Goal: Task Accomplishment & Management: Manage account settings

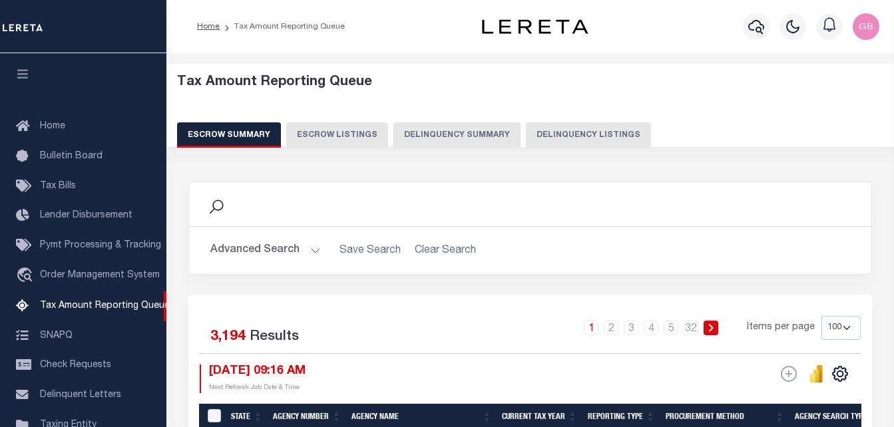
click at [564, 137] on button "Delinquency Listings" at bounding box center [588, 134] width 125 height 25
select select
select select "100"
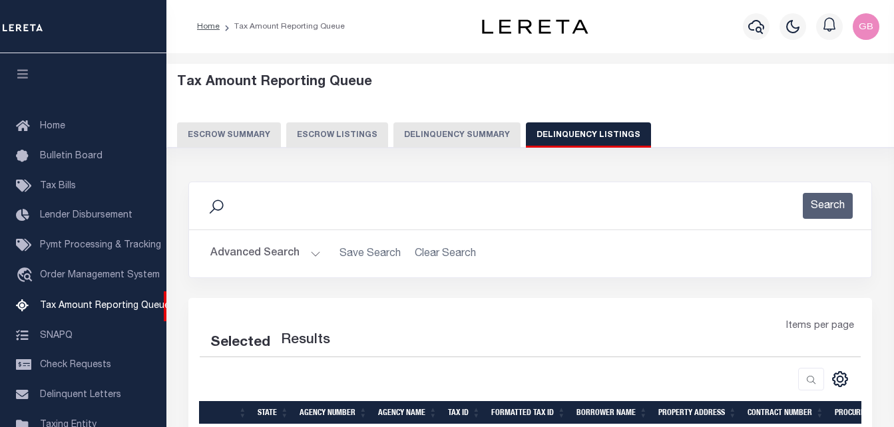
scroll to position [134, 0]
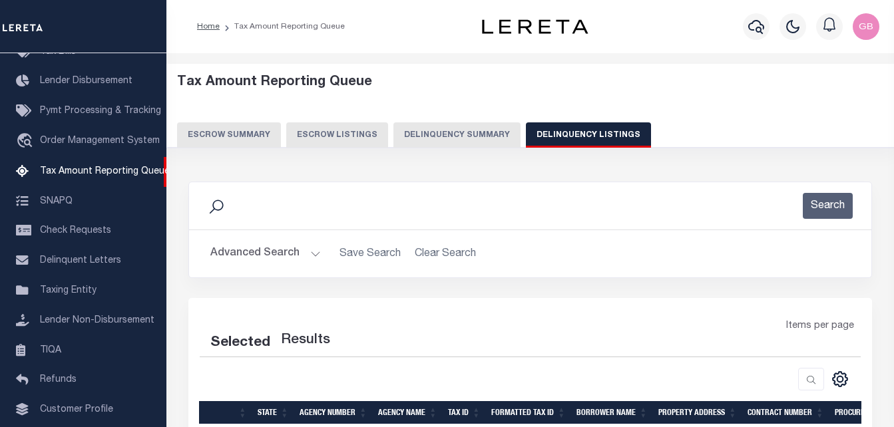
select select "100"
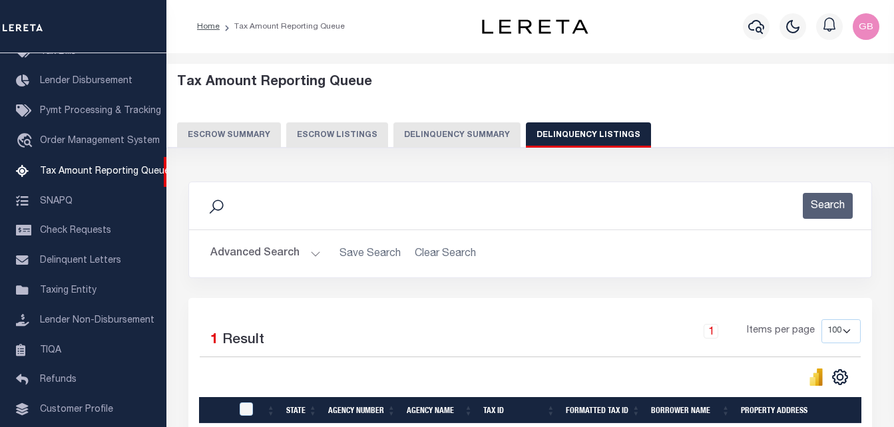
click at [319, 251] on h2 "Advanced Search Save Search Clear Search tblassign_wrapper_dynamictable_____Def…" at bounding box center [530, 254] width 661 height 26
click at [312, 253] on button "Advanced Search" at bounding box center [265, 254] width 110 height 26
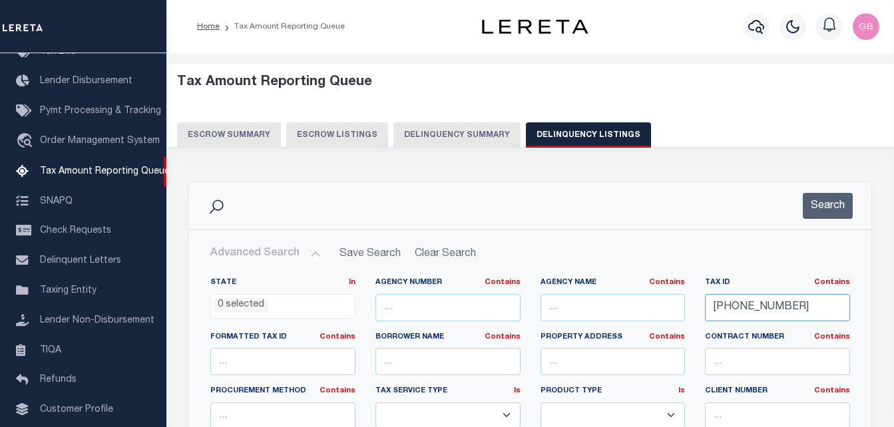
click at [722, 307] on input "81-0050-003200" at bounding box center [777, 307] width 145 height 27
paste input "042109850225"
type input "042109850225"
click at [828, 202] on button "Search" at bounding box center [827, 206] width 50 height 26
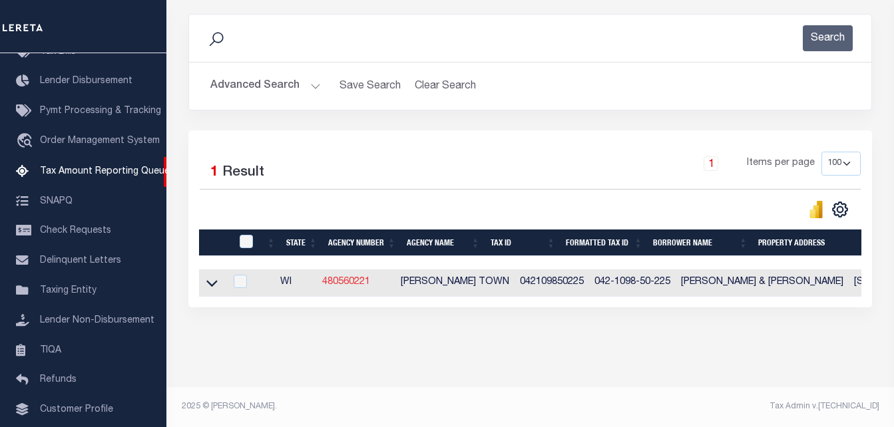
scroll to position [179, 0]
click at [214, 276] on icon at bounding box center [211, 283] width 11 height 14
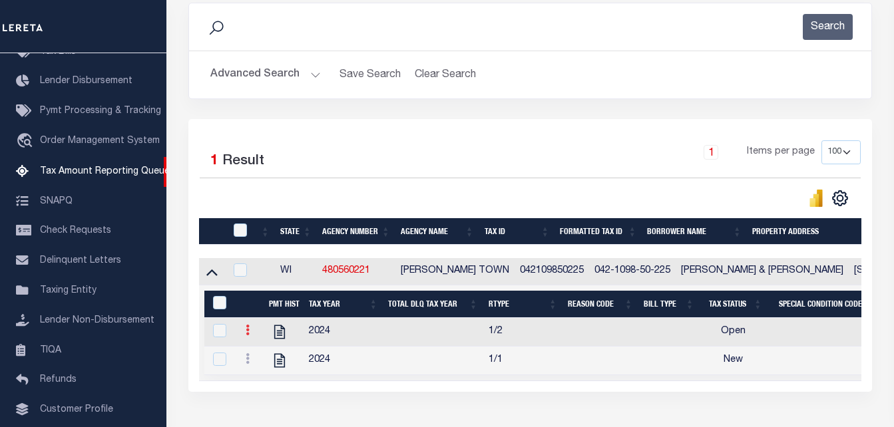
click at [248, 331] on link at bounding box center [247, 332] width 15 height 11
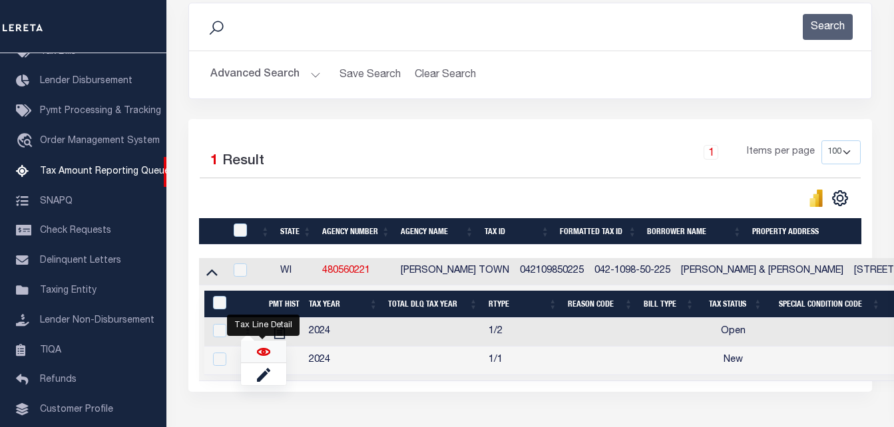
click at [257, 359] on img "" at bounding box center [263, 351] width 13 height 13
checkbox input "true"
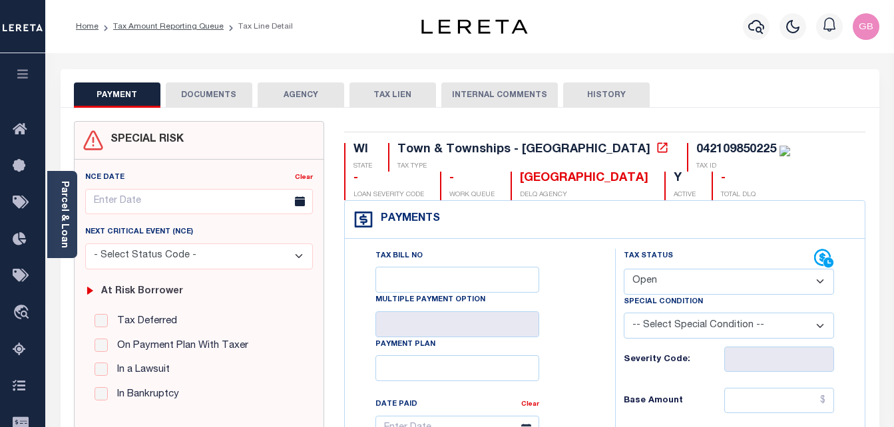
click at [708, 291] on select "- Select Status Code - Open Due/Unpaid Paid Incomplete No Tax Due Internal Refu…" at bounding box center [728, 282] width 211 height 26
select select "PYD"
click at [623, 269] on select "- Select Status Code - Open Due/Unpaid Paid Incomplete No Tax Due Internal Refu…" at bounding box center [728, 282] width 211 height 26
type input "[DATE]"
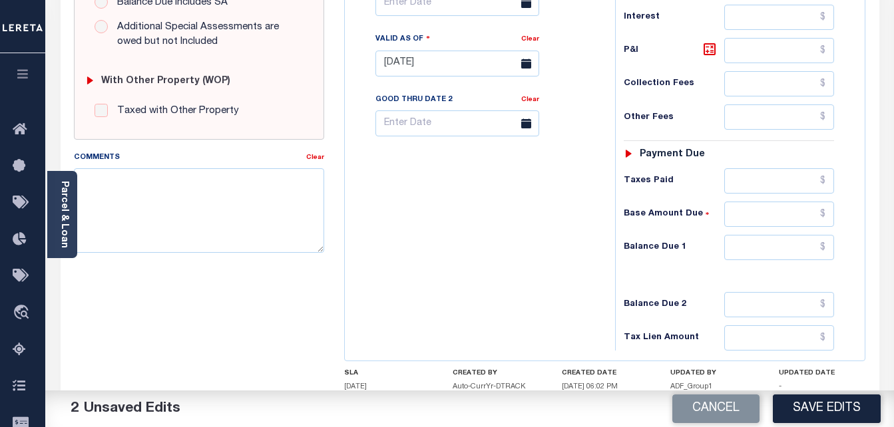
scroll to position [532, 0]
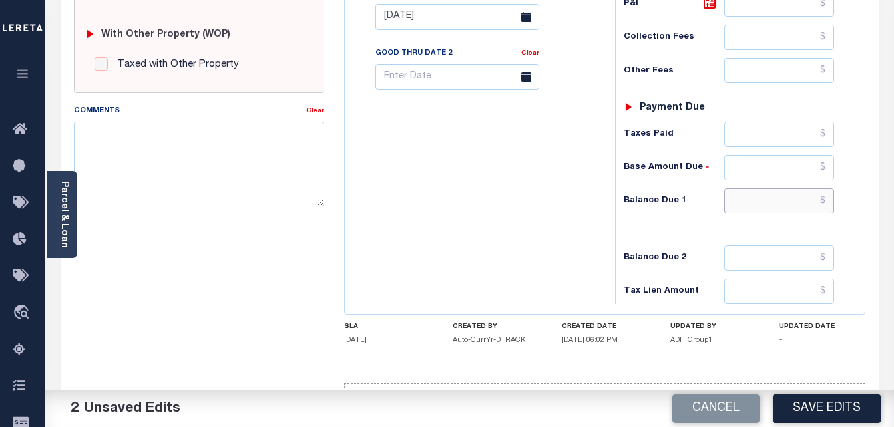
click at [829, 200] on input "text" at bounding box center [779, 200] width 110 height 25
type input "$0.00"
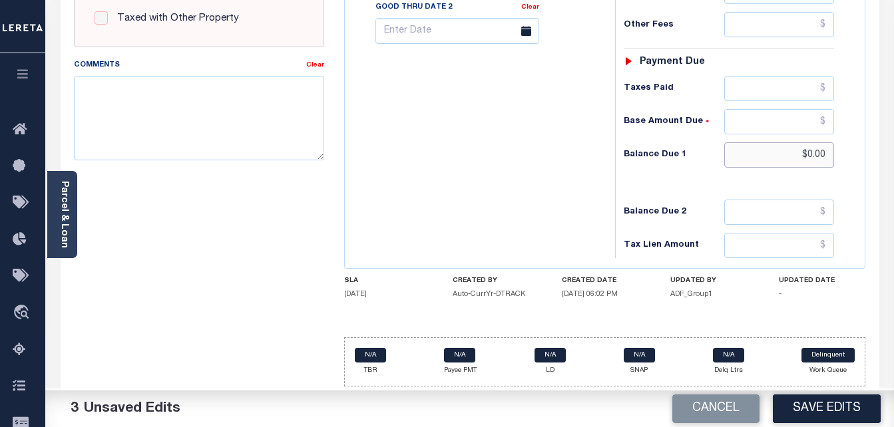
scroll to position [581, 0]
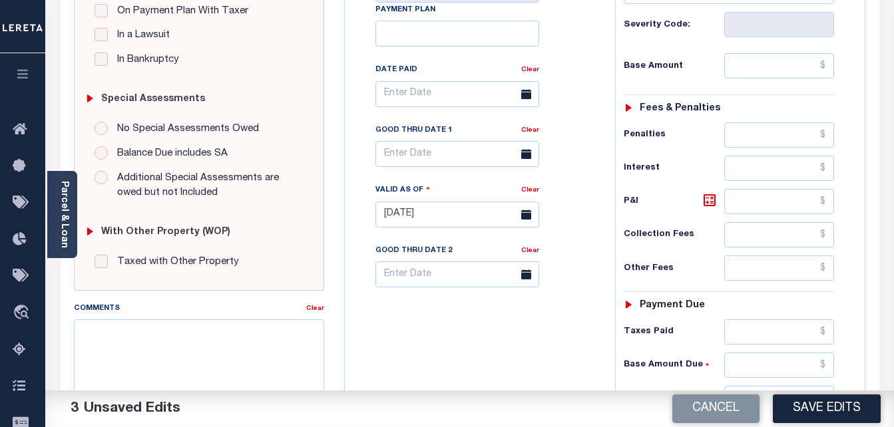
scroll to position [182, 0]
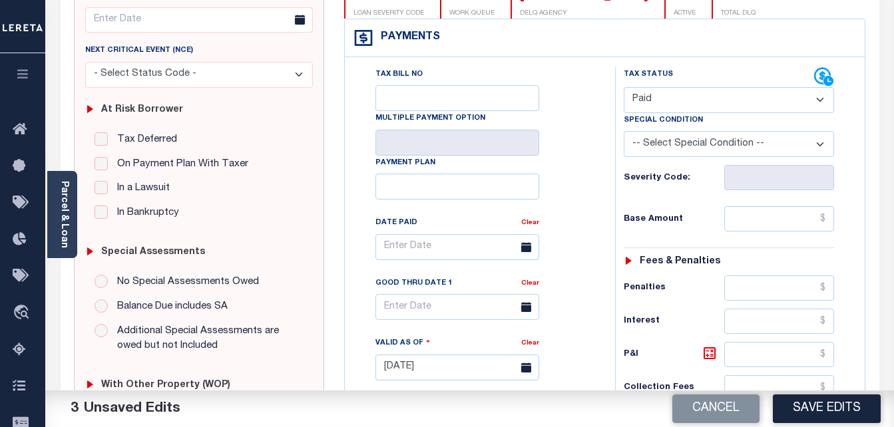
click at [331, 246] on div "SPECIAL RISK NCE Date Clear - Select Status Code -" at bounding box center [199, 366] width 271 height 854
click at [339, 239] on div "WI STATE Town & Townships - WI TAX TYPE 042109850225 TAX ID - LOAN SEVERITY COD…" at bounding box center [604, 366] width 541 height 854
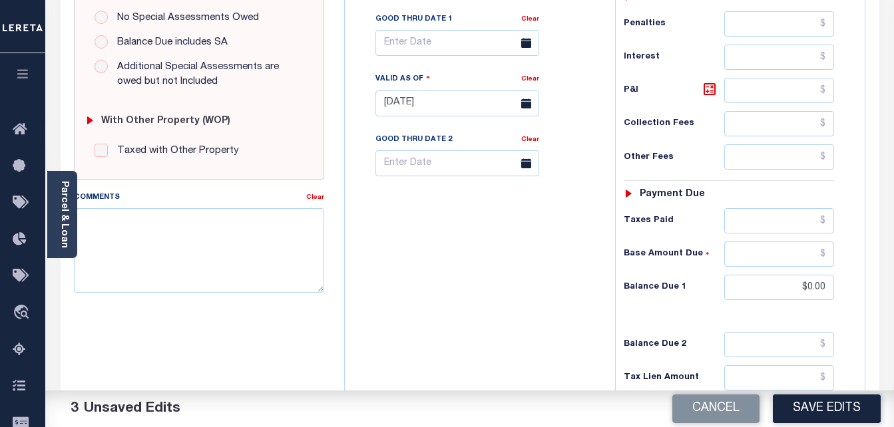
scroll to position [448, 0]
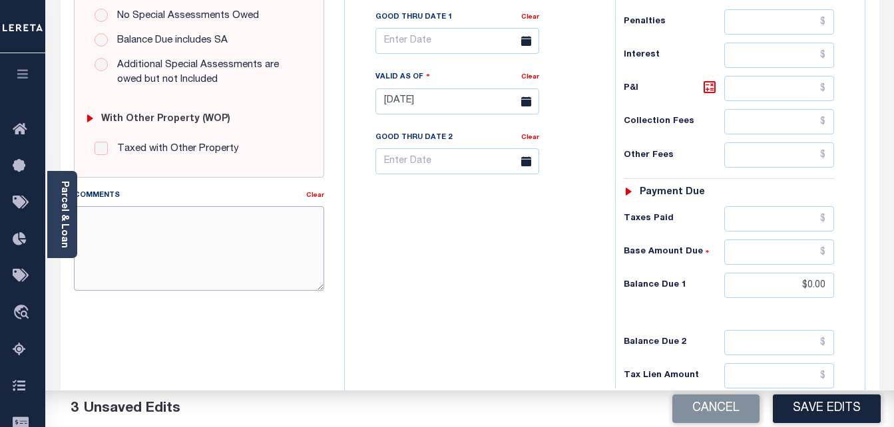
click at [168, 254] on textarea "Comments" at bounding box center [199, 248] width 251 height 84
paste textarea "Deina"
click at [196, 219] on textarea "As per TC Deina taxes" at bounding box center [199, 248] width 251 height 84
type textarea "As per TC Deina taxes are paid current."
drag, startPoint x: 840, startPoint y: 408, endPoint x: 812, endPoint y: 377, distance: 41.9
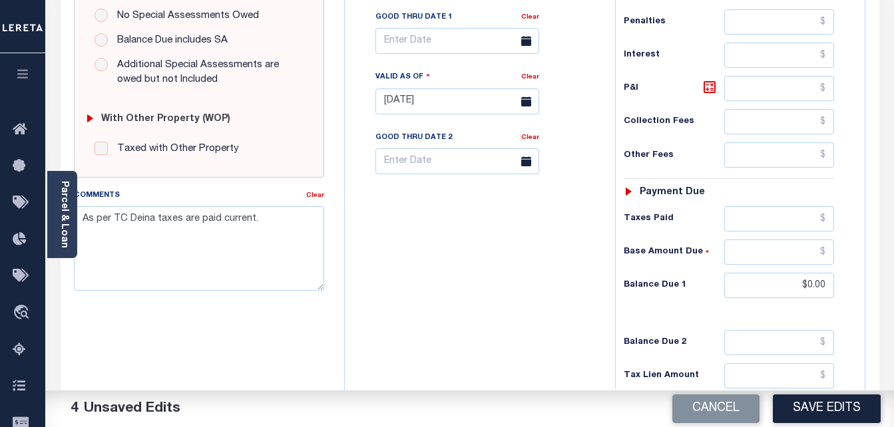
click at [840, 407] on button "Save Edits" at bounding box center [826, 409] width 108 height 29
checkbox input "false"
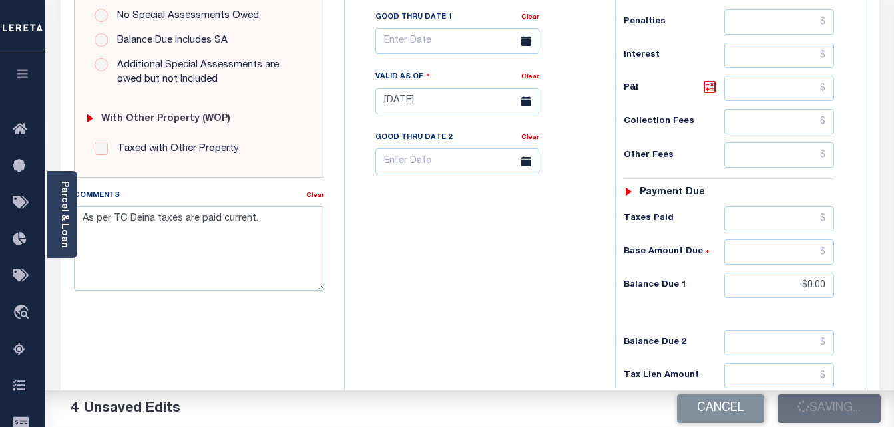
type input "$0"
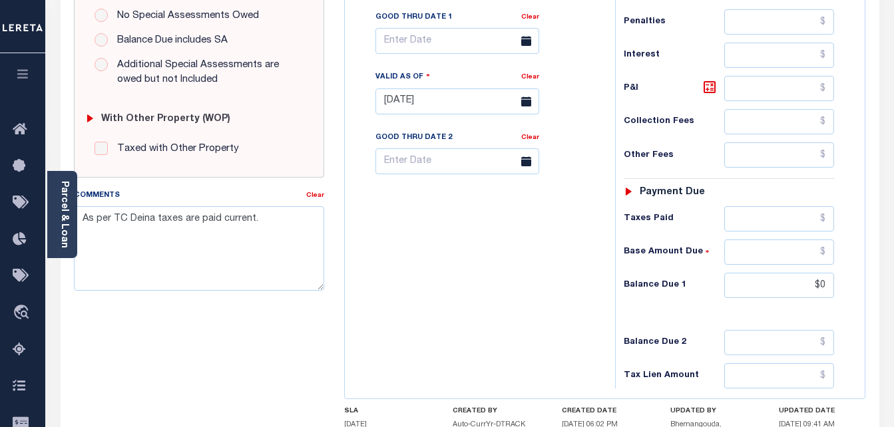
click at [373, 283] on div "Tax Bill No Multiple Payment Option Payment Plan Clear" at bounding box center [476, 94] width 257 height 587
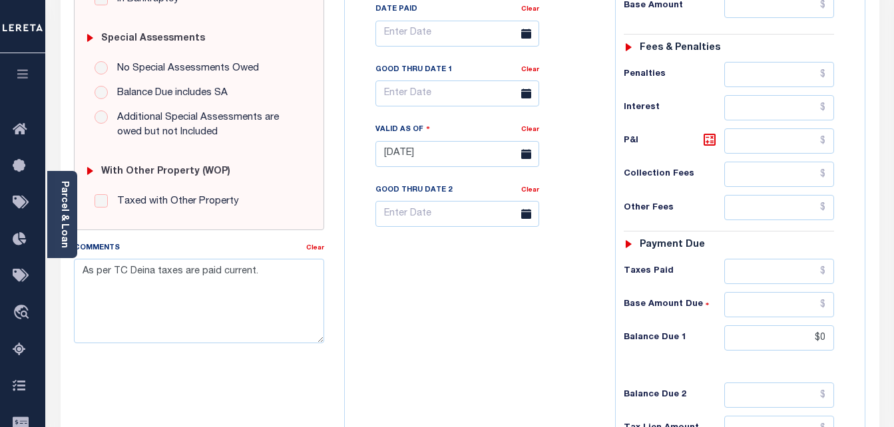
scroll to position [581, 0]
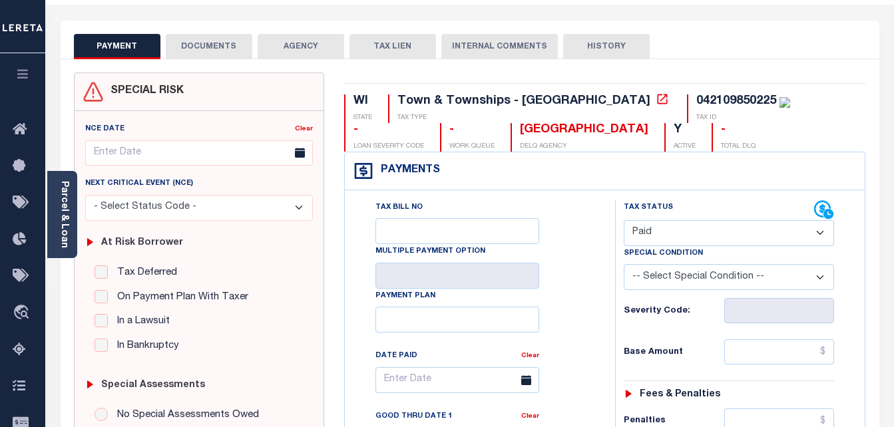
scroll to position [0, 0]
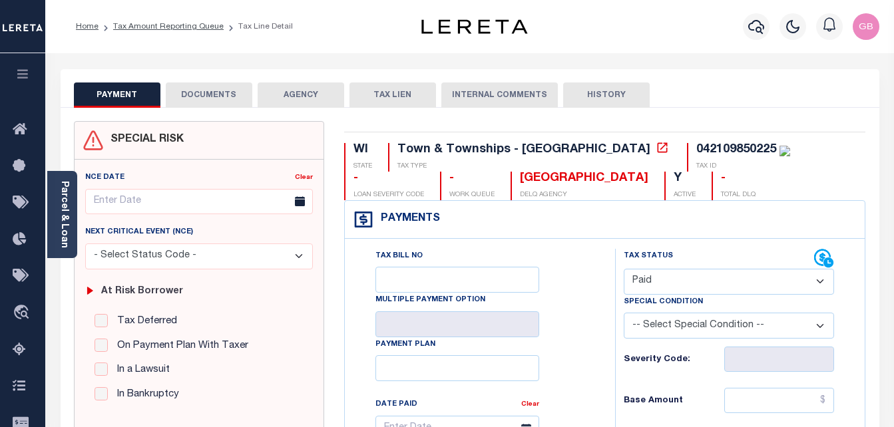
click at [592, 268] on div "Tax Bill No Multiple Payment Option Payment Plan Clear" at bounding box center [476, 435] width 237 height 373
click at [592, 262] on div "Tax Bill No Multiple Payment Option Payment Plan Clear" at bounding box center [476, 435] width 237 height 373
click at [696, 151] on div "042109850225" at bounding box center [736, 150] width 80 height 12
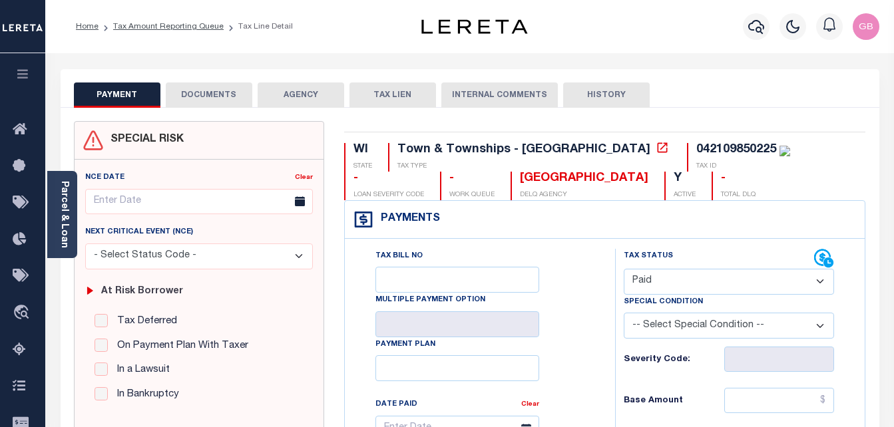
click at [696, 151] on div "042109850225" at bounding box center [736, 150] width 80 height 12
copy div "042109850225"
click at [157, 31] on link "Tax Amount Reporting Queue" at bounding box center [168, 27] width 110 height 8
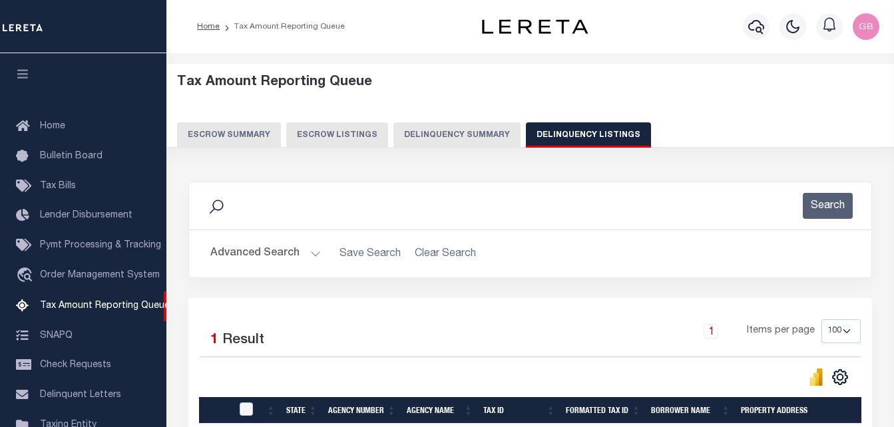
select select "100"
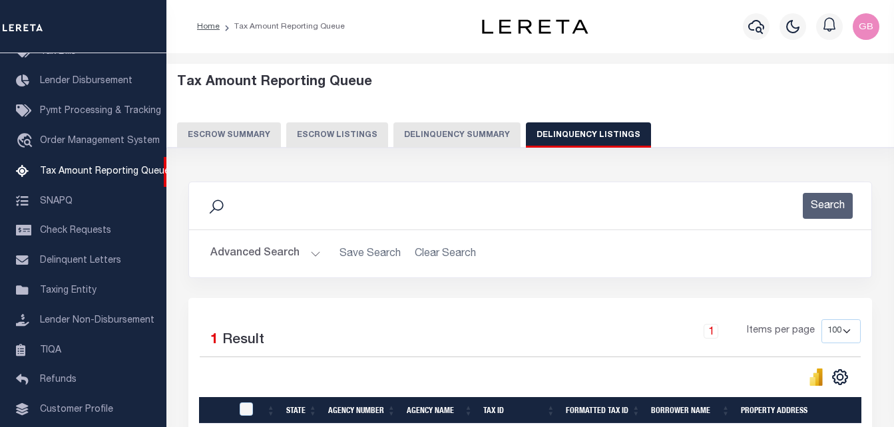
click at [309, 256] on button "Advanced Search" at bounding box center [265, 254] width 110 height 26
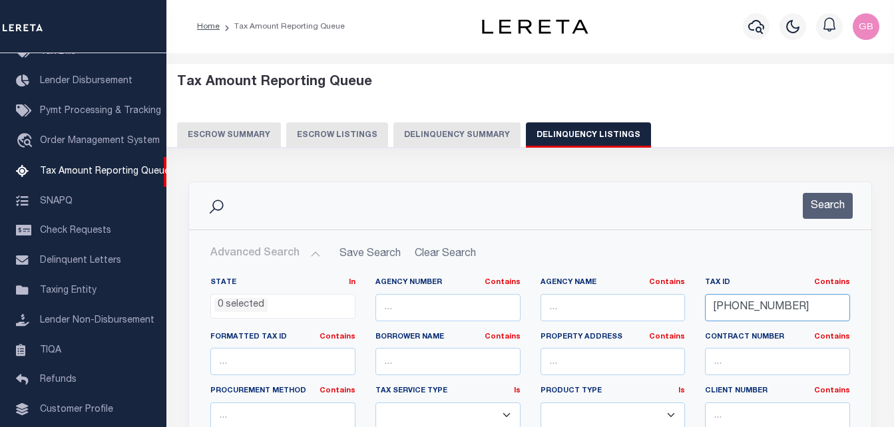
click at [739, 303] on input "81-0050-003200" at bounding box center [777, 307] width 145 height 27
paste input "042109850225"
click at [806, 212] on button "Search" at bounding box center [827, 206] width 50 height 26
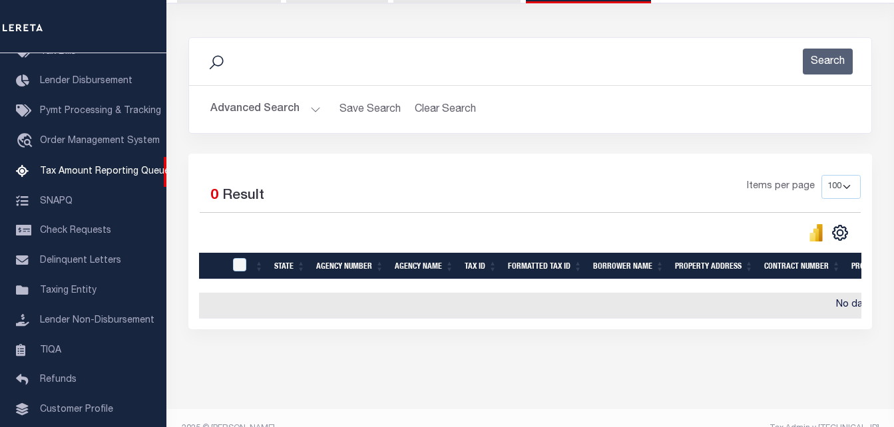
scroll to position [177, 0]
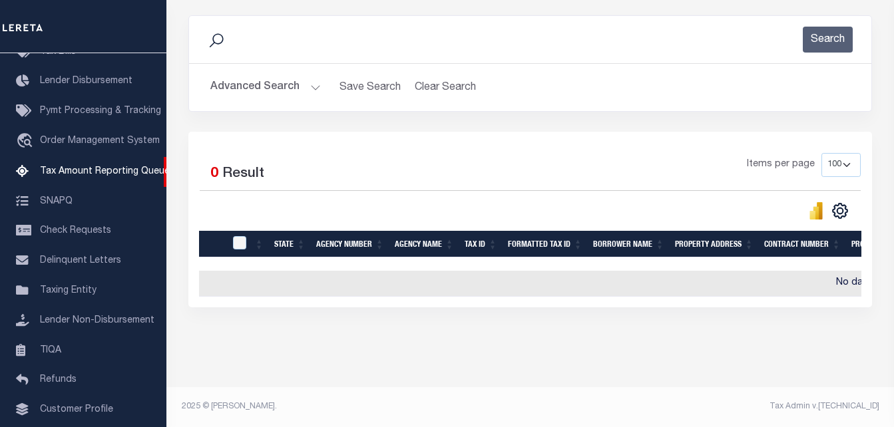
drag, startPoint x: 371, startPoint y: 297, endPoint x: 579, endPoint y: 244, distance: 215.1
click at [623, 297] on div "Selected 0 Result Items per page 10 25 50 100 500" at bounding box center [529, 220] width 683 height 176
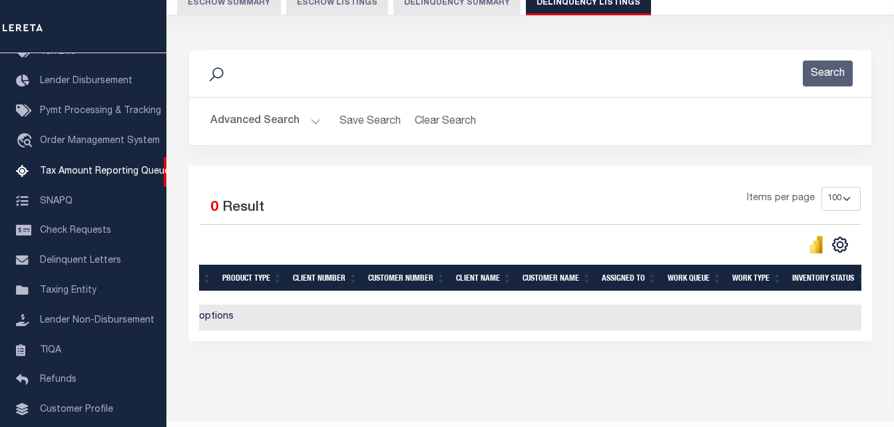
scroll to position [0, 0]
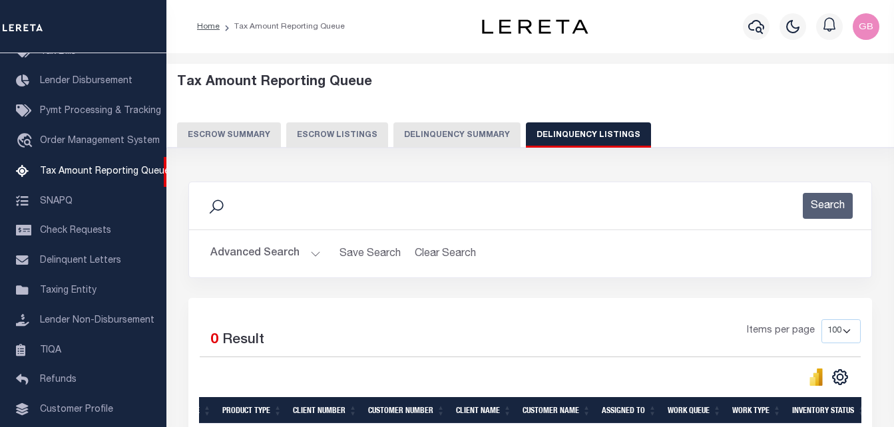
click at [316, 253] on button "Advanced Search" at bounding box center [265, 254] width 110 height 26
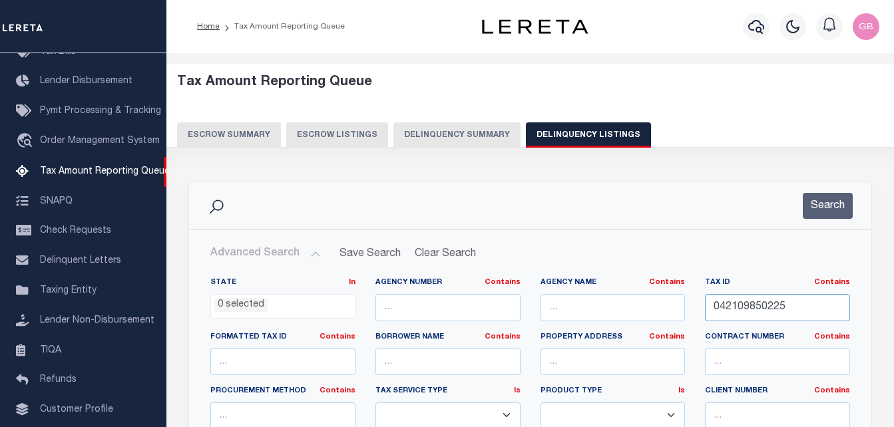
click at [739, 309] on input "042109850225" at bounding box center [777, 307] width 145 height 27
paste input "85-4-119-223-2485"
type input "85-4-119-223-2485"
click at [818, 213] on button "Search" at bounding box center [827, 206] width 50 height 26
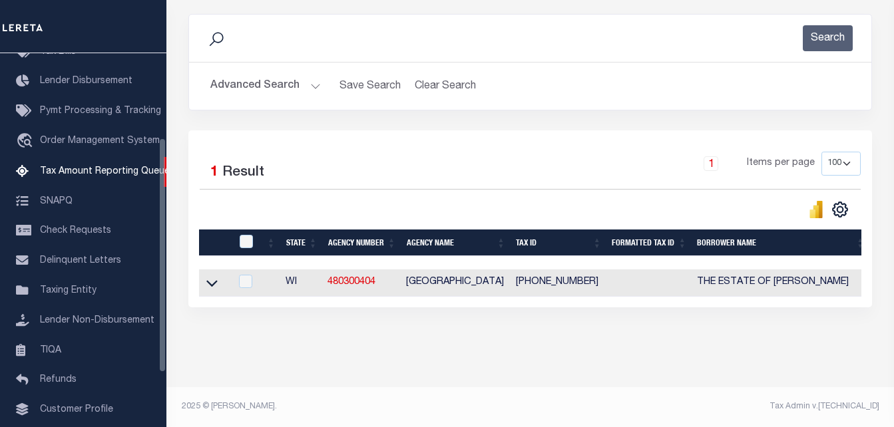
click at [216, 281] on icon at bounding box center [211, 284] width 11 height 7
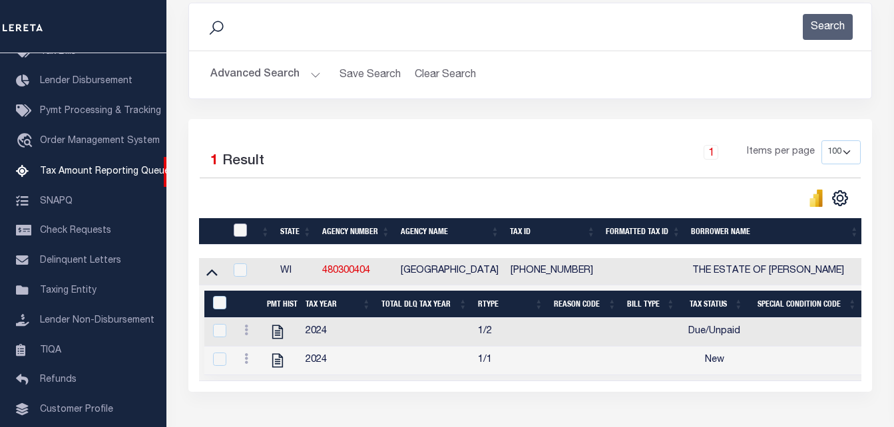
click at [246, 237] on input "checkbox" at bounding box center [240, 230] width 13 height 13
checkbox input "true"
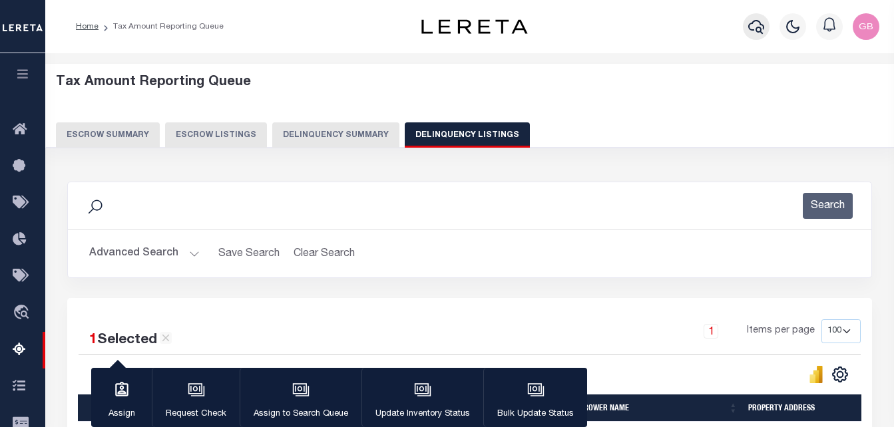
click at [754, 29] on icon "button" at bounding box center [756, 27] width 16 height 16
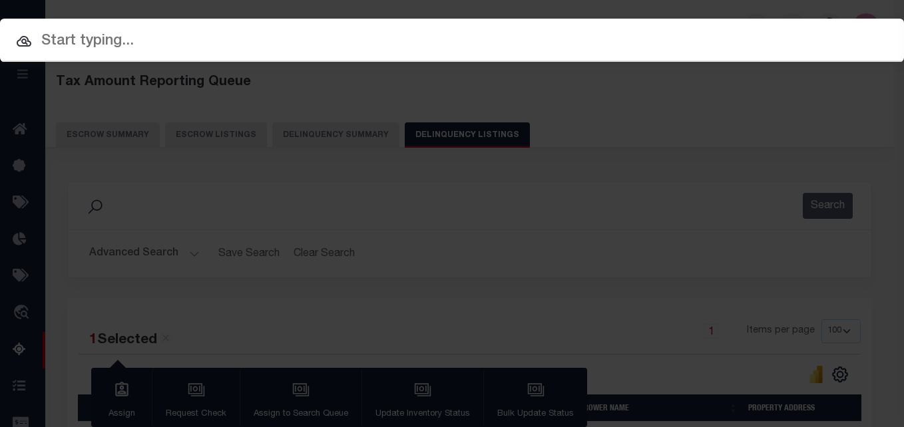
click at [390, 27] on div at bounding box center [452, 40] width 904 height 43
click at [333, 33] on input "text" at bounding box center [452, 41] width 904 height 23
paste input "032010520400"
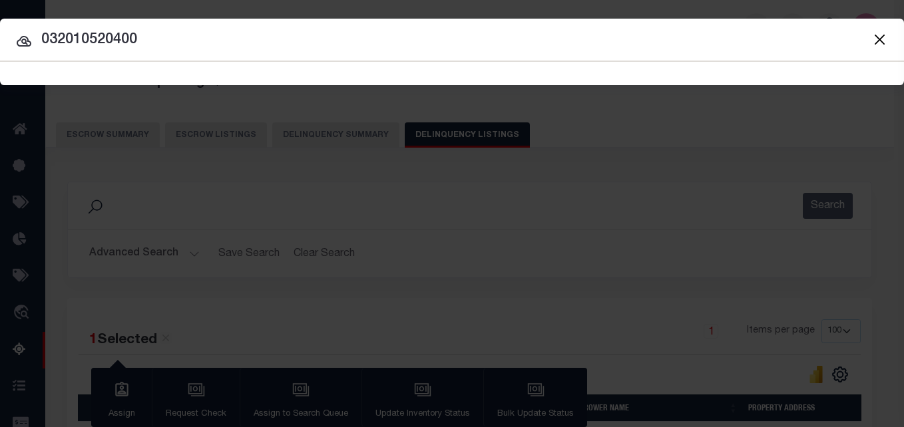
type input "032010520400"
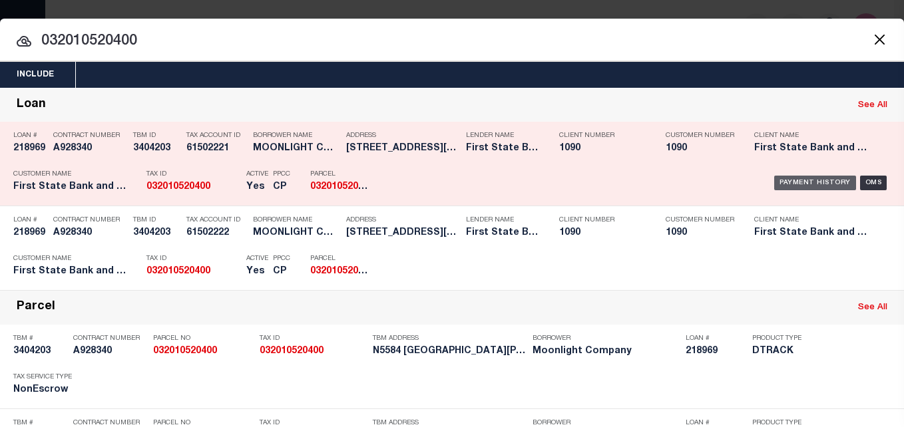
click at [794, 186] on div "Payment History" at bounding box center [815, 183] width 82 height 15
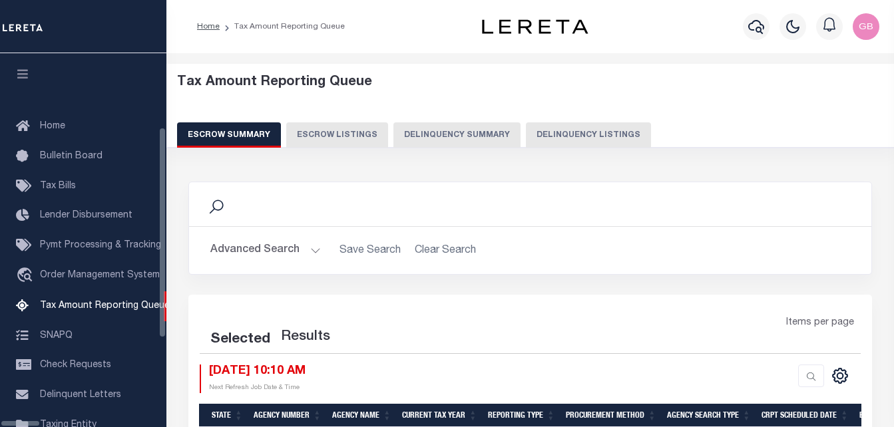
click at [539, 143] on button "Delinquency Listings" at bounding box center [588, 134] width 125 height 25
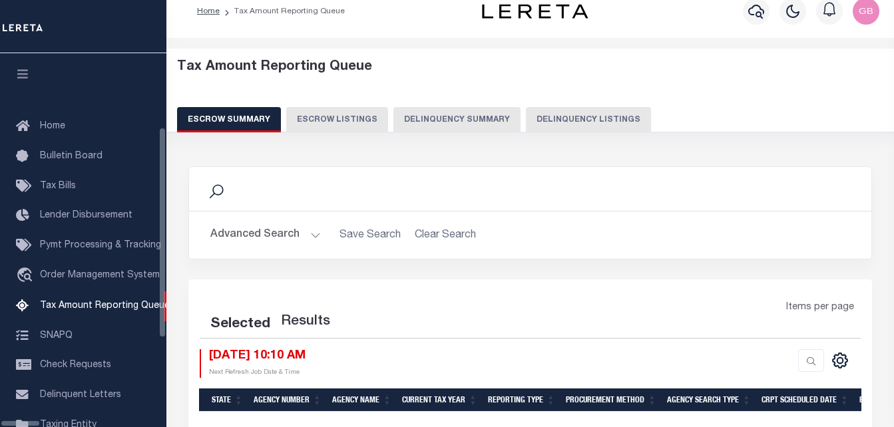
scroll to position [134, 0]
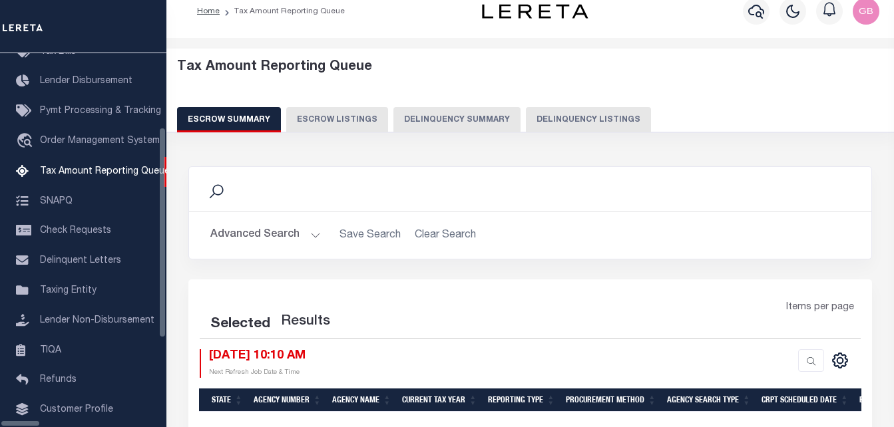
select select "100"
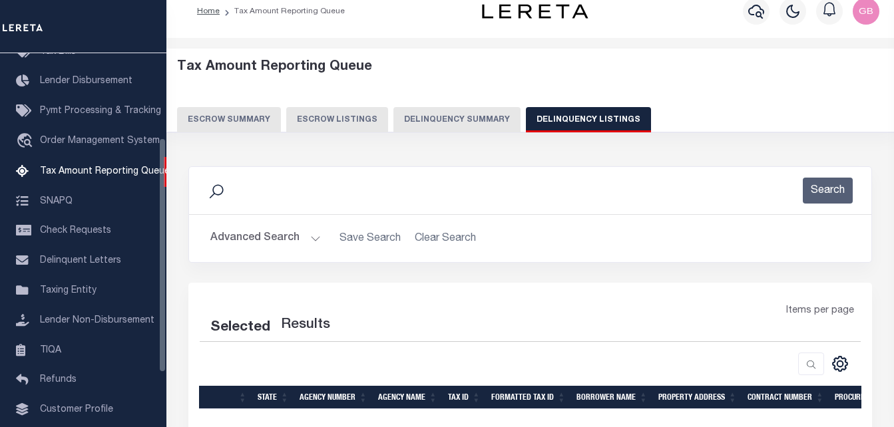
select select "100"
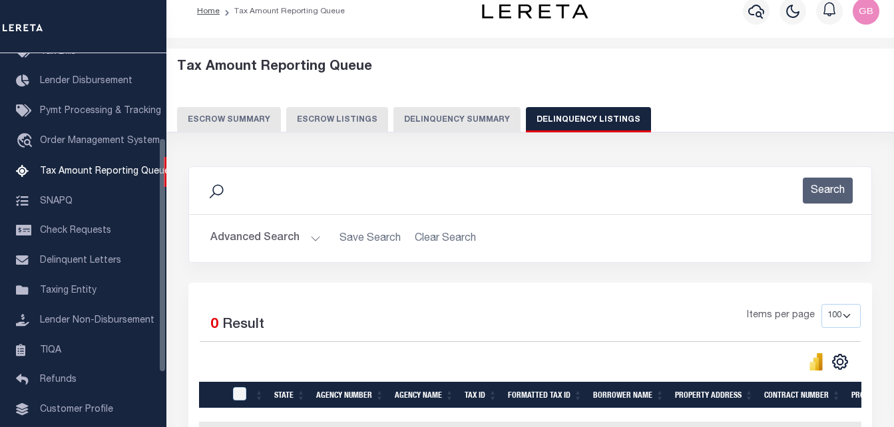
scroll to position [67, 0]
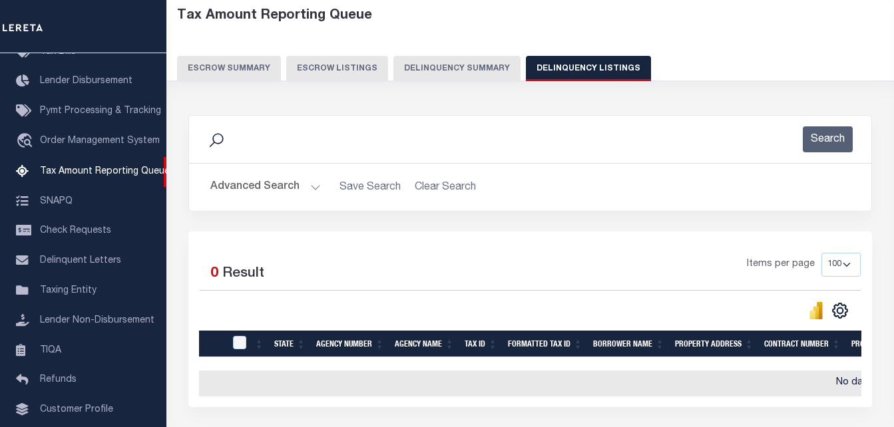
click at [308, 186] on button "Advanced Search" at bounding box center [265, 187] width 110 height 26
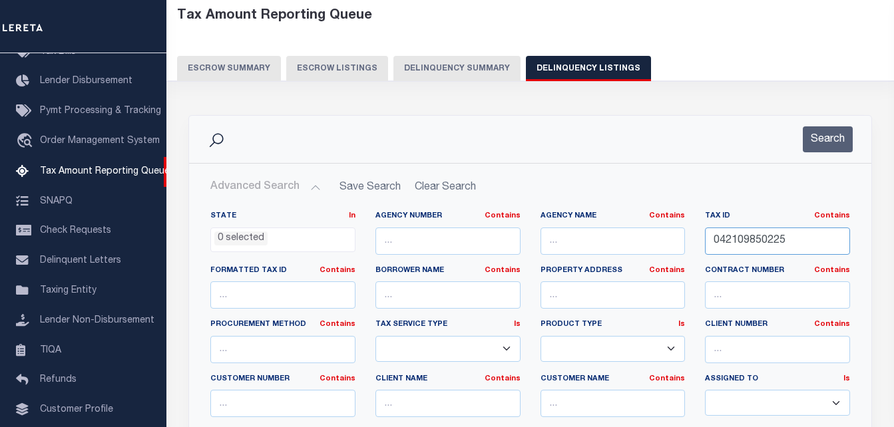
click at [747, 254] on input "042109850225" at bounding box center [777, 241] width 145 height 27
click at [818, 132] on button "Search" at bounding box center [827, 139] width 50 height 26
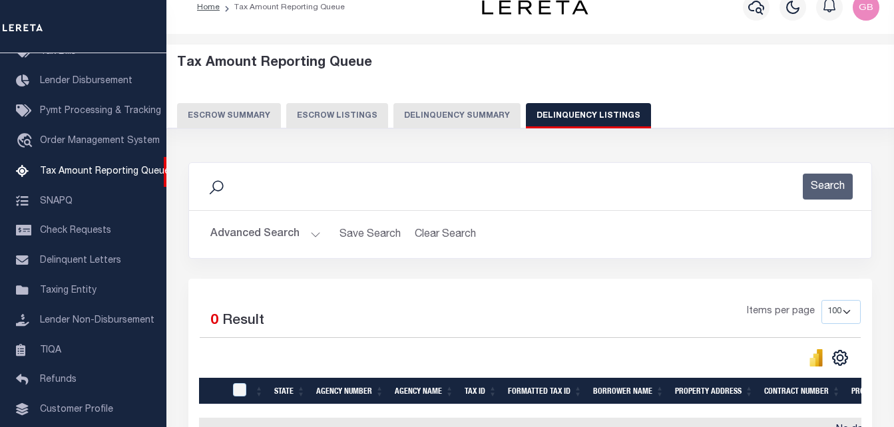
scroll to position [0, 0]
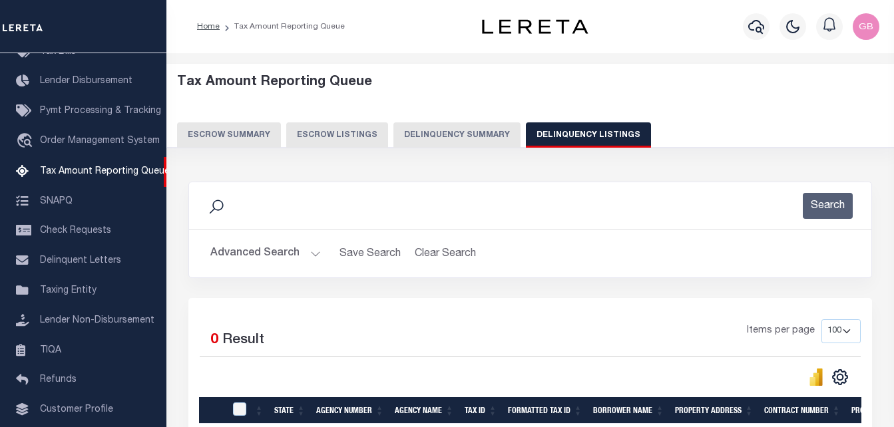
click at [304, 254] on button "Advanced Search" at bounding box center [265, 254] width 110 height 26
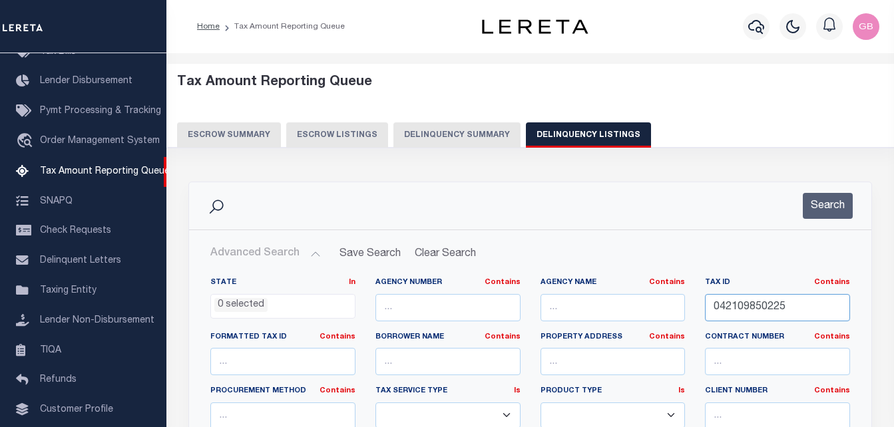
click at [783, 312] on input "042109850225" at bounding box center [777, 307] width 145 height 27
type input "042109850225"
click at [838, 209] on button "Search" at bounding box center [827, 206] width 50 height 26
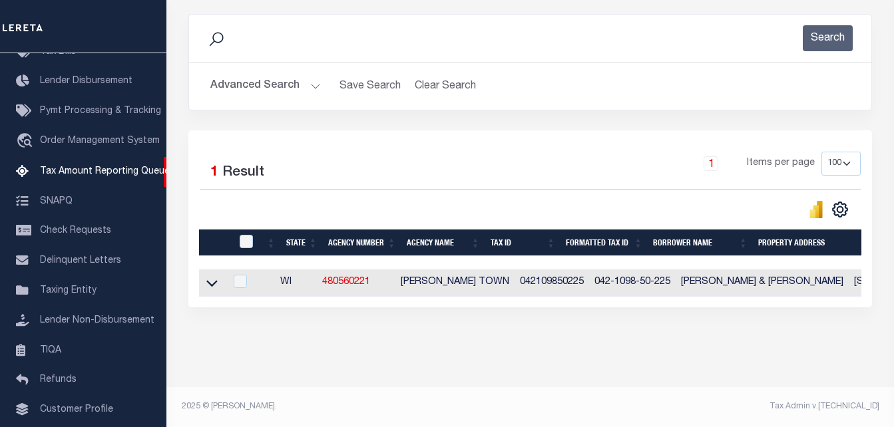
scroll to position [179, 0]
click at [210, 276] on icon at bounding box center [211, 283] width 11 height 14
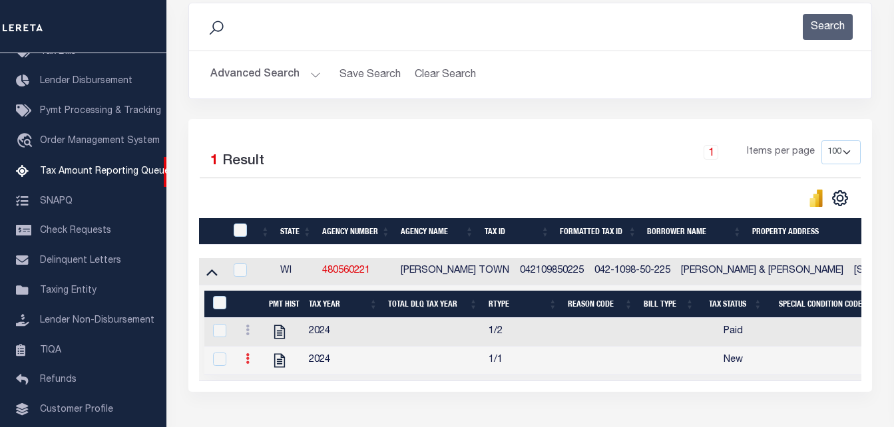
click at [246, 364] on icon at bounding box center [248, 358] width 4 height 11
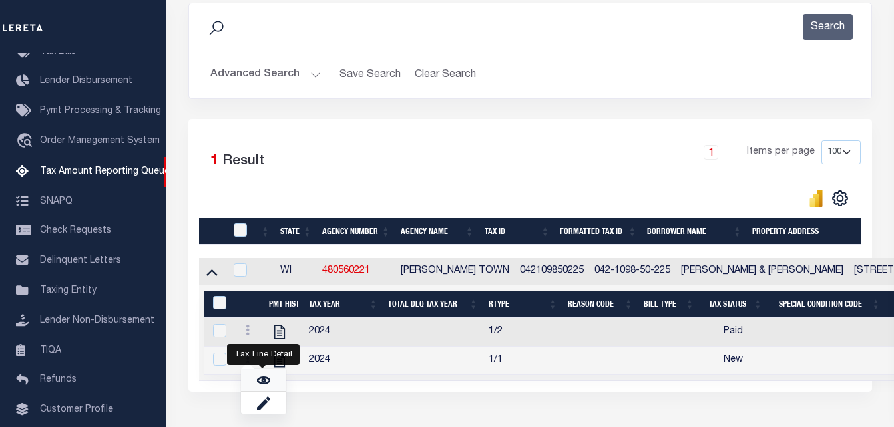
click at [259, 385] on img "" at bounding box center [263, 380] width 13 height 13
checkbox input "true"
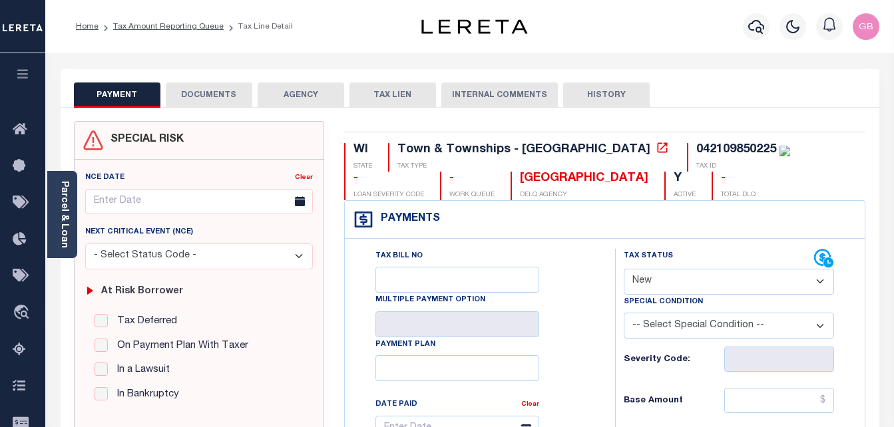
click at [699, 283] on select "- Select Status Code - Open Due/Unpaid Paid Incomplete No Tax Due Internal Refu…" at bounding box center [728, 282] width 211 height 26
select select "PYD"
click at [623, 269] on select "- Select Status Code - Open Due/Unpaid Paid Incomplete No Tax Due Internal Refu…" at bounding box center [728, 282] width 211 height 26
type input "[DATE]"
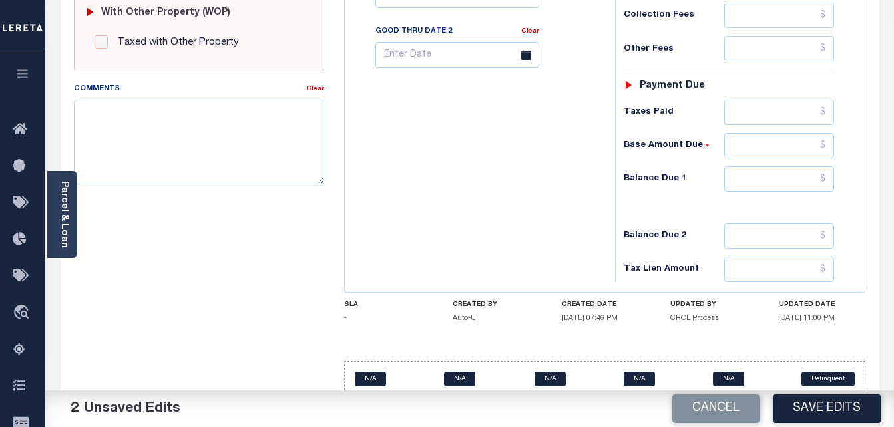
scroll to position [581, 0]
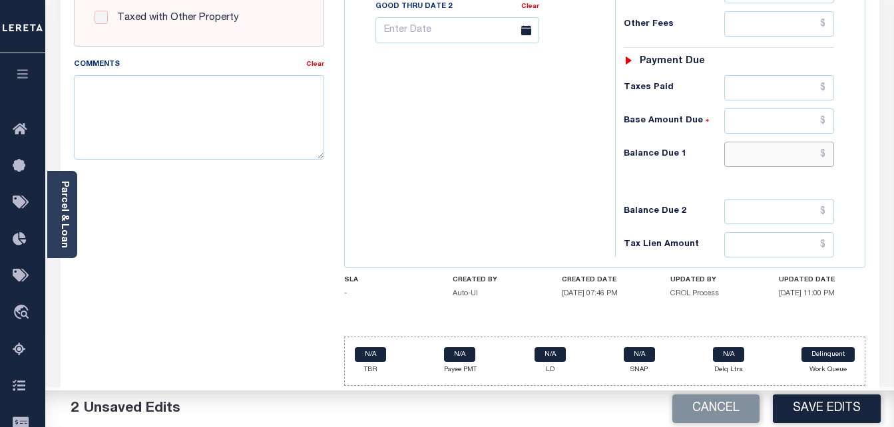
click at [828, 154] on input "text" at bounding box center [779, 154] width 110 height 25
type input "$0.00"
click at [198, 94] on textarea "Comments" at bounding box center [199, 117] width 251 height 84
click at [163, 73] on div "Comments" at bounding box center [190, 66] width 233 height 19
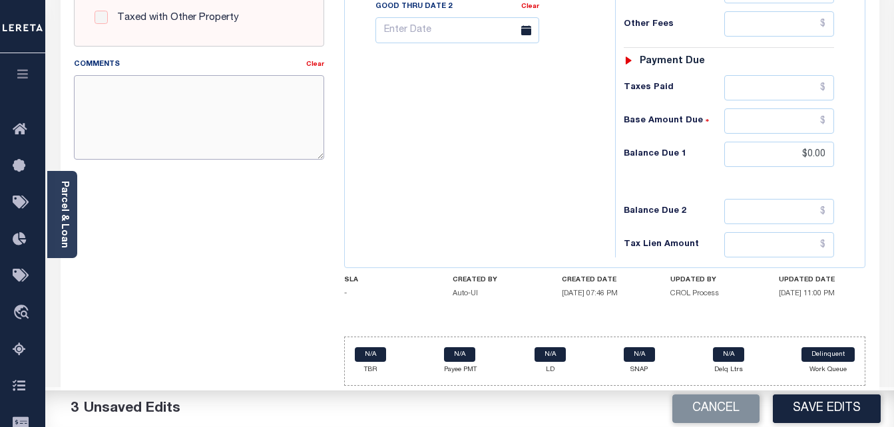
click at [170, 96] on textarea "Comments" at bounding box center [199, 117] width 251 height 84
paste textarea "Deina"
type textarea "As per TC Deina taxes are paid current."
click at [822, 404] on button "Save Edits" at bounding box center [826, 409] width 108 height 29
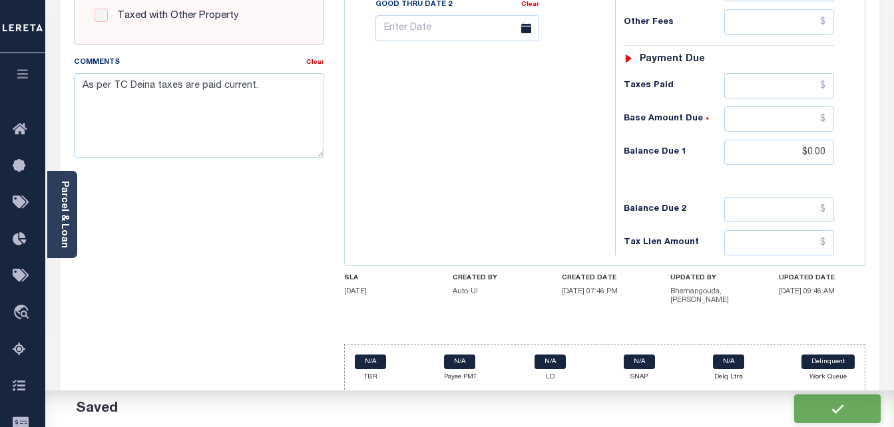
checkbox input "false"
type input "$0"
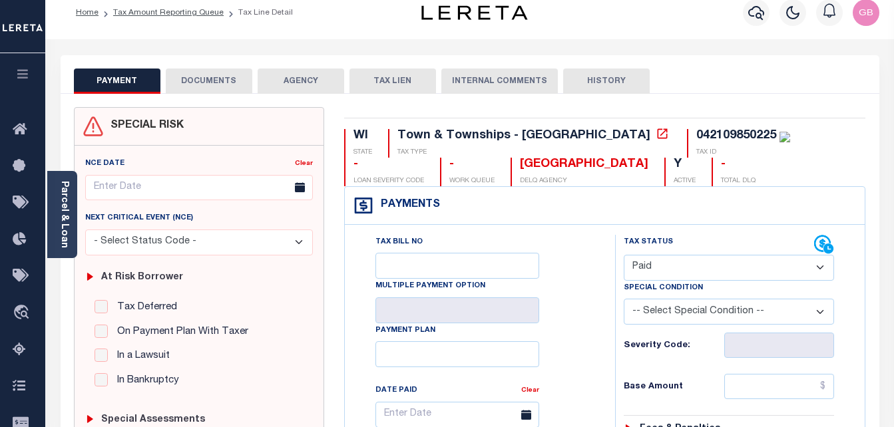
scroll to position [0, 0]
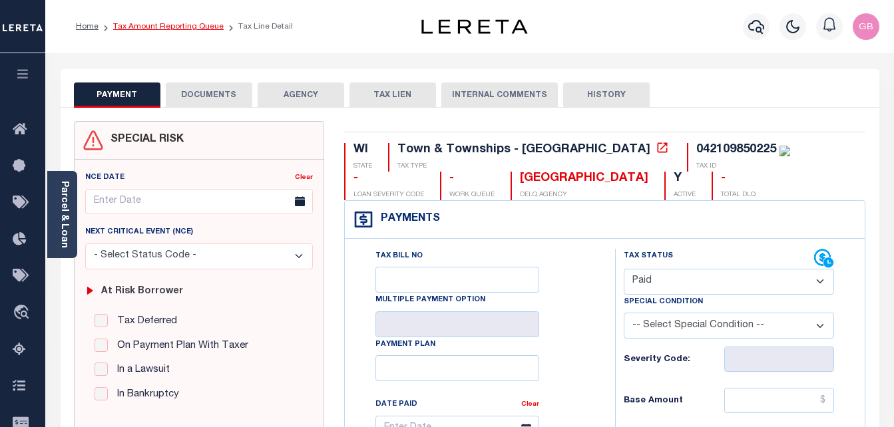
click at [156, 27] on link "Tax Amount Reporting Queue" at bounding box center [168, 27] width 110 height 8
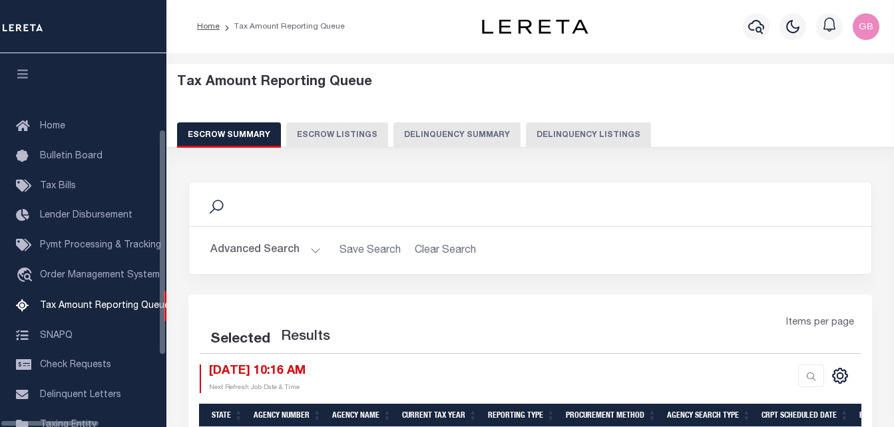
click at [565, 148] on div "Tax Amount Reporting Queue Escrow Summary Escrow Listings Delinquency Summary" at bounding box center [530, 116] width 753 height 104
click at [564, 146] on button "Delinquency Listings" at bounding box center [588, 134] width 125 height 25
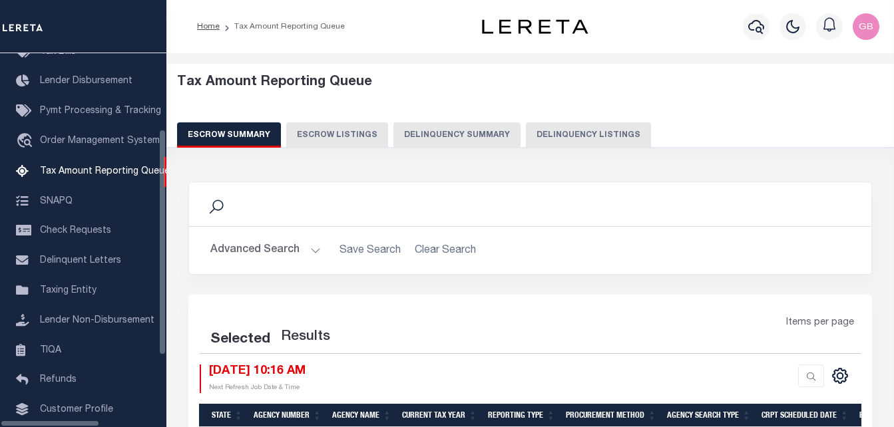
select select "100"
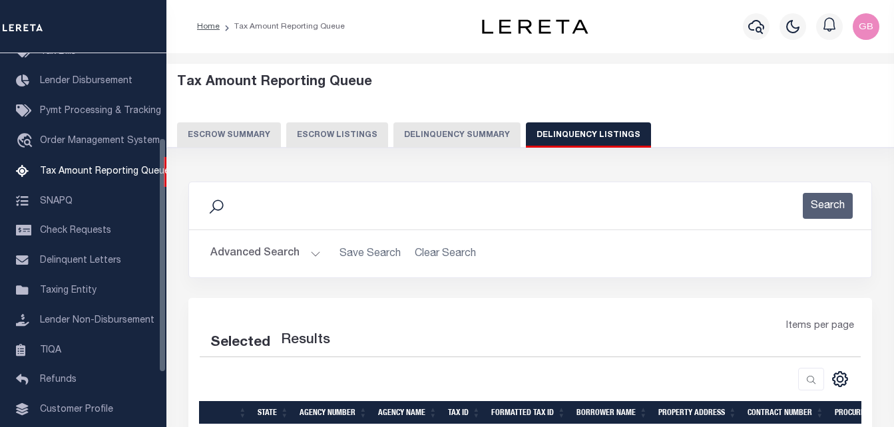
scroll to position [134, 0]
select select "100"
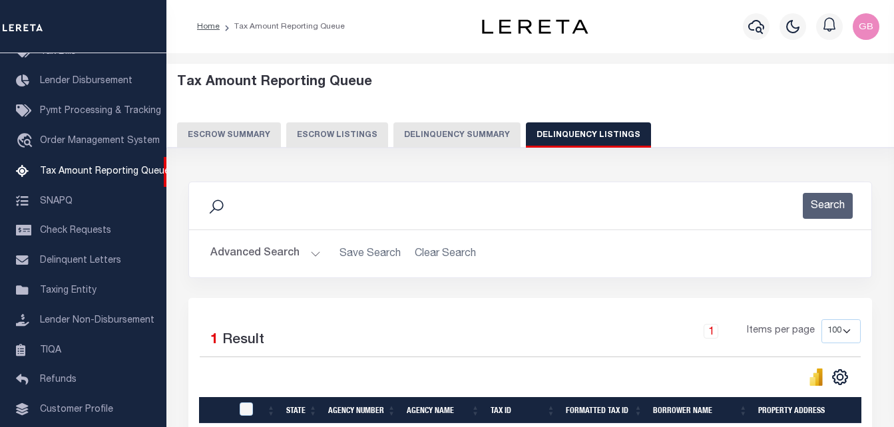
click at [317, 251] on button "Advanced Search" at bounding box center [265, 254] width 110 height 26
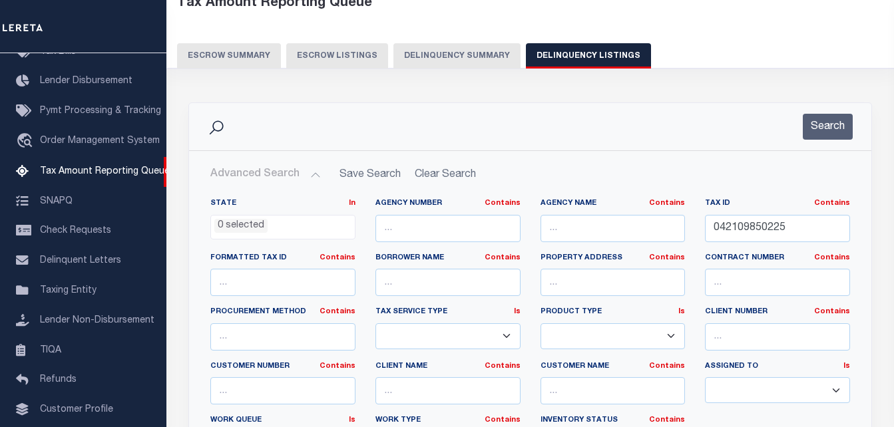
scroll to position [133, 0]
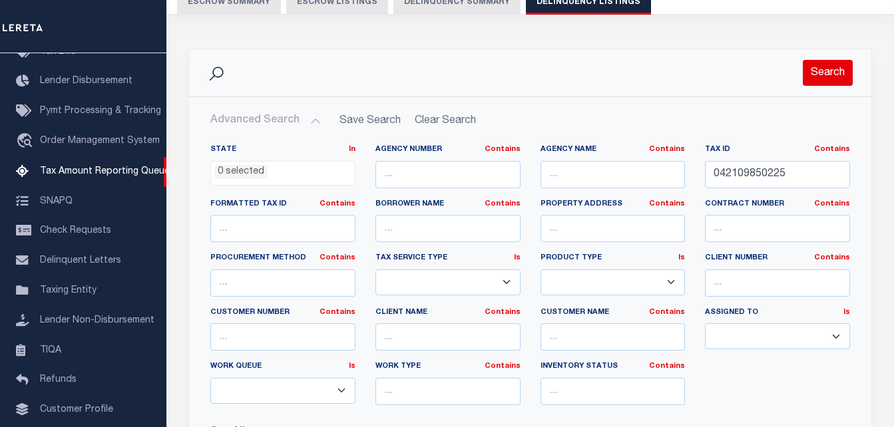
click at [844, 70] on button "Search" at bounding box center [827, 73] width 50 height 26
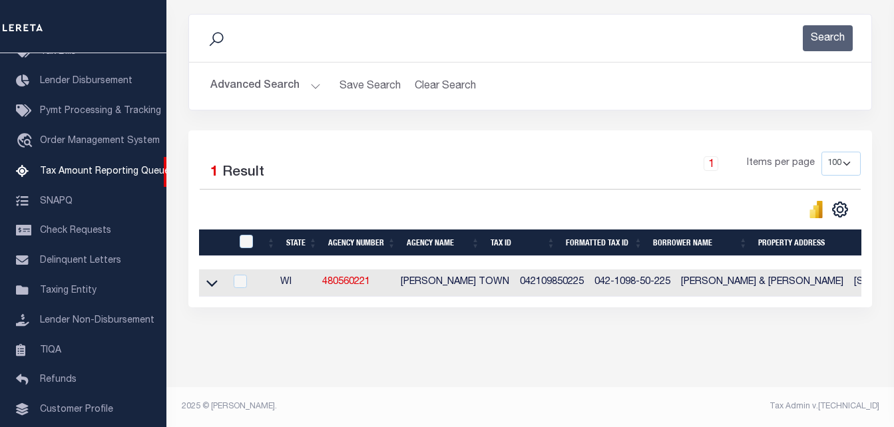
scroll to position [179, 0]
click at [214, 276] on icon at bounding box center [211, 283] width 11 height 14
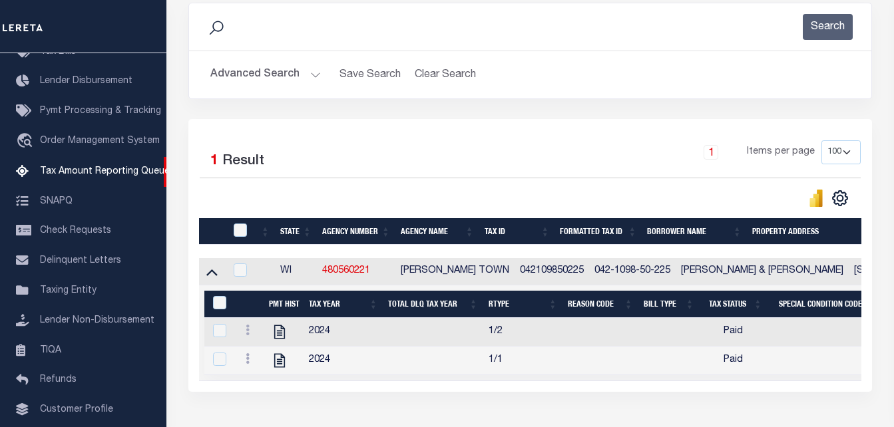
click at [247, 231] on div at bounding box center [241, 231] width 22 height 15
click at [241, 229] on input "checkbox" at bounding box center [240, 230] width 13 height 13
checkbox input "true"
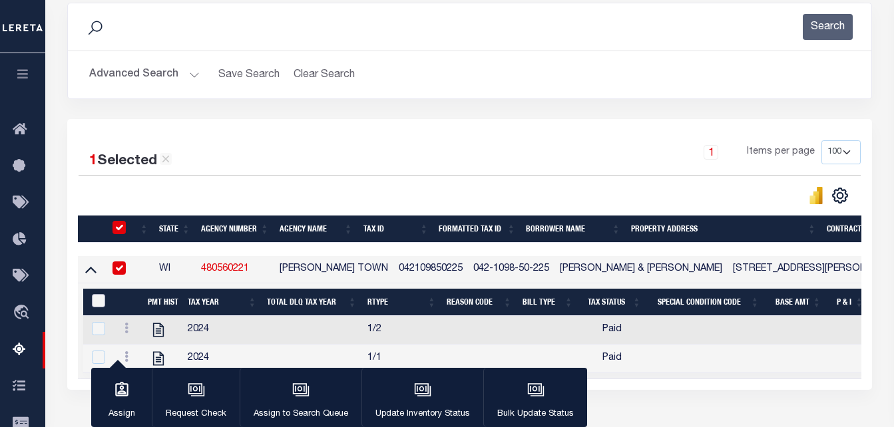
click at [94, 306] on input "&nbsp;" at bounding box center [98, 300] width 13 height 13
checkbox input "true"
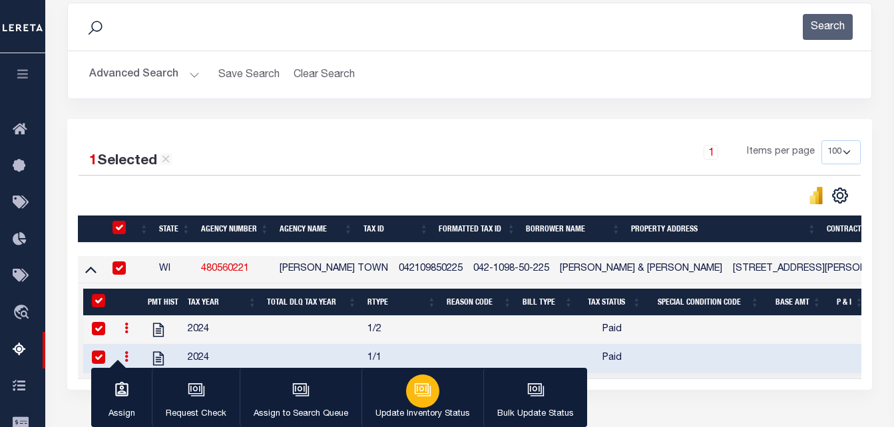
click at [406, 387] on div "button" at bounding box center [422, 391] width 33 height 33
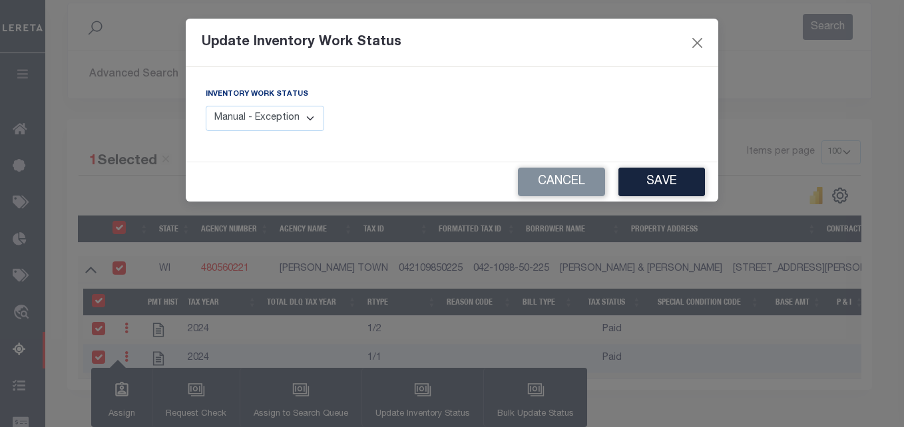
click at [281, 120] on select "Manual - Exception Pended - Awaiting Search Late Add Exception Completed" at bounding box center [265, 119] width 118 height 26
select select "4"
click at [206, 106] on select "Manual - Exception Pended - Awaiting Search Late Add Exception Completed" at bounding box center [265, 119] width 118 height 26
click at [650, 174] on button "Save" at bounding box center [661, 182] width 86 height 29
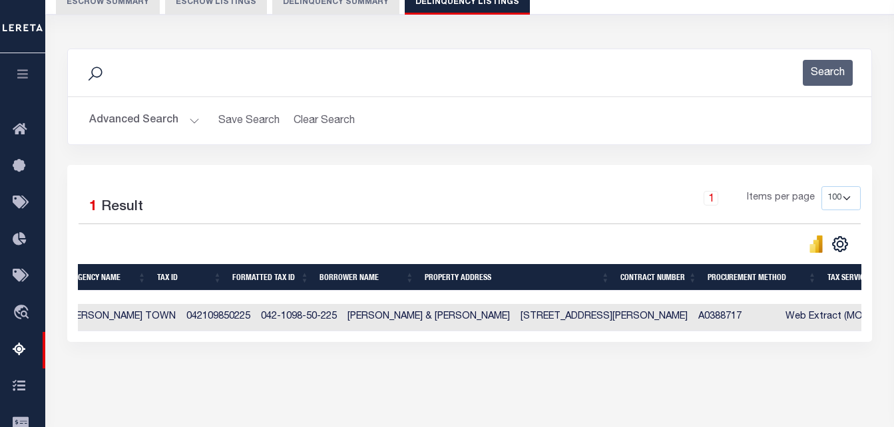
scroll to position [0, 0]
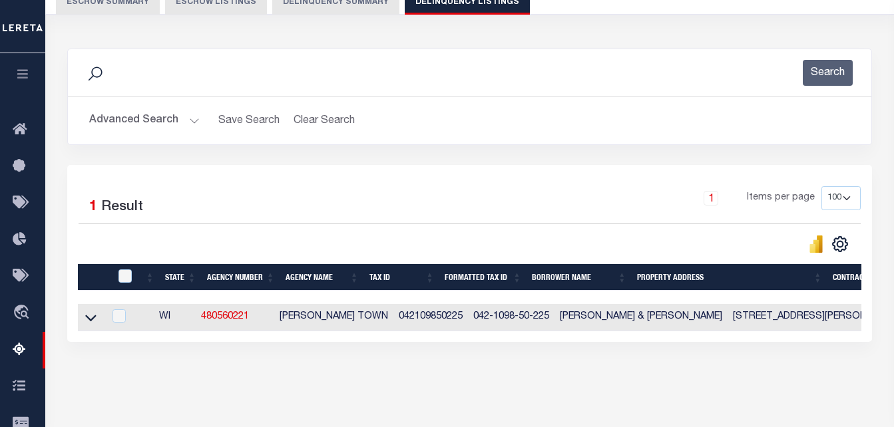
click at [98, 315] on link at bounding box center [90, 316] width 15 height 9
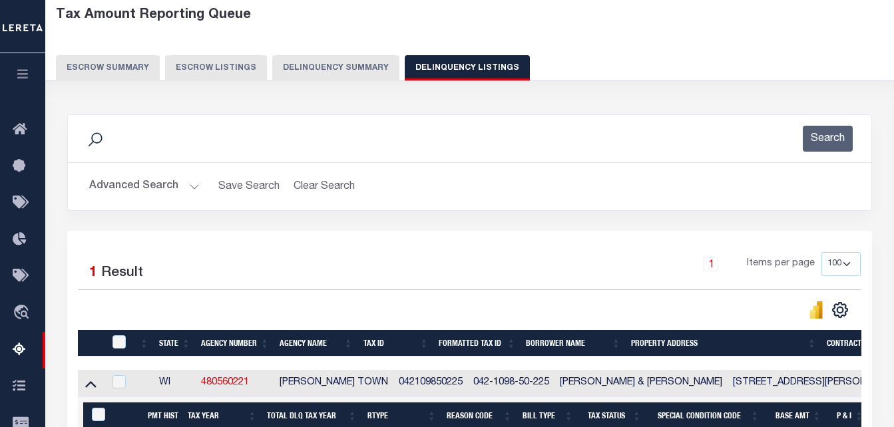
scroll to position [67, 0]
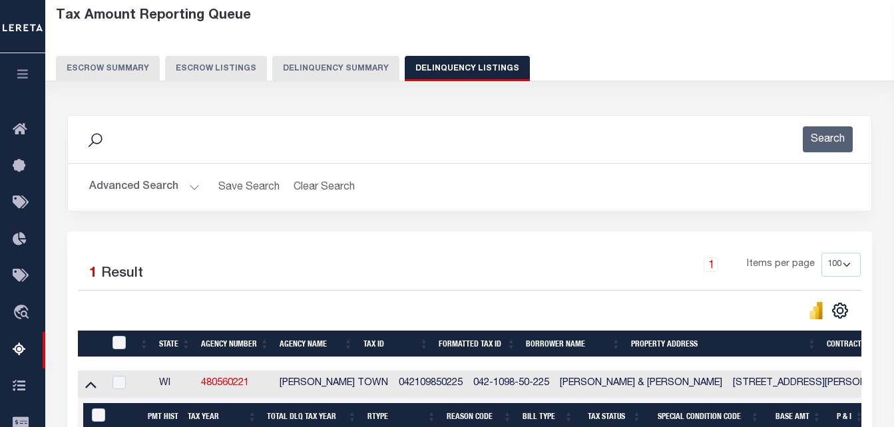
click at [194, 186] on button "Advanced Search" at bounding box center [144, 187] width 110 height 26
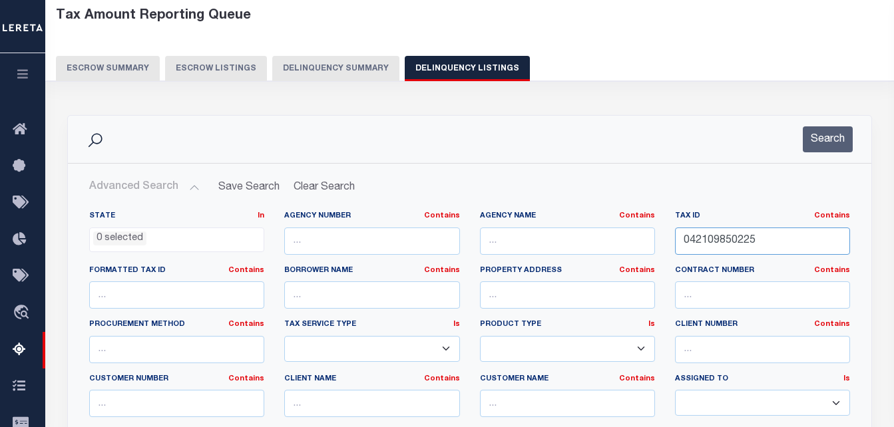
click at [725, 236] on input "042109850225" at bounding box center [762, 241] width 175 height 27
paste input "85-4-119-223-248"
type input "[PHONE_NUMBER]"
drag, startPoint x: 829, startPoint y: 152, endPoint x: 825, endPoint y: 170, distance: 17.8
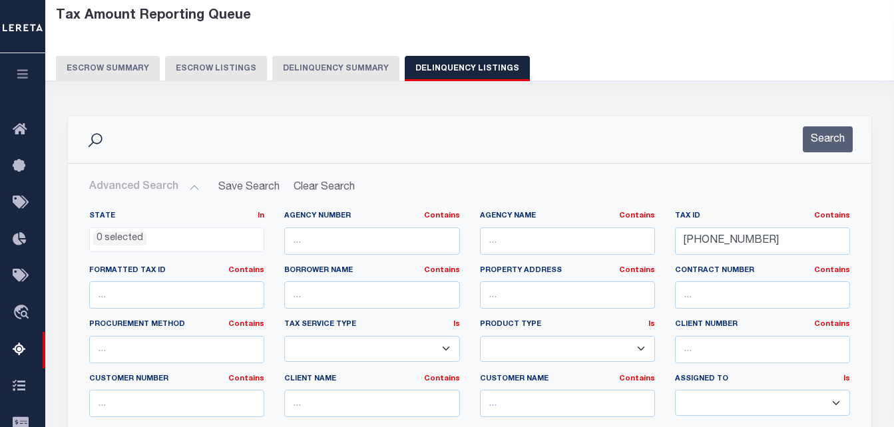
click at [828, 152] on button "Search" at bounding box center [827, 139] width 50 height 26
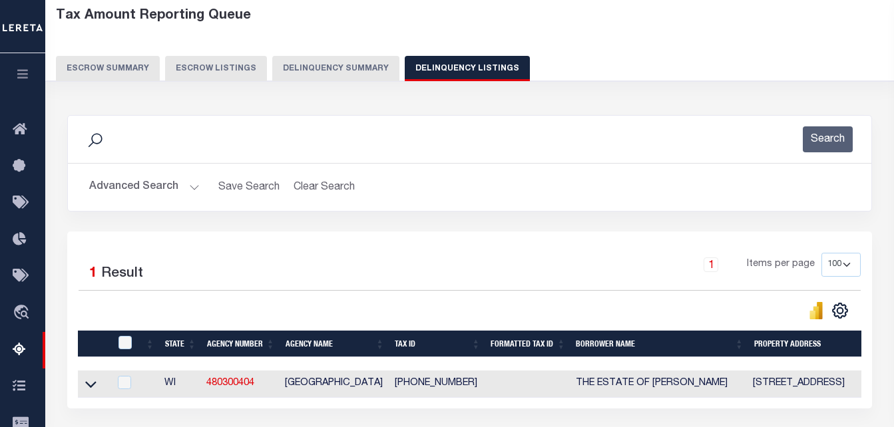
scroll to position [266, 0]
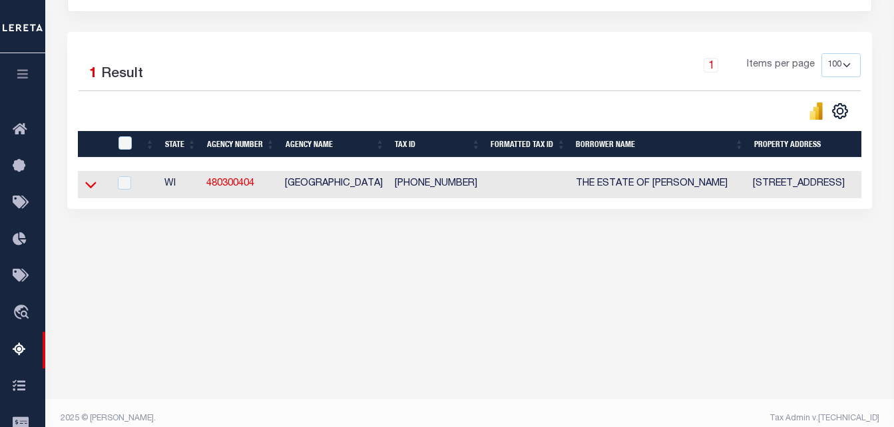
click at [90, 182] on icon at bounding box center [90, 185] width 11 height 14
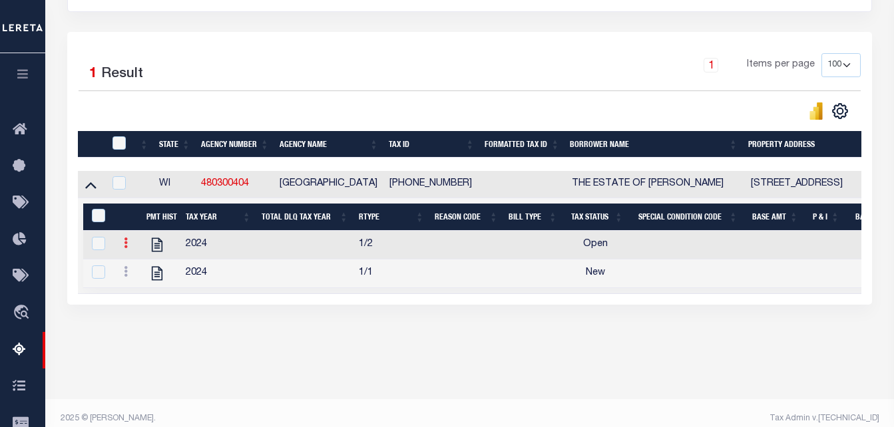
click at [124, 245] on icon at bounding box center [126, 243] width 4 height 11
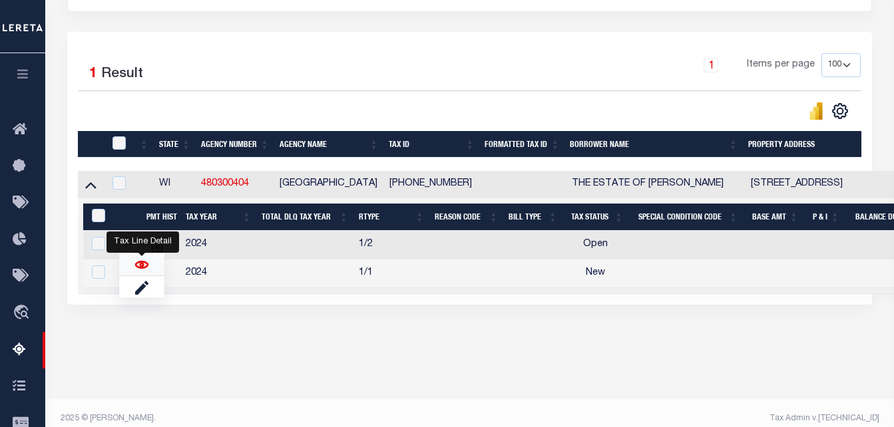
click at [141, 267] on img "" at bounding box center [141, 264] width 13 height 13
checkbox input "false"
checkbox input "true"
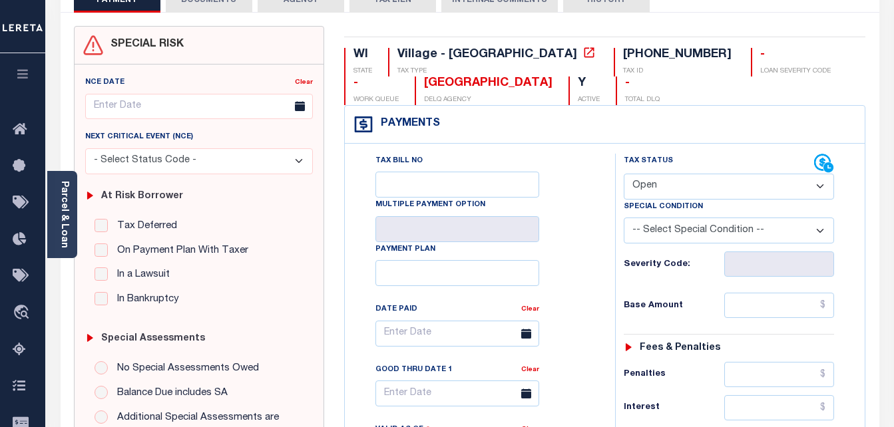
scroll to position [133, 0]
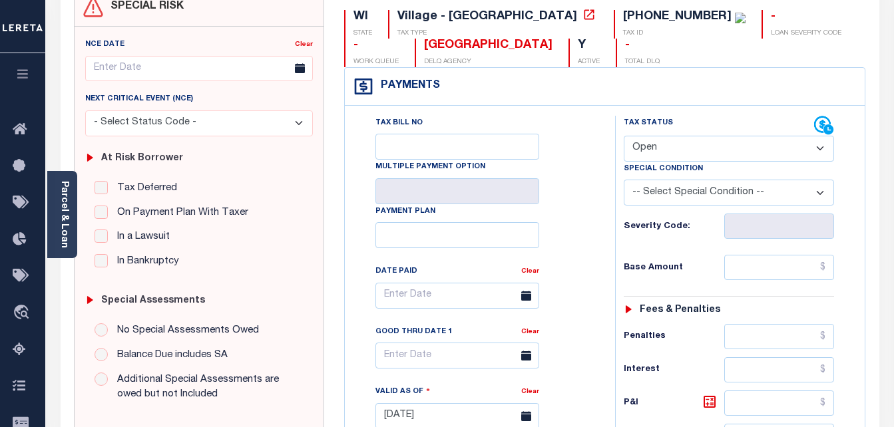
click at [679, 141] on select "- Select Status Code - Open Due/Unpaid Paid Incomplete No Tax Due Internal Refu…" at bounding box center [728, 149] width 211 height 26
select select "DUE"
click at [623, 136] on select "- Select Status Code - Open Due/Unpaid Paid Incomplete No Tax Due Internal Refu…" at bounding box center [728, 149] width 211 height 26
type input "[DATE]"
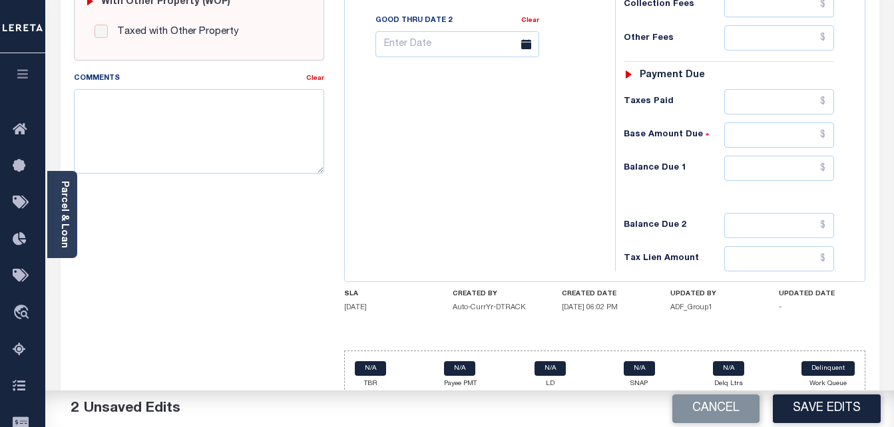
scroll to position [581, 0]
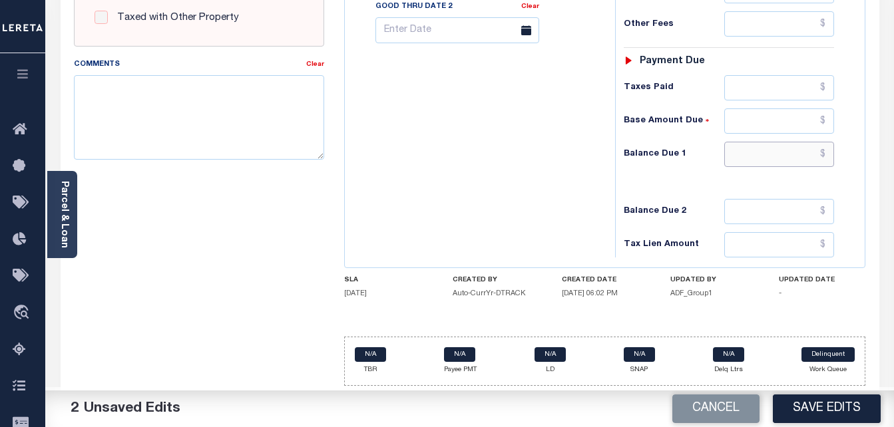
click at [825, 152] on input "text" at bounding box center [779, 154] width 110 height 25
paste input "3,332.75"
click at [822, 152] on input "$3,332.75" at bounding box center [779, 154] width 110 height 25
type input "$"
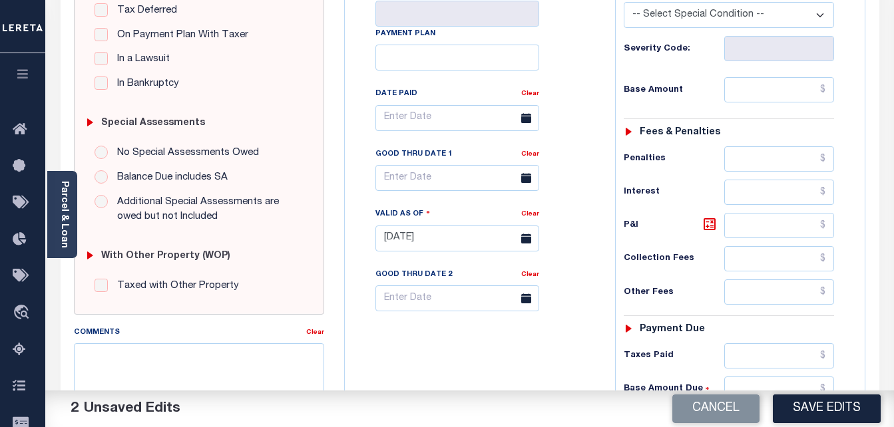
scroll to position [315, 0]
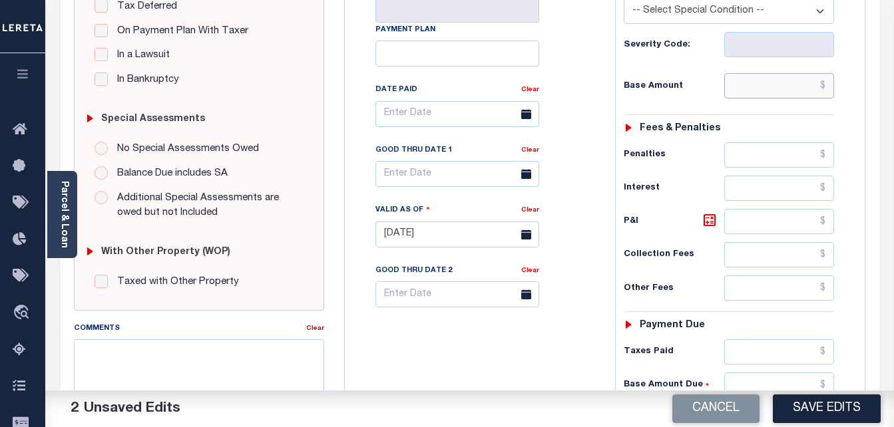
click at [826, 86] on input "text" at bounding box center [779, 85] width 110 height 25
paste input "3,332.75"
type input "$3,332.75"
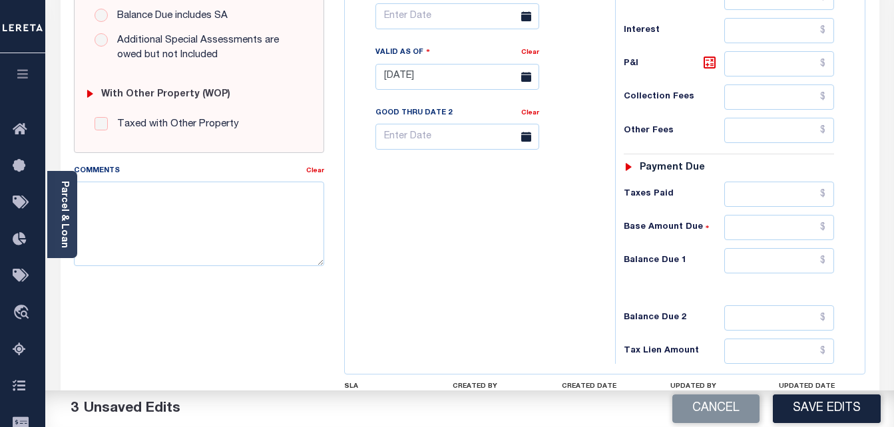
scroll to position [581, 0]
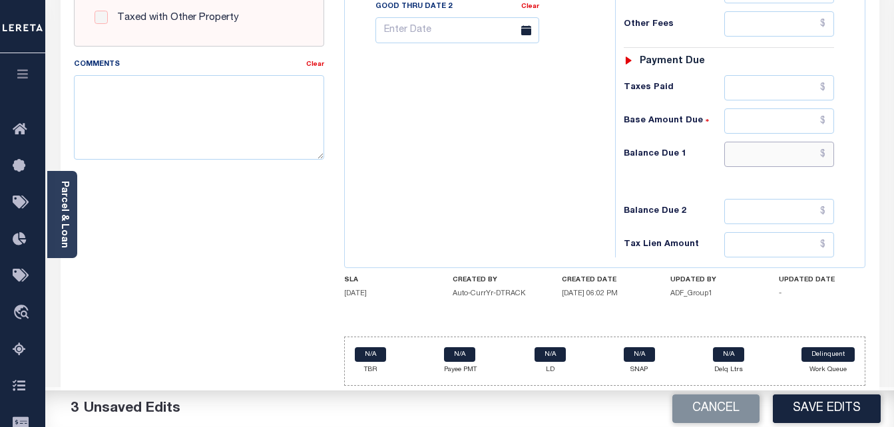
click at [828, 152] on input "text" at bounding box center [779, 154] width 110 height 25
paste input "3,732.68"
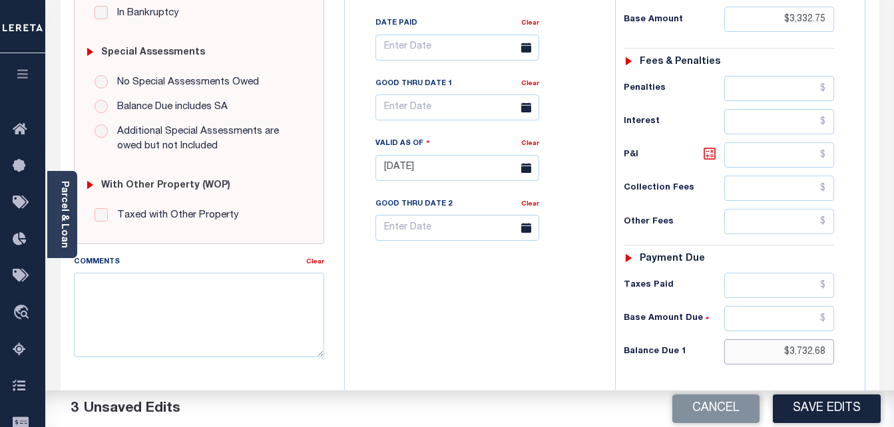
type input "$3,732.68"
click at [711, 156] on icon at bounding box center [709, 154] width 16 height 16
type input "$399.93"
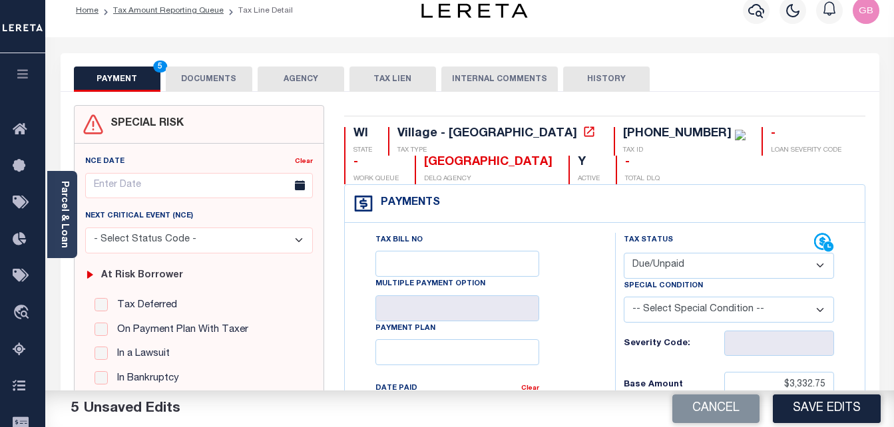
scroll to position [0, 0]
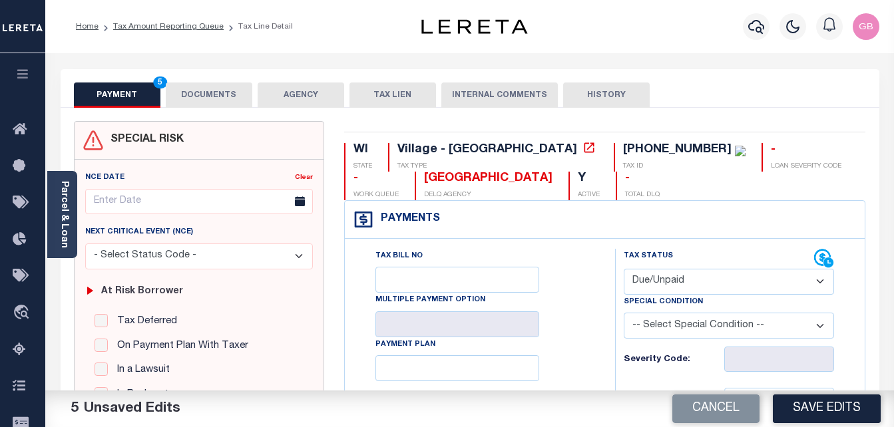
click at [210, 94] on button "DOCUMENTS" at bounding box center [209, 95] width 86 height 25
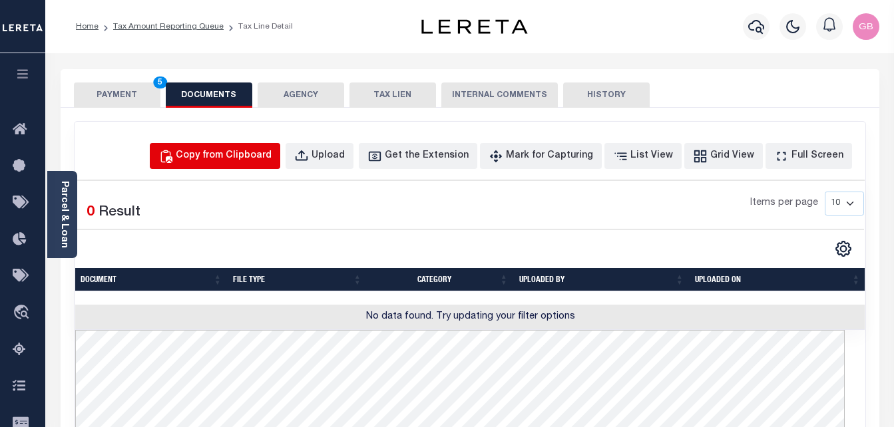
click at [248, 156] on div "Copy from Clipboard" at bounding box center [224, 156] width 96 height 15
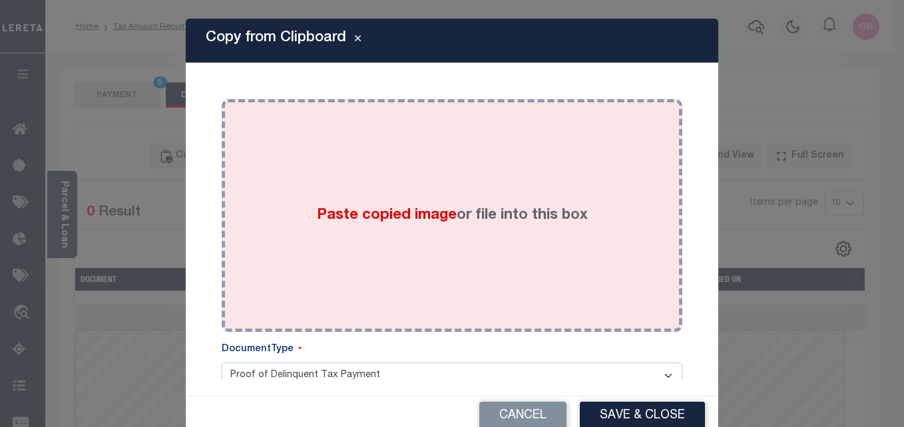
click at [389, 212] on span "Paste copied image" at bounding box center [387, 215] width 140 height 15
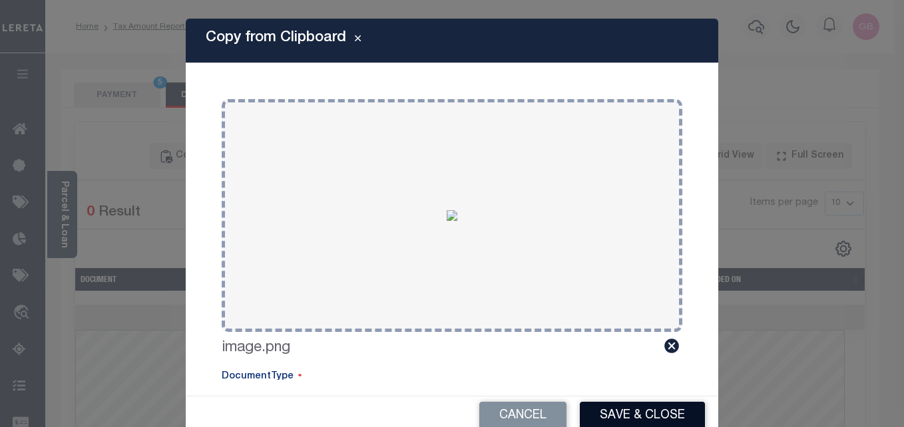
click at [611, 425] on button "Save & Close" at bounding box center [642, 416] width 125 height 29
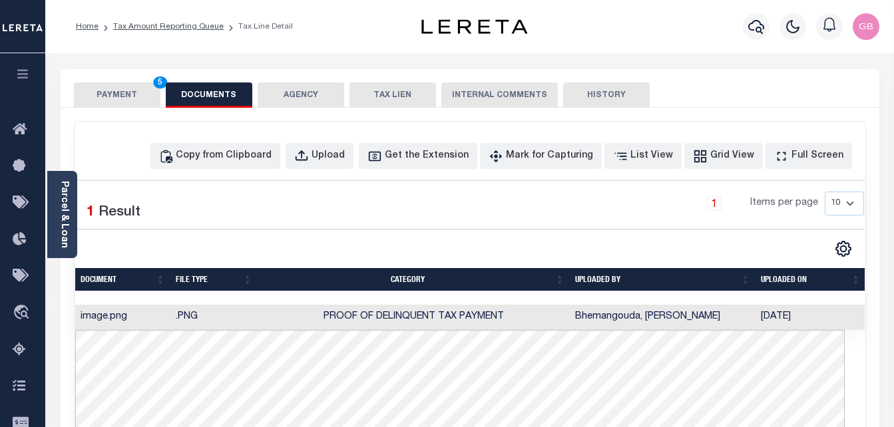
click at [112, 100] on button "PAYMENT 5" at bounding box center [117, 95] width 86 height 25
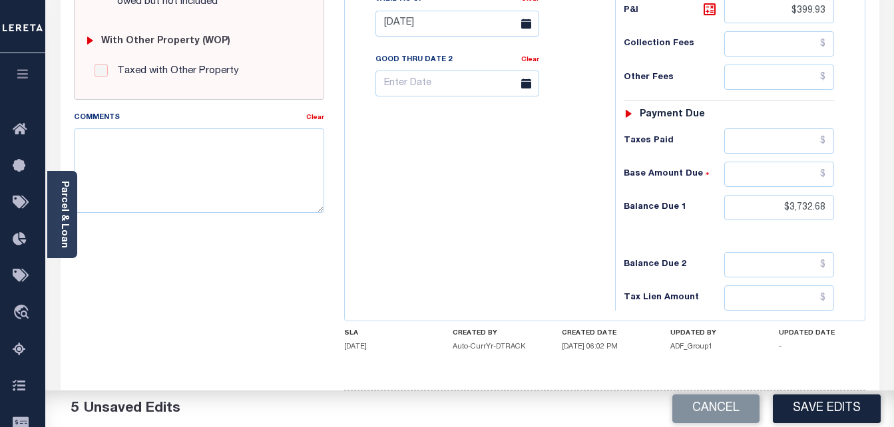
scroll to position [577, 0]
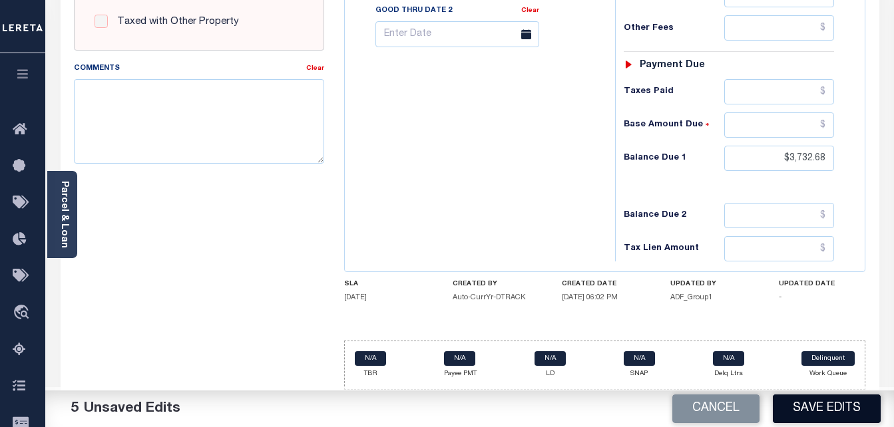
click at [819, 411] on button "Save Edits" at bounding box center [826, 409] width 108 height 29
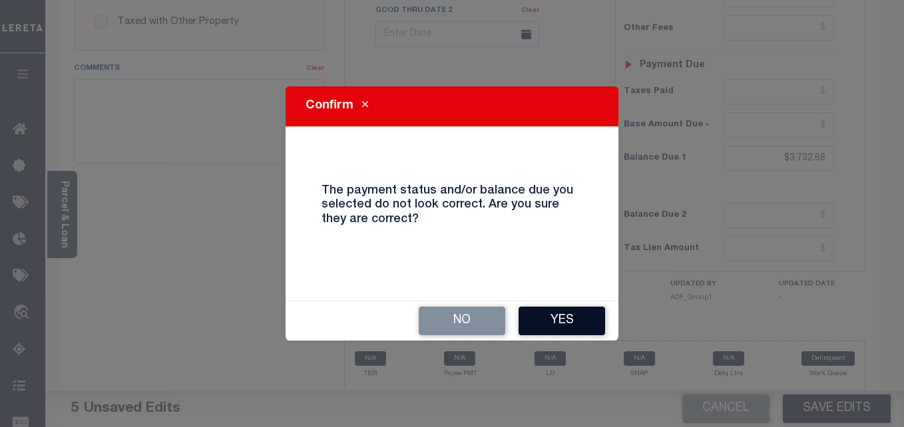
click at [566, 324] on button "Yes" at bounding box center [561, 321] width 86 height 29
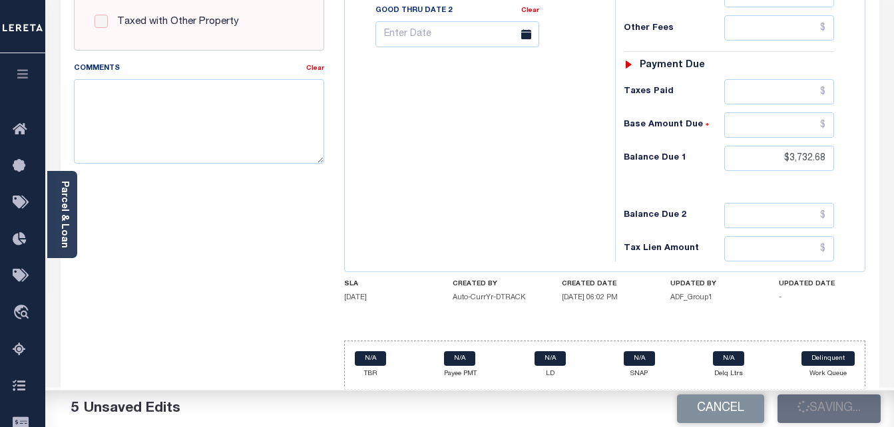
checkbox input "false"
type input "$3,332.75"
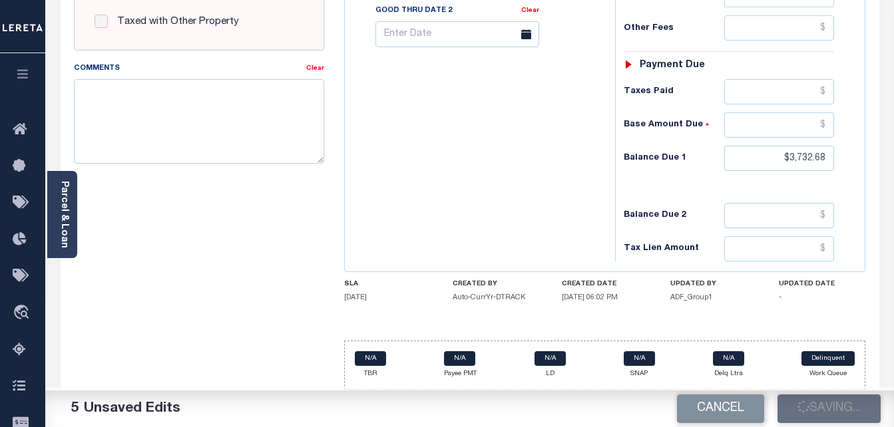
type input "$399.93"
type input "$3,732.68"
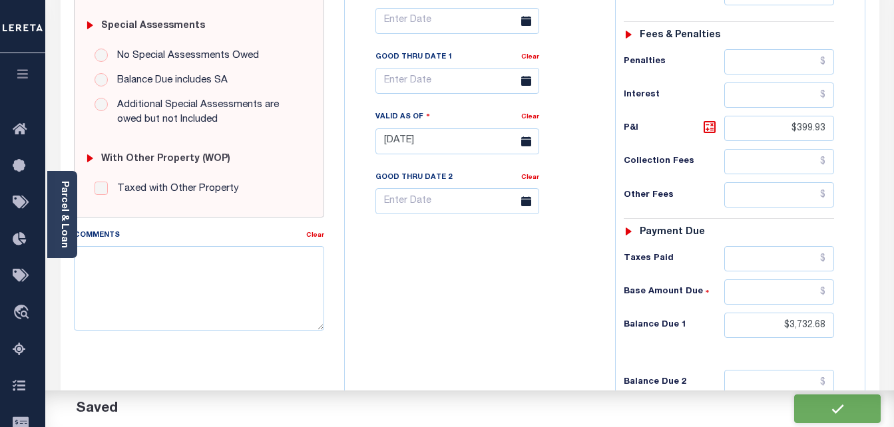
scroll to position [377, 0]
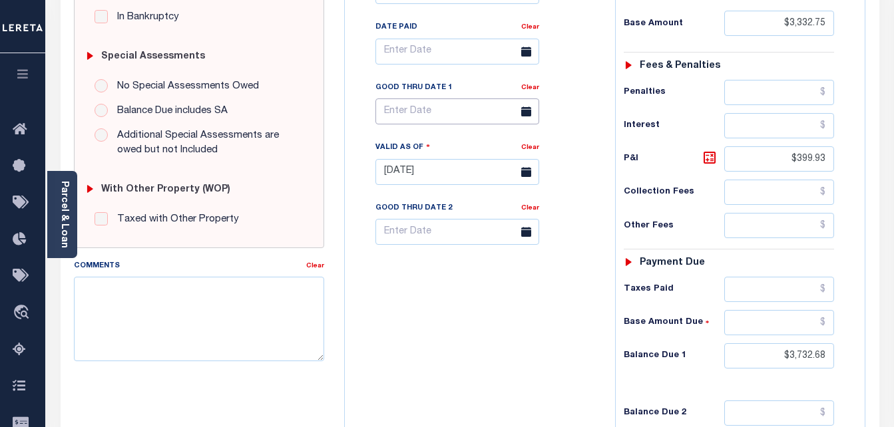
click at [424, 113] on input "text" at bounding box center [457, 111] width 164 height 26
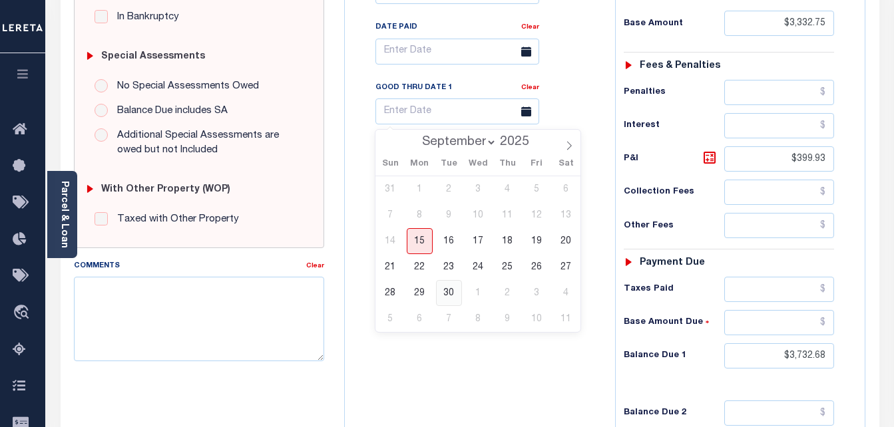
click at [448, 293] on span "30" at bounding box center [449, 293] width 26 height 26
type input "[DATE]"
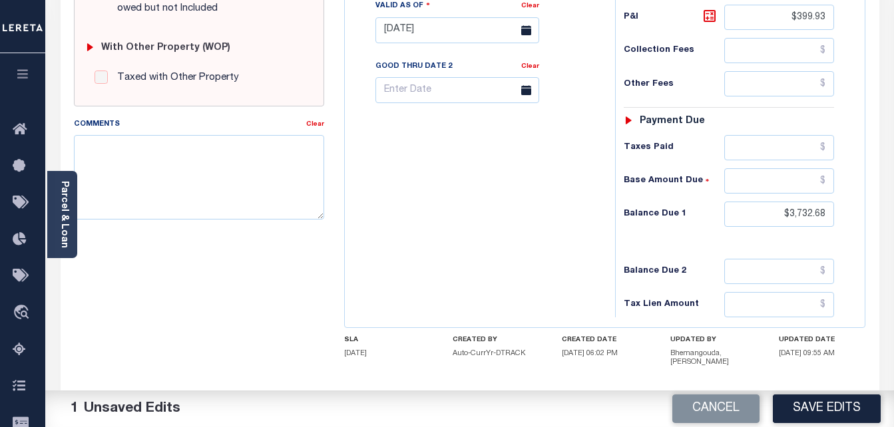
scroll to position [577, 0]
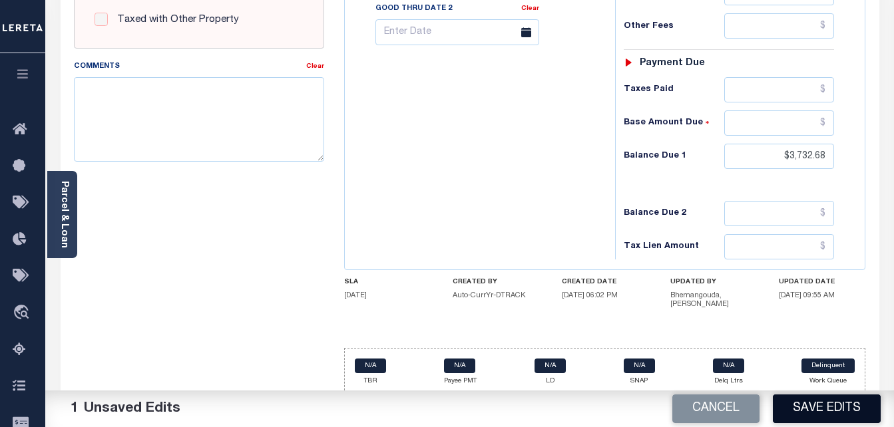
click at [832, 399] on button "Save Edits" at bounding box center [826, 409] width 108 height 29
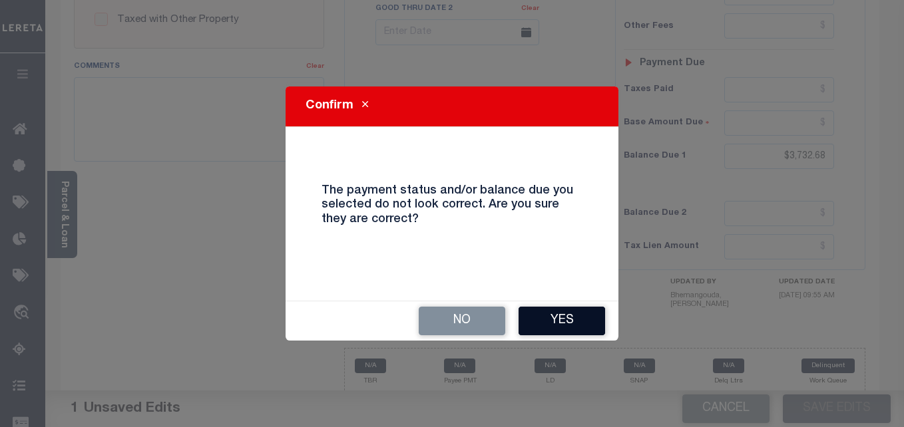
click at [550, 319] on button "Yes" at bounding box center [561, 321] width 86 height 29
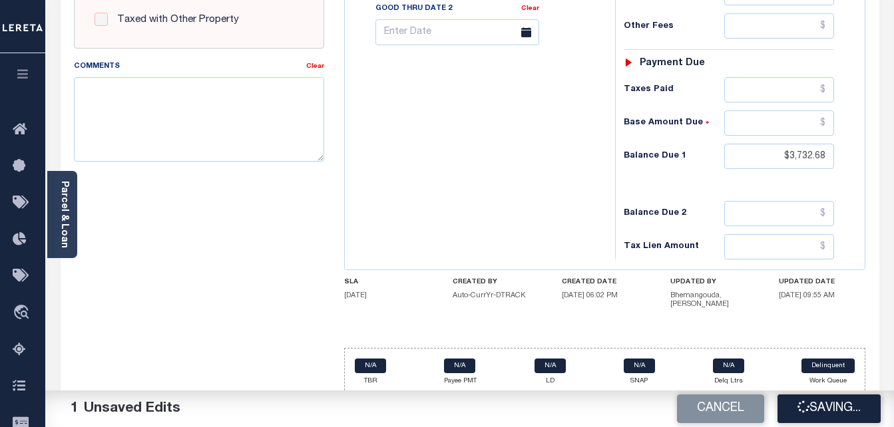
checkbox input "false"
type input "$3,332.75"
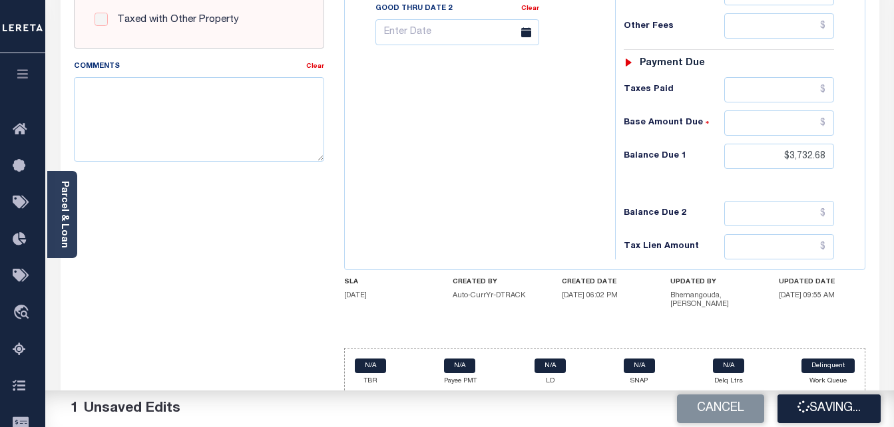
type input "$399.93"
type input "$3,732.68"
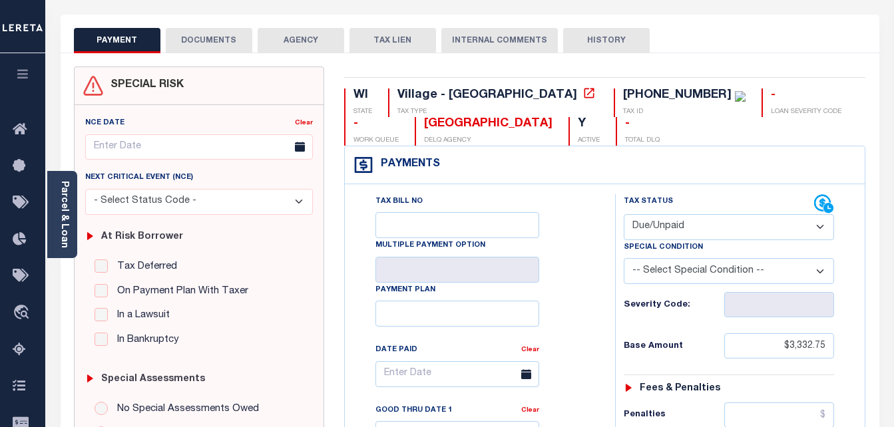
scroll to position [0, 0]
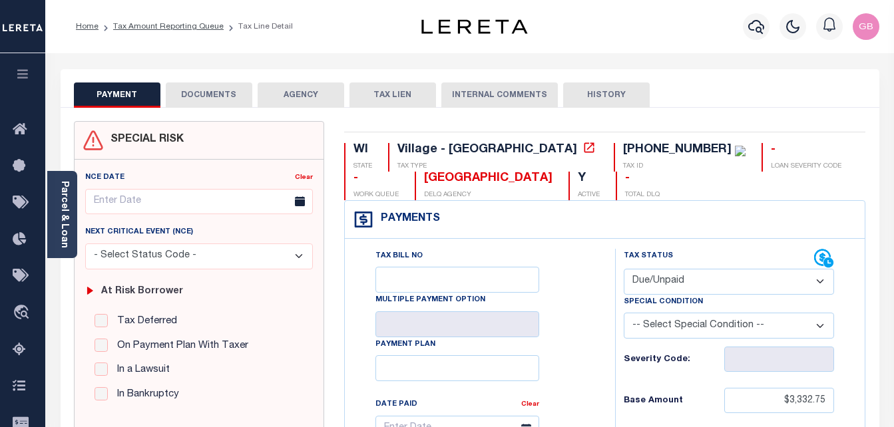
click at [623, 150] on div "[PHONE_NUMBER]" at bounding box center [677, 150] width 108 height 12
click at [623, 151] on div "[PHONE_NUMBER]" at bounding box center [677, 150] width 108 height 12
drag, startPoint x: 616, startPoint y: 152, endPoint x: 506, endPoint y: 151, distance: 109.8
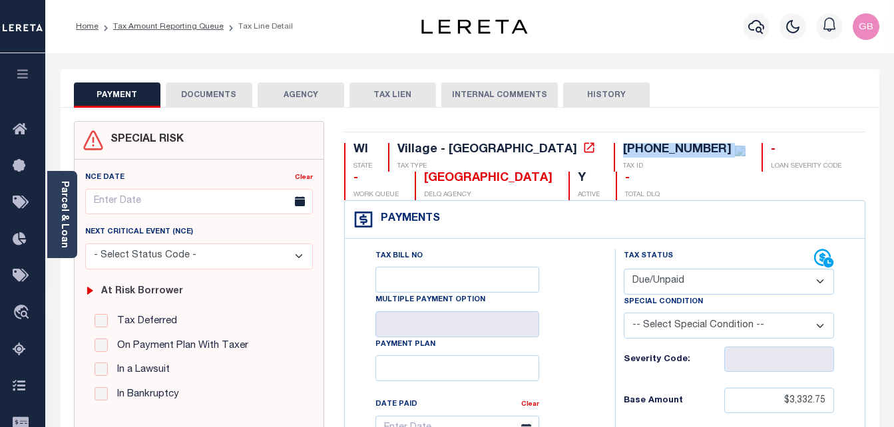
click at [613, 151] on div "[PHONE_NUMBER] TAX ID" at bounding box center [679, 157] width 132 height 29
copy div "[PHONE_NUMBER]"
click at [168, 27] on link "Tax Amount Reporting Queue" at bounding box center [168, 27] width 110 height 8
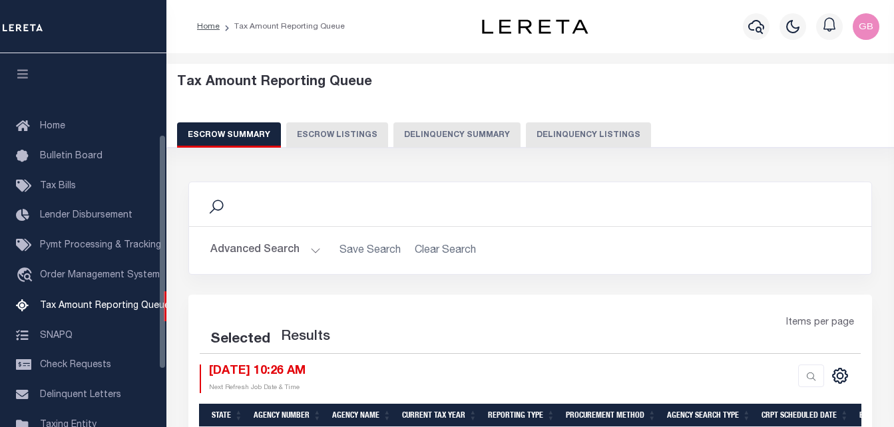
click at [529, 132] on button "Delinquency Listings" at bounding box center [588, 134] width 125 height 25
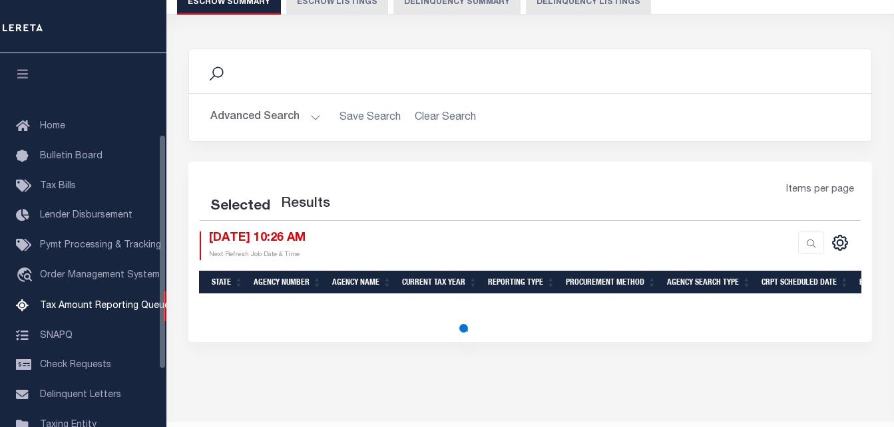
scroll to position [134, 0]
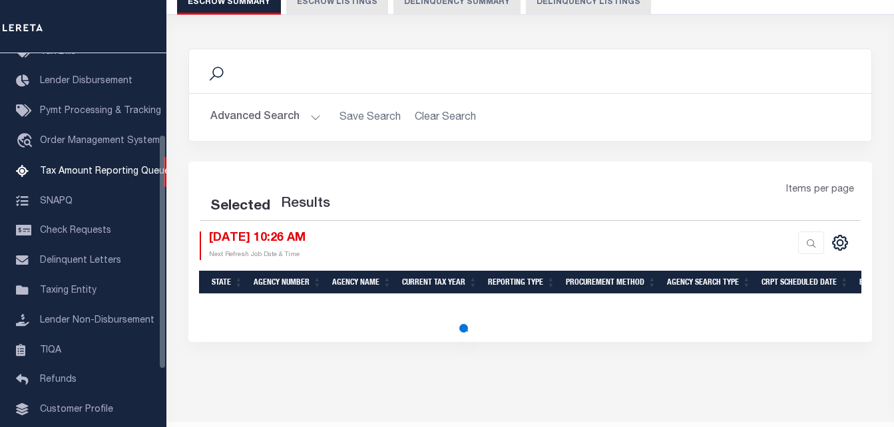
select select "100"
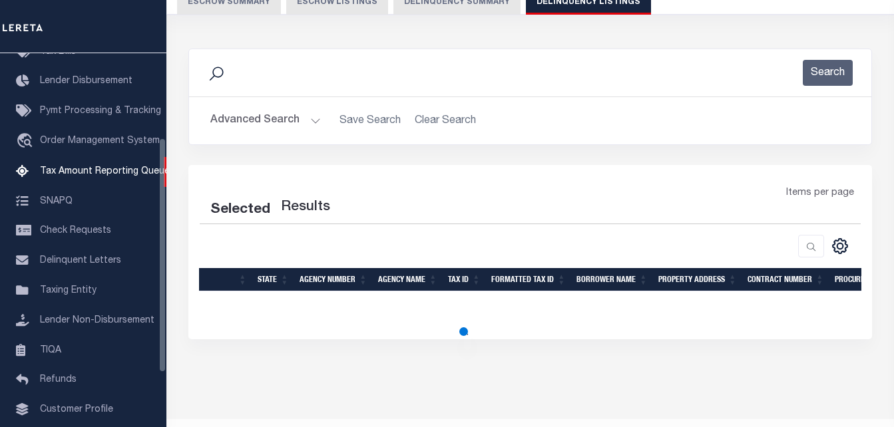
scroll to position [133, 0]
select select "100"
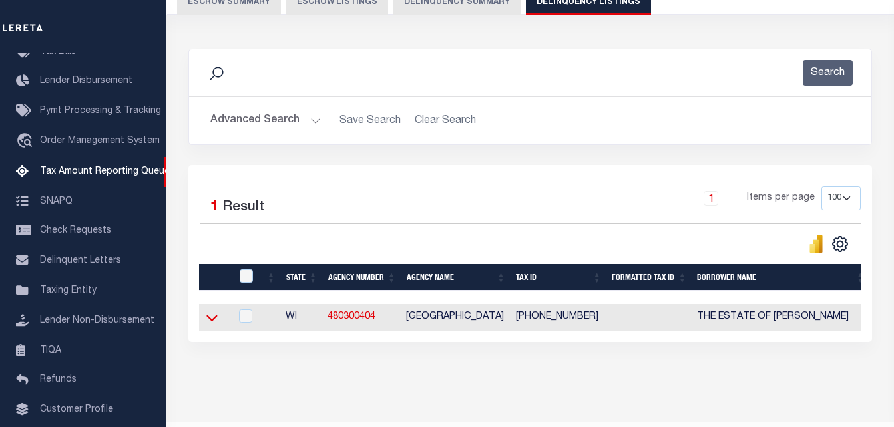
click at [208, 321] on icon at bounding box center [211, 318] width 11 height 14
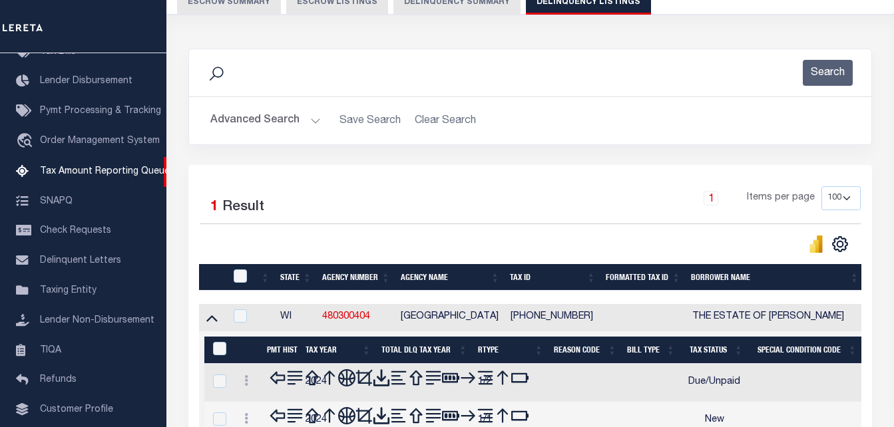
scroll to position [246, 0]
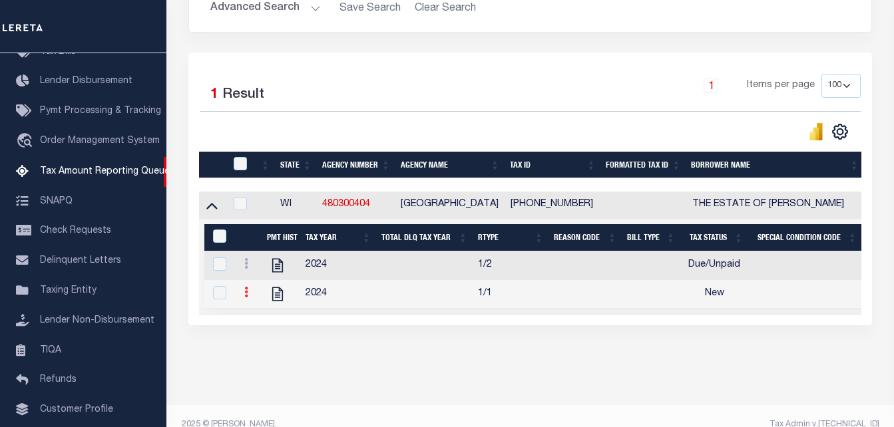
drag, startPoint x: 251, startPoint y: 295, endPoint x: 251, endPoint y: 303, distance: 7.3
click at [252, 295] on link at bounding box center [246, 294] width 15 height 11
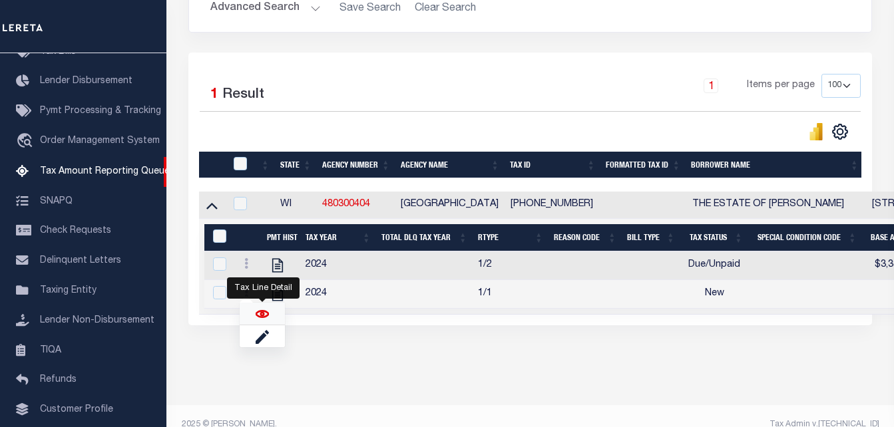
click at [255, 318] on img "" at bounding box center [261, 313] width 13 height 13
checkbox input "true"
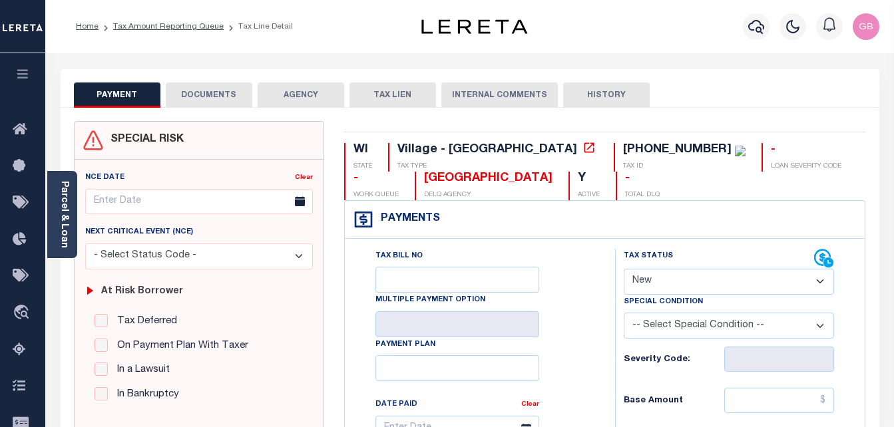
click at [710, 281] on select "- Select Status Code - Open Due/Unpaid Paid Incomplete No Tax Due Internal Refu…" at bounding box center [728, 282] width 211 height 26
select select "DUE"
click at [623, 269] on select "- Select Status Code - Open Due/Unpaid Paid Incomplete No Tax Due Internal Refu…" at bounding box center [728, 282] width 211 height 26
type input "[DATE]"
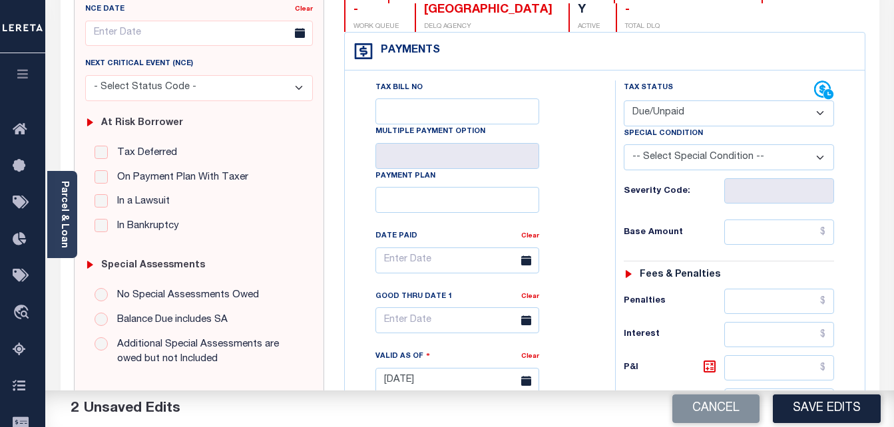
scroll to position [200, 0]
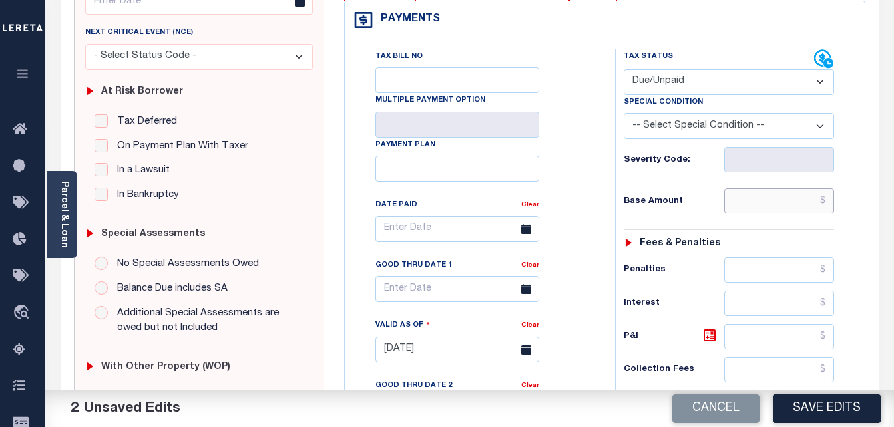
click at [828, 208] on input "text" at bounding box center [779, 200] width 110 height 25
paste input "3,332.75"
type input "$3,332.75"
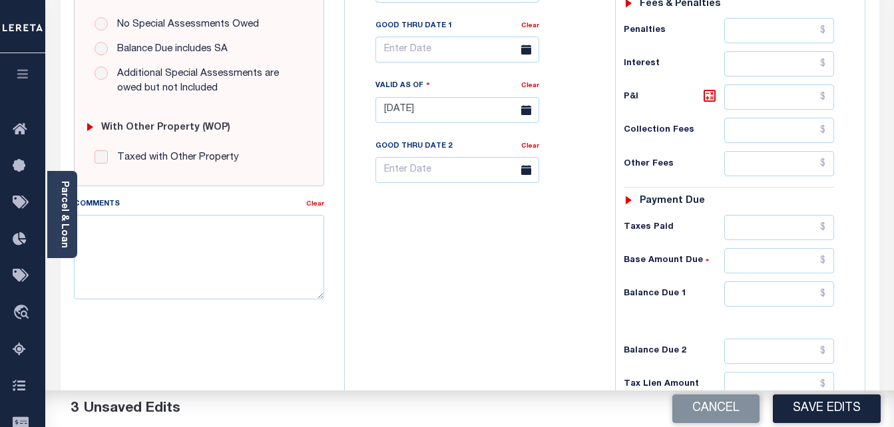
scroll to position [532, 0]
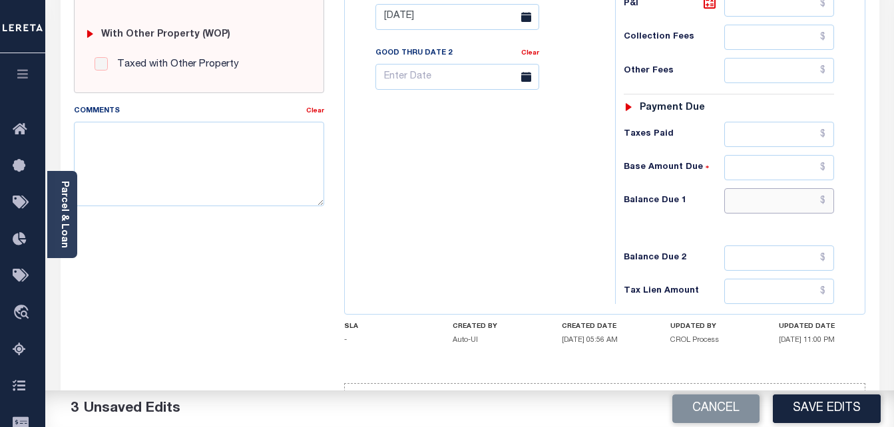
click at [824, 208] on input "text" at bounding box center [779, 200] width 110 height 25
paste input "3,732.68"
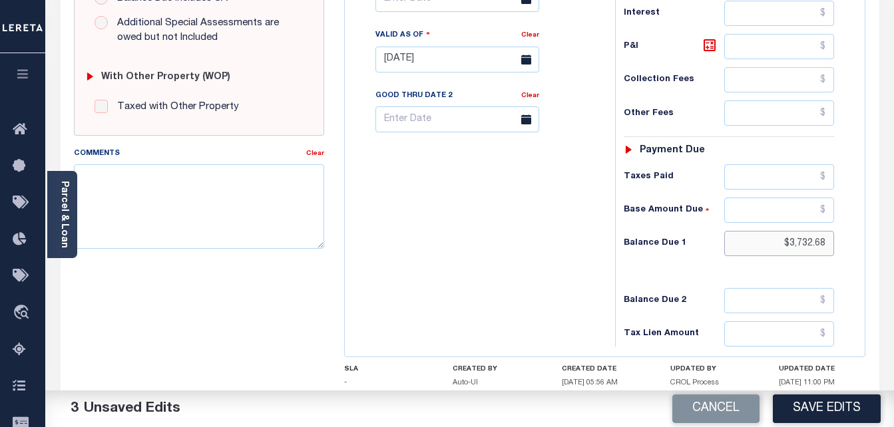
scroll to position [399, 0]
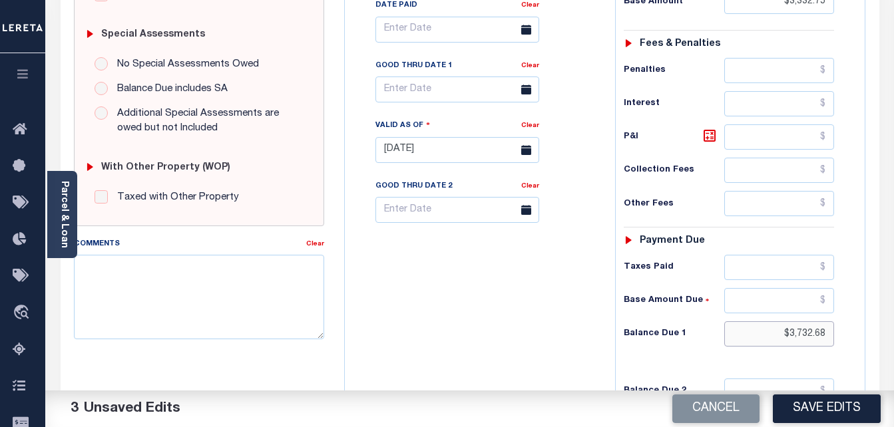
type input "$3,732.68"
click at [699, 142] on h6 "P&I" at bounding box center [673, 137] width 101 height 19
click at [706, 139] on icon at bounding box center [709, 136] width 16 height 16
type input "$399.93"
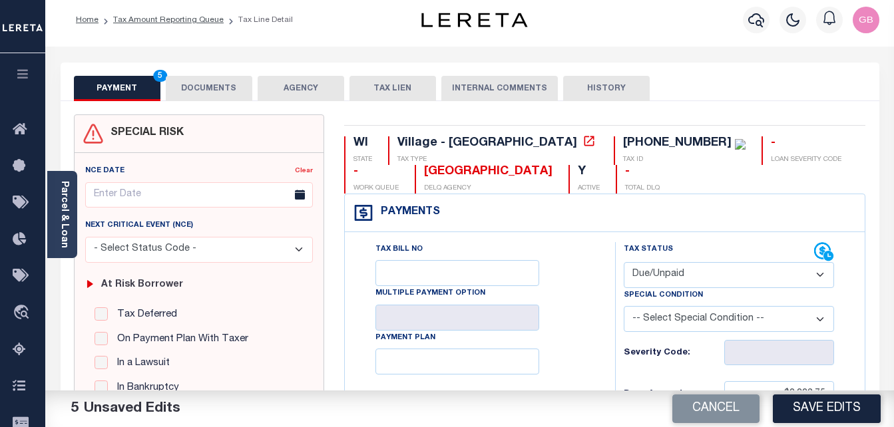
scroll to position [0, 0]
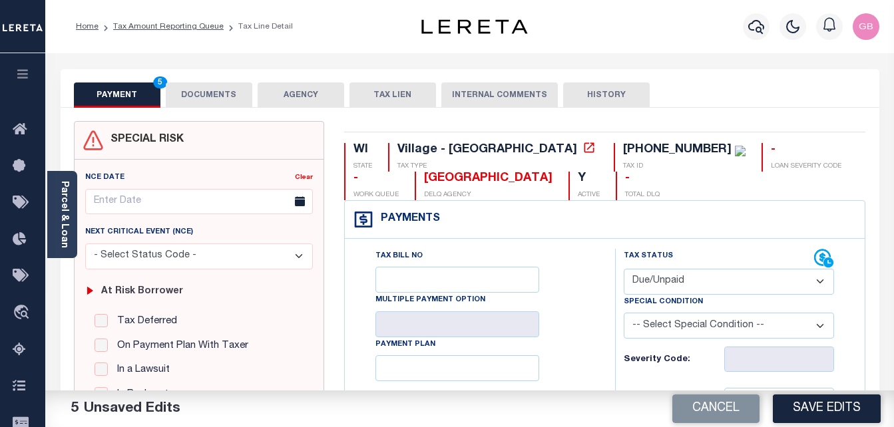
click at [234, 94] on button "DOCUMENTS" at bounding box center [209, 95] width 86 height 25
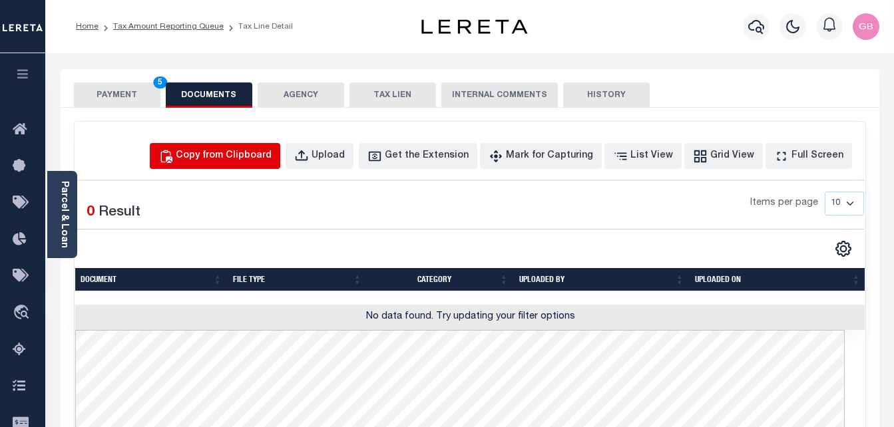
click at [257, 154] on div "Copy from Clipboard" at bounding box center [224, 156] width 96 height 15
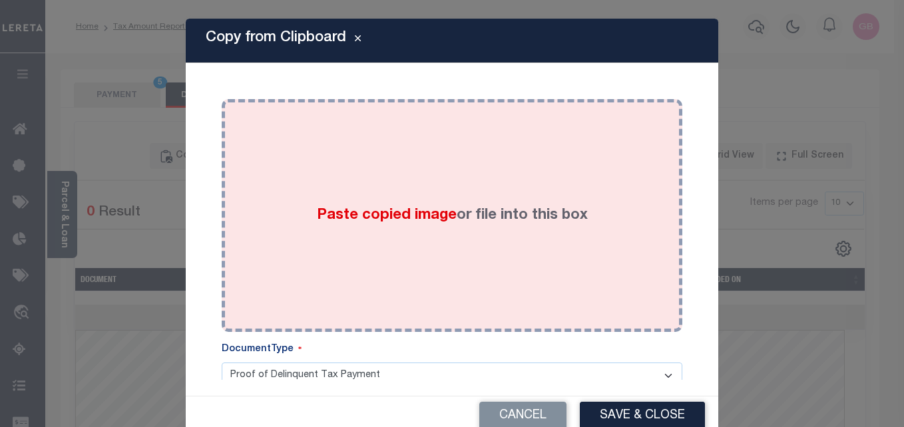
click at [462, 230] on div "Paste copied image or file into this box" at bounding box center [452, 215] width 440 height 213
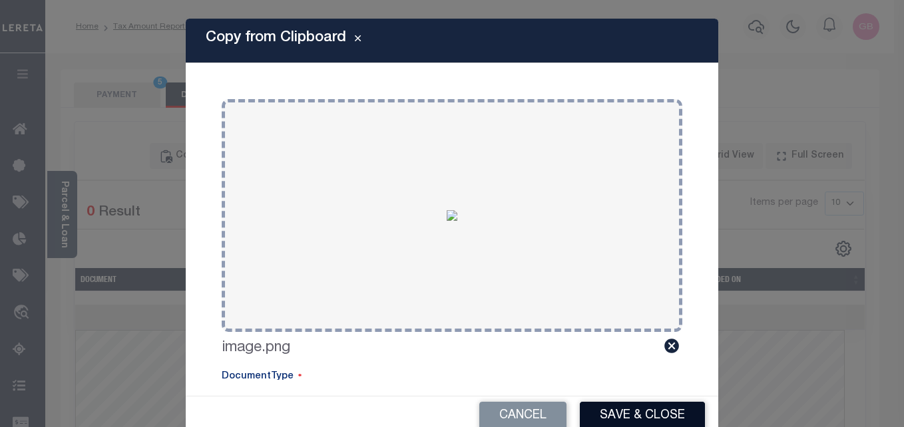
click at [598, 413] on button "Save & Close" at bounding box center [642, 416] width 125 height 29
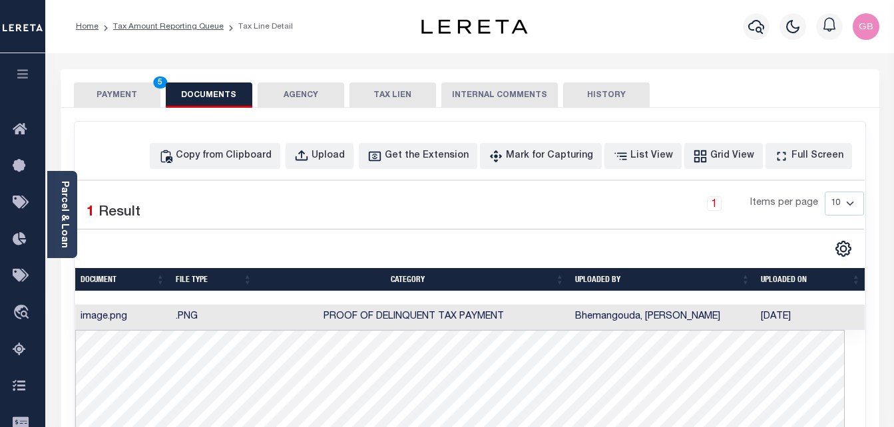
click at [117, 100] on button "PAYMENT 5" at bounding box center [117, 95] width 86 height 25
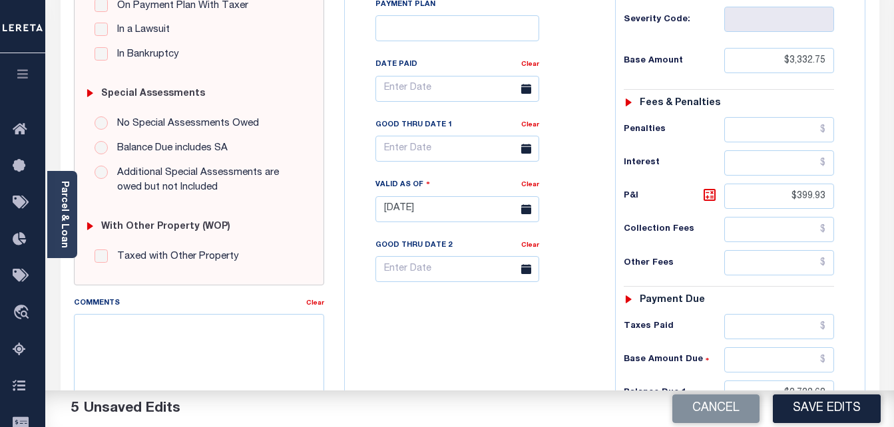
scroll to position [244, 0]
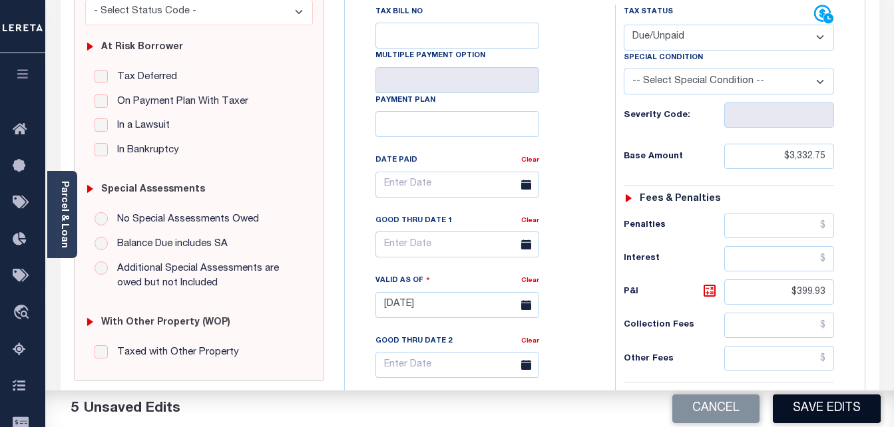
click at [818, 413] on button "Save Edits" at bounding box center [826, 409] width 108 height 29
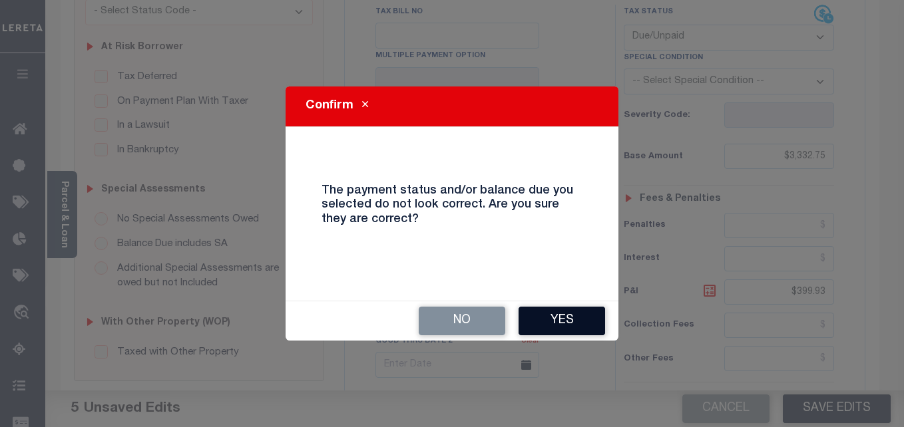
click at [564, 312] on button "Yes" at bounding box center [561, 321] width 86 height 29
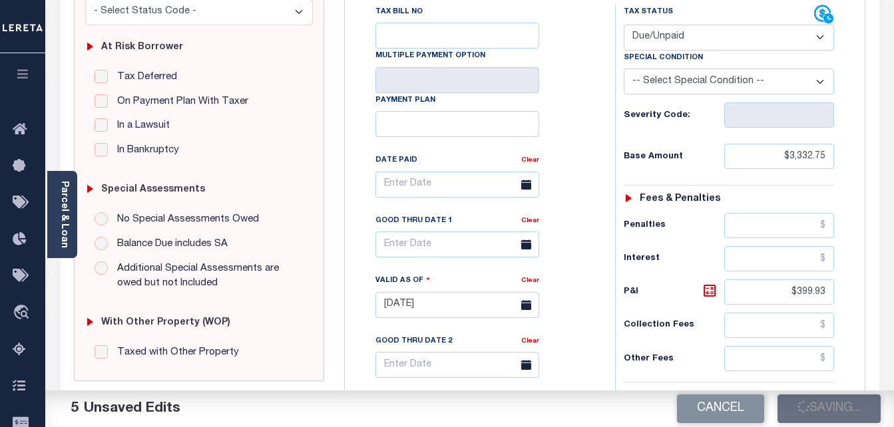
checkbox input "false"
type input "$3,332.75"
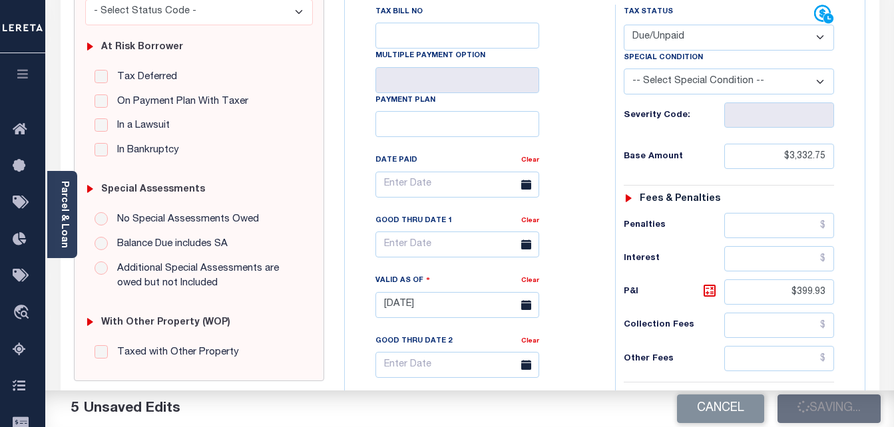
type input "$399.93"
type input "$3,732.68"
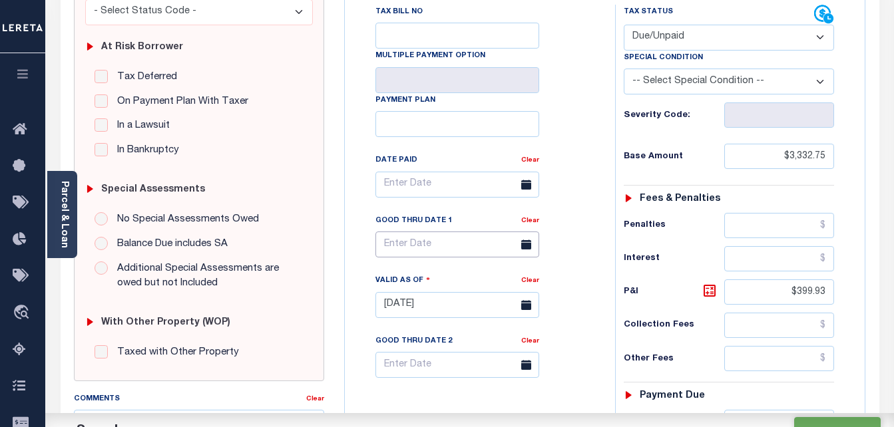
click at [433, 241] on input "text" at bounding box center [457, 245] width 164 height 26
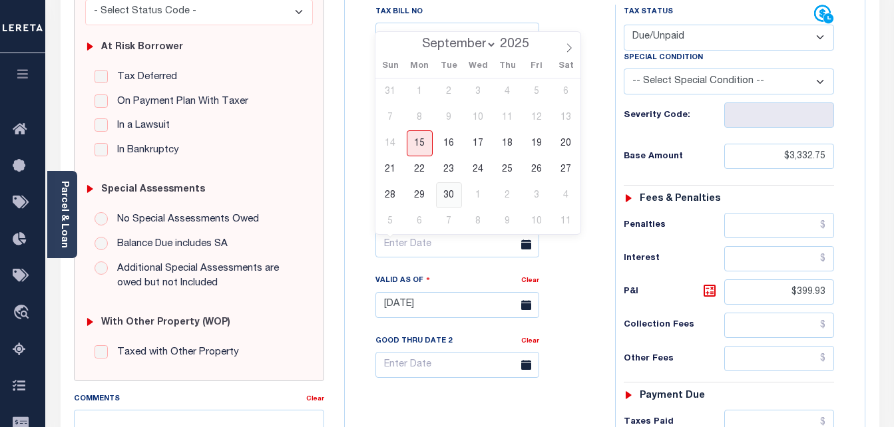
click at [450, 200] on span "30" at bounding box center [449, 195] width 26 height 26
type input "09/30/2025"
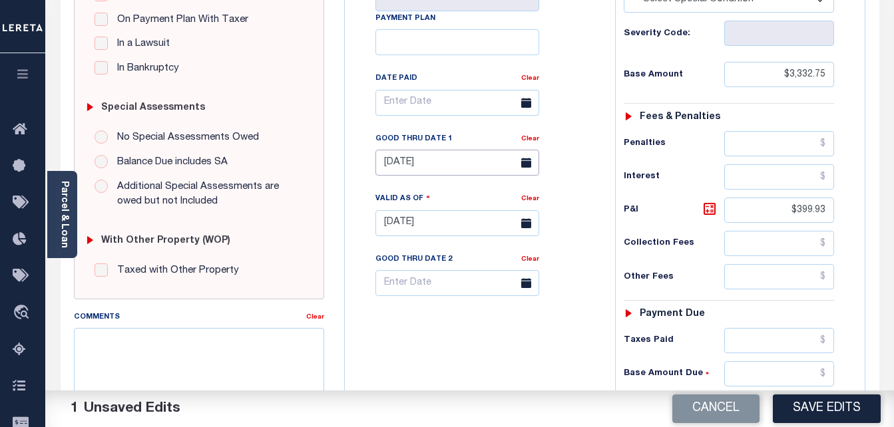
scroll to position [444, 0]
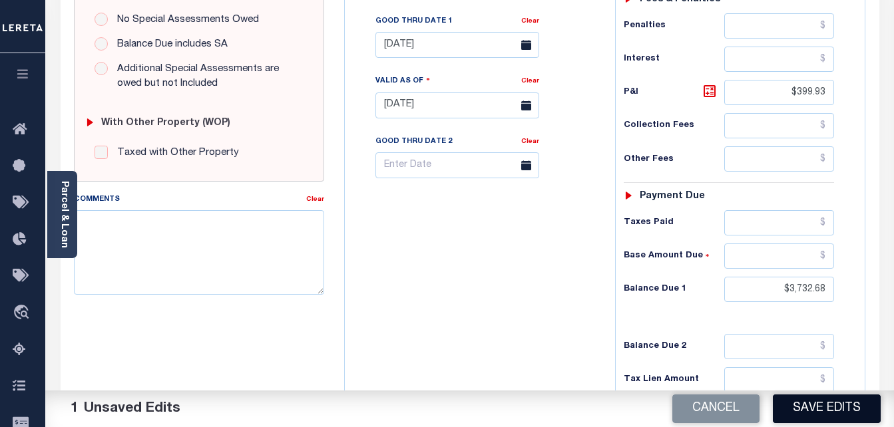
click at [800, 415] on button "Save Edits" at bounding box center [826, 409] width 108 height 29
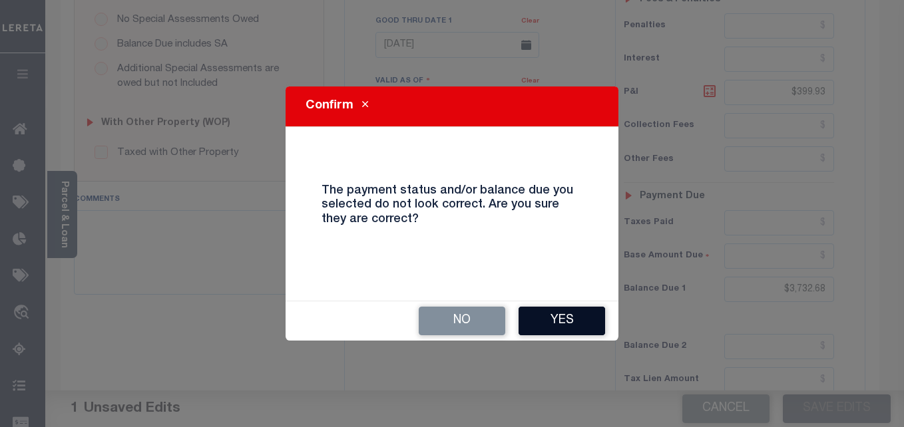
click at [578, 319] on button "Yes" at bounding box center [561, 321] width 86 height 29
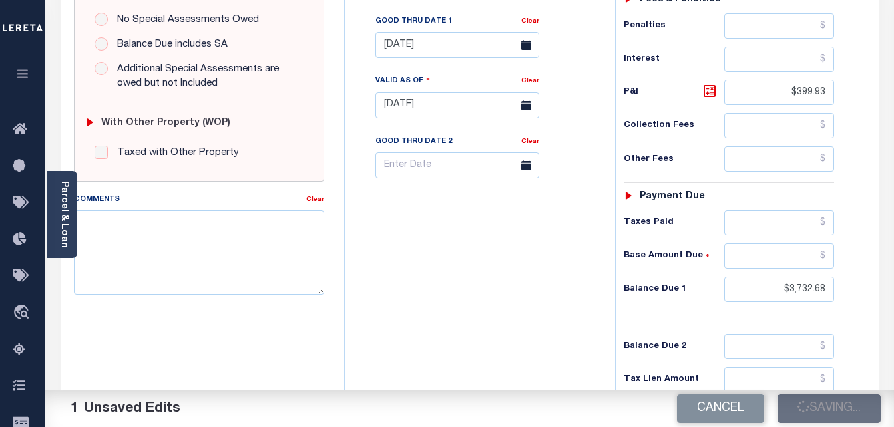
checkbox input "false"
type input "$3,332.75"
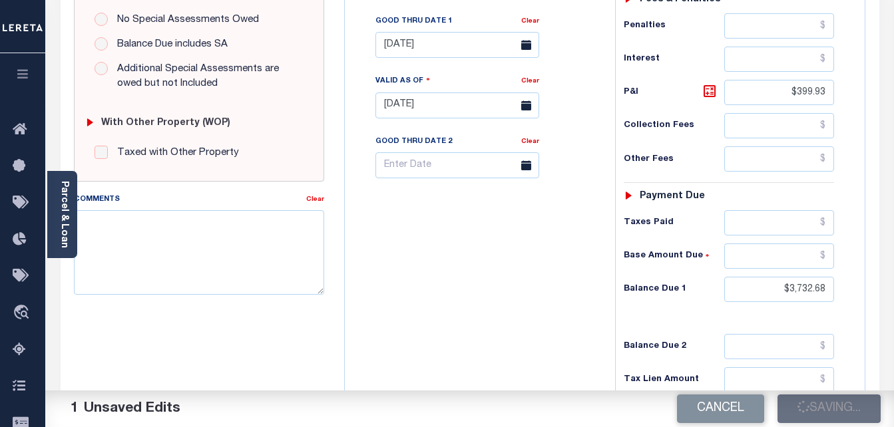
type input "$399.93"
type input "$3,732.68"
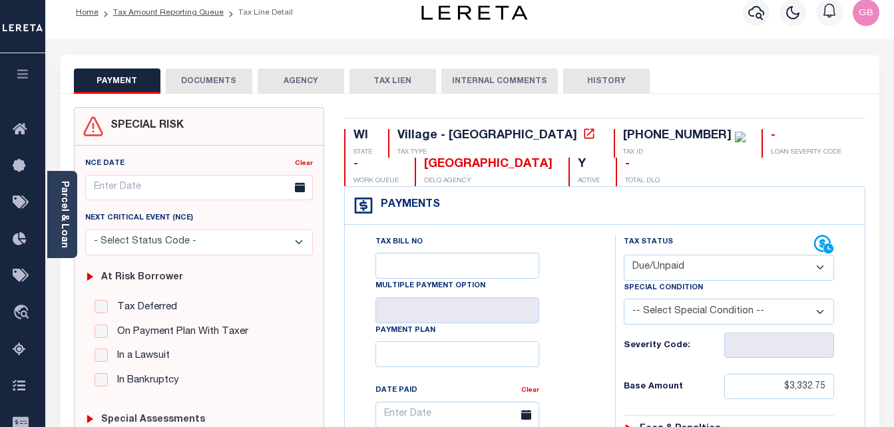
scroll to position [0, 0]
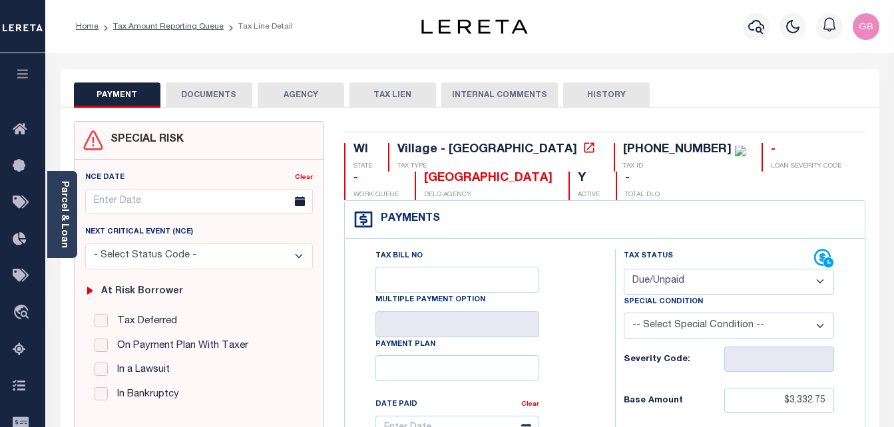
click at [171, 32] on li "Tax Amount Reporting Queue" at bounding box center [160, 27] width 125 height 12
click at [150, 25] on link "Tax Amount Reporting Queue" at bounding box center [168, 27] width 110 height 8
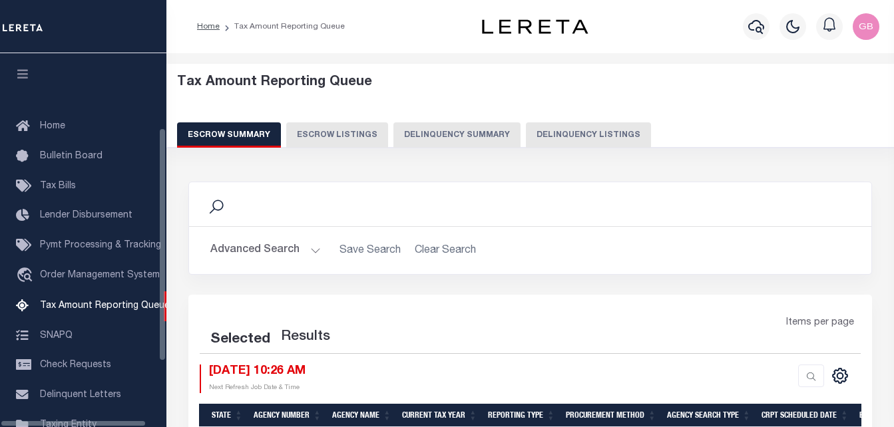
click at [563, 139] on button "Delinquency Listings" at bounding box center [588, 134] width 125 height 25
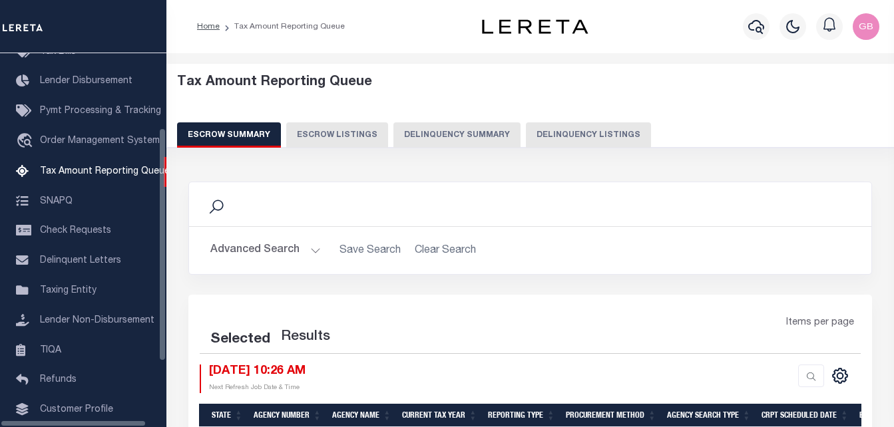
select select "100"
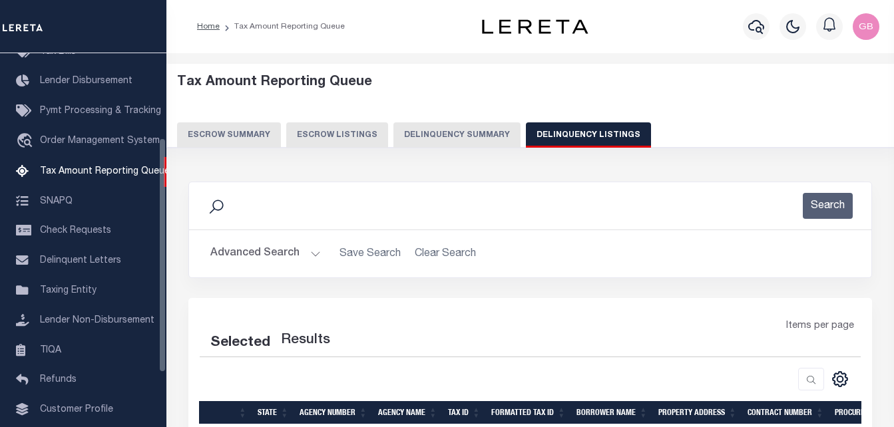
select select "100"
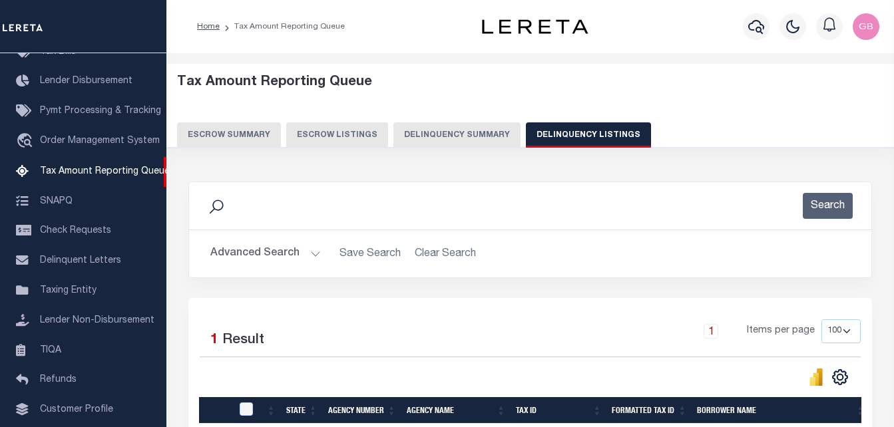
click at [308, 248] on button "Advanced Search" at bounding box center [265, 254] width 110 height 26
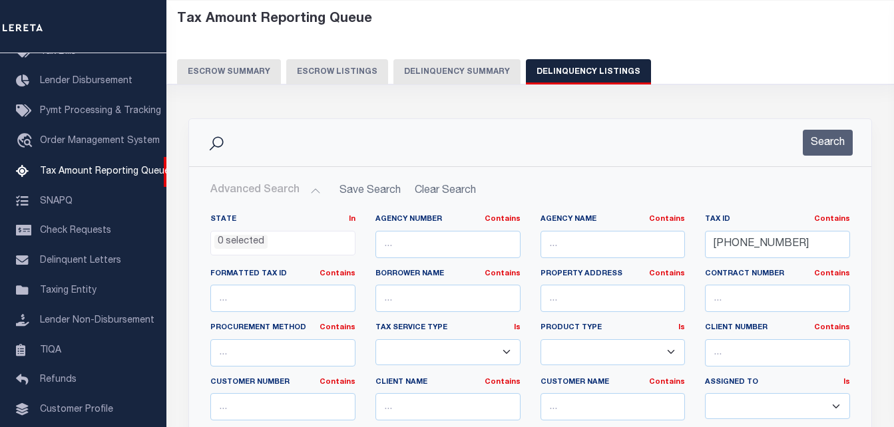
scroll to position [67, 0]
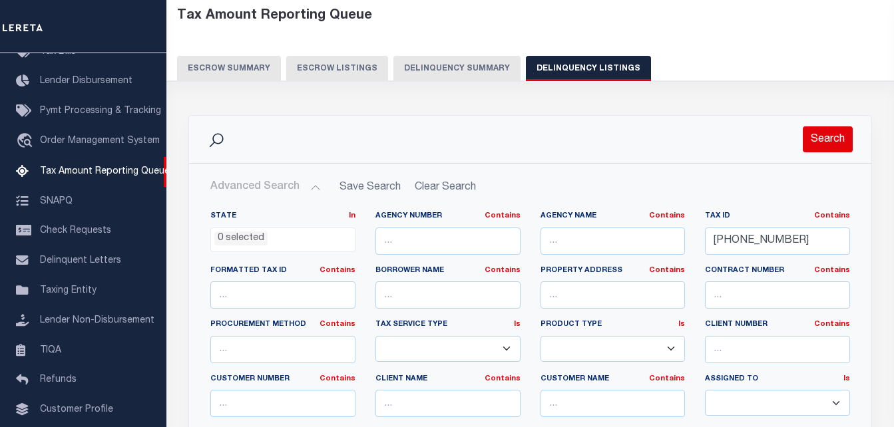
click at [822, 144] on button "Search" at bounding box center [827, 139] width 50 height 26
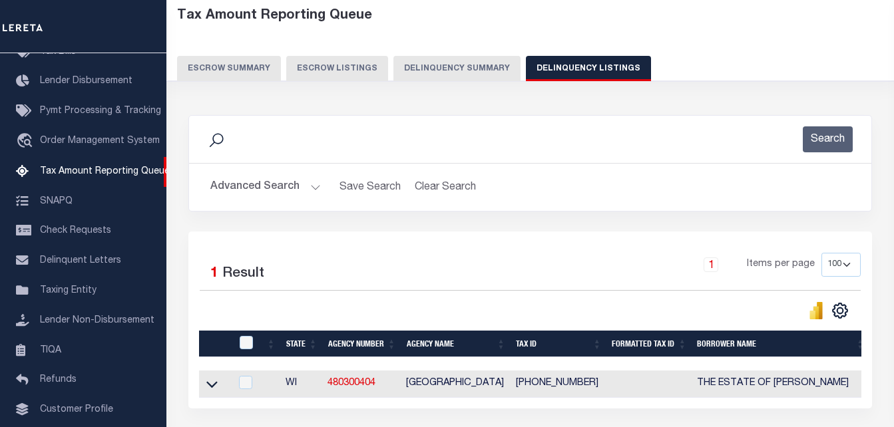
scroll to position [133, 0]
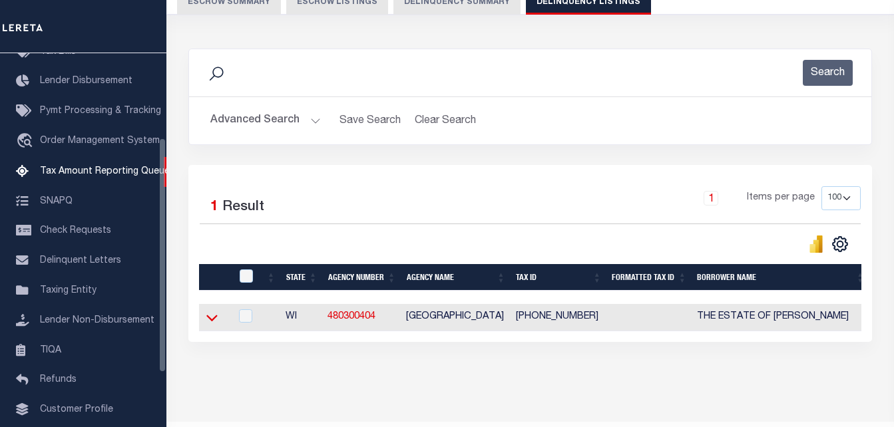
click at [209, 322] on icon at bounding box center [211, 318] width 11 height 14
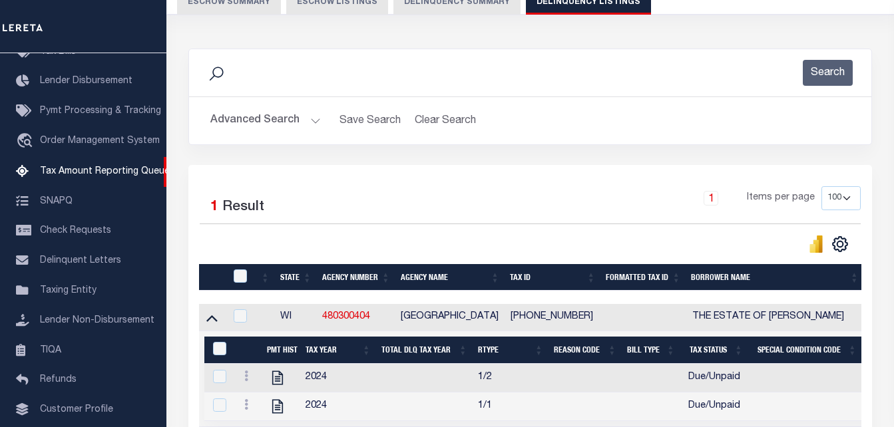
click at [248, 274] on div at bounding box center [241, 276] width 22 height 15
click at [240, 270] on th at bounding box center [238, 277] width 27 height 27
click at [234, 272] on input "checkbox" at bounding box center [240, 275] width 13 height 13
checkbox input "true"
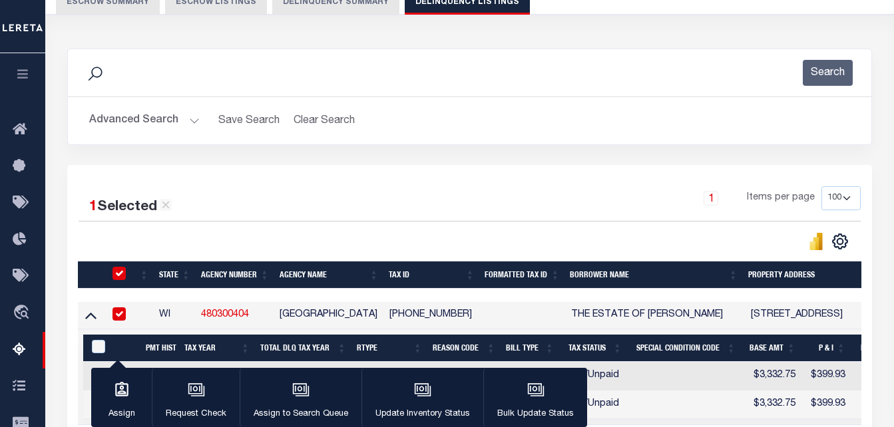
click at [91, 344] on div "&nbsp;" at bounding box center [100, 347] width 24 height 15
click at [94, 351] on input "&nbsp;" at bounding box center [98, 346] width 13 height 13
checkbox input "true"
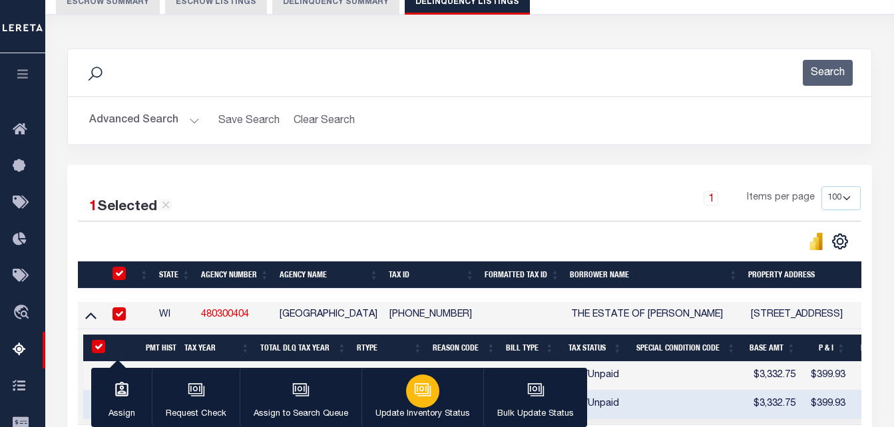
click at [430, 397] on div "button" at bounding box center [422, 391] width 33 height 33
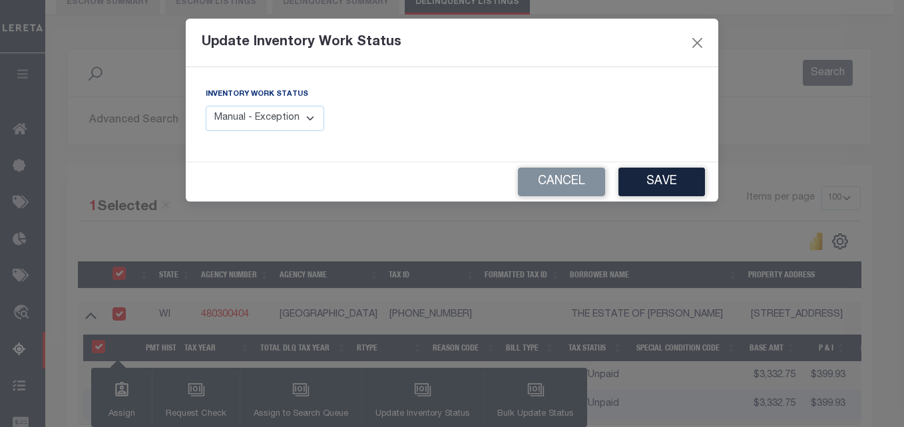
click at [324, 129] on div "Inventory Work Status Manual - Exception Pended - Awaiting Search Late Add Exce…" at bounding box center [324, 109] width 236 height 44
drag, startPoint x: 274, startPoint y: 119, endPoint x: 276, endPoint y: 128, distance: 9.5
click at [274, 119] on select "Manual - Exception Pended - Awaiting Search Late Add Exception Completed" at bounding box center [265, 119] width 118 height 26
select select "4"
click at [206, 106] on select "Manual - Exception Pended - Awaiting Search Late Add Exception Completed" at bounding box center [265, 119] width 118 height 26
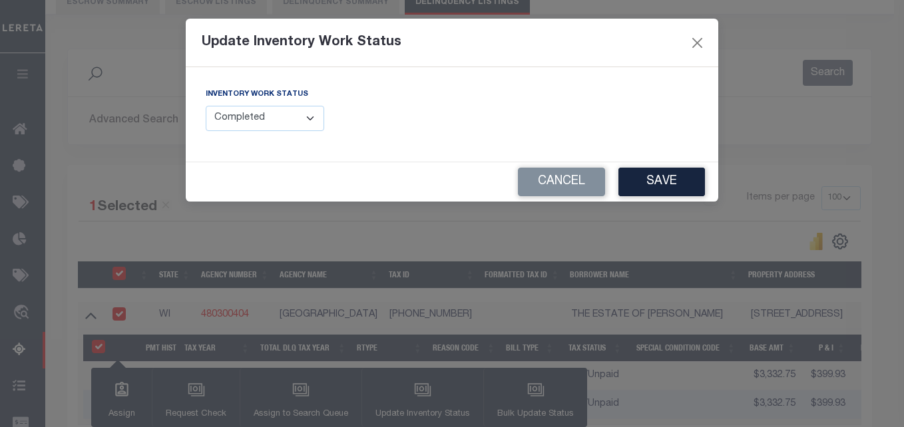
click at [615, 175] on div "Cancel Save" at bounding box center [452, 181] width 532 height 39
click at [626, 180] on button "Save" at bounding box center [661, 182] width 86 height 29
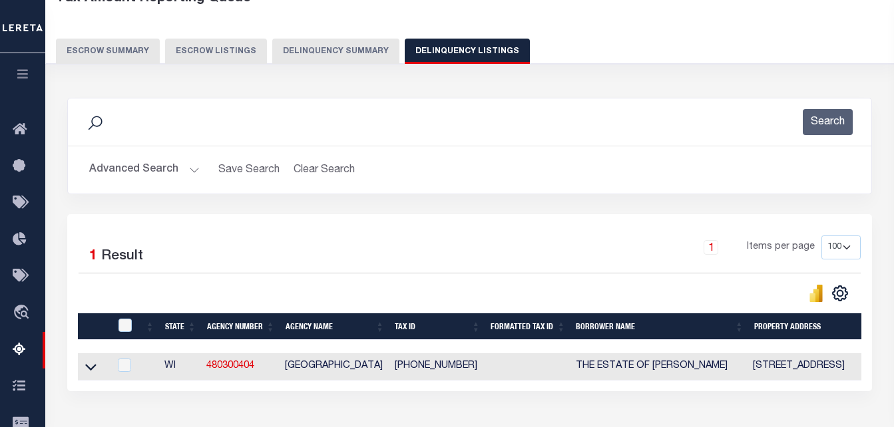
scroll to position [0, 0]
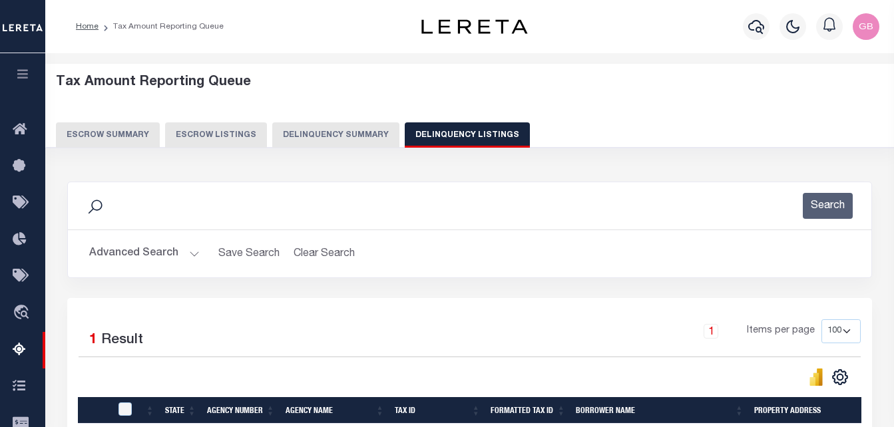
click at [192, 248] on button "Advanced Search" at bounding box center [144, 254] width 110 height 26
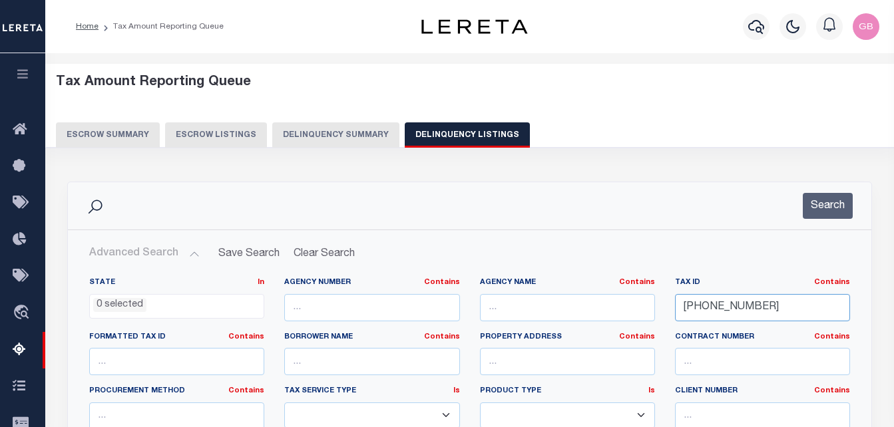
click at [735, 309] on input "85-4-119-223-2485" at bounding box center [762, 307] width 175 height 27
paste input "032010520400"
type input "032010520400"
click at [833, 219] on button "Search" at bounding box center [827, 206] width 50 height 26
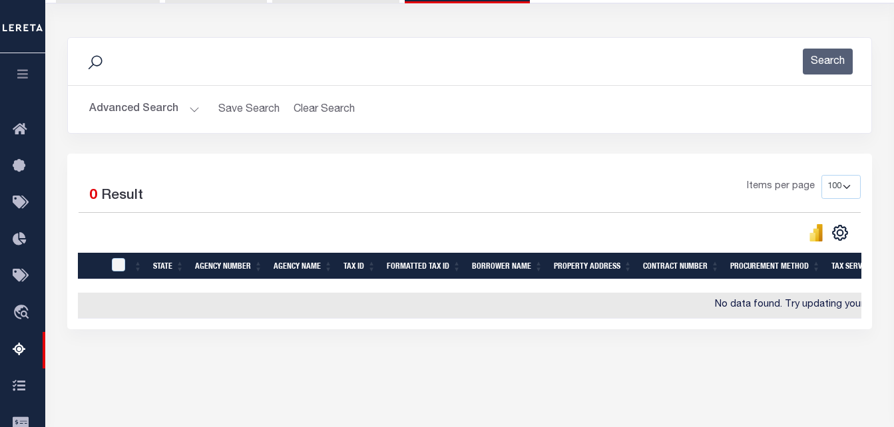
scroll to position [200, 0]
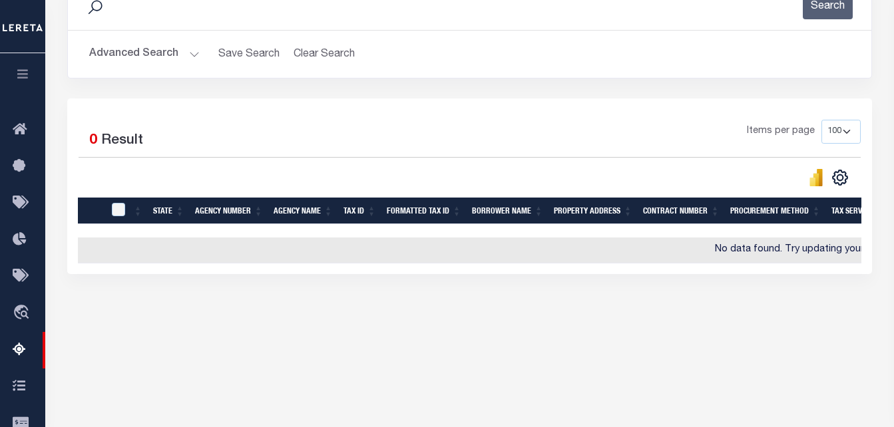
click at [193, 53] on button "Advanced Search" at bounding box center [144, 54] width 110 height 26
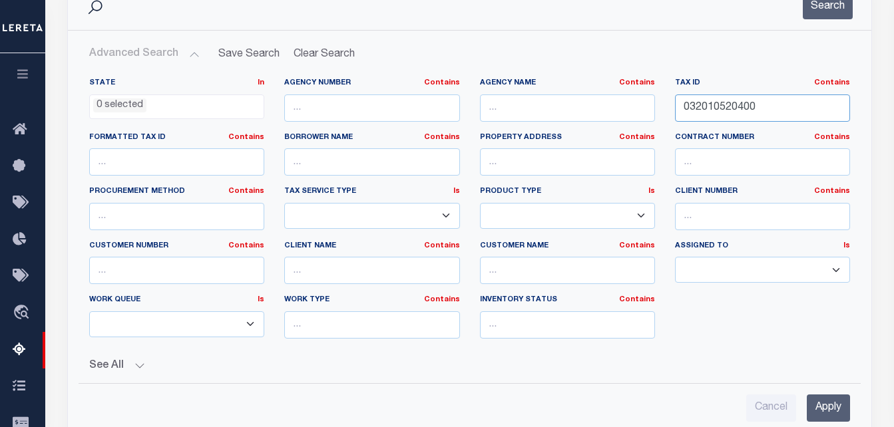
click at [764, 102] on input "032010520400" at bounding box center [762, 107] width 175 height 27
click at [832, 4] on button "Search" at bounding box center [827, 6] width 50 height 26
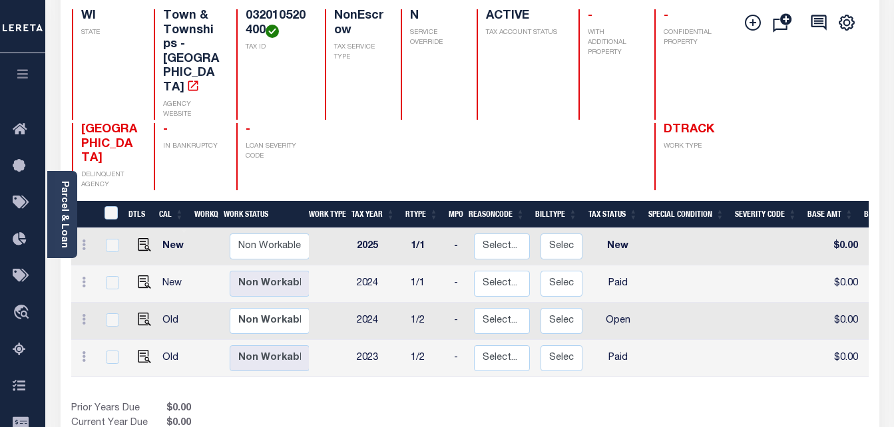
scroll to position [133, 0]
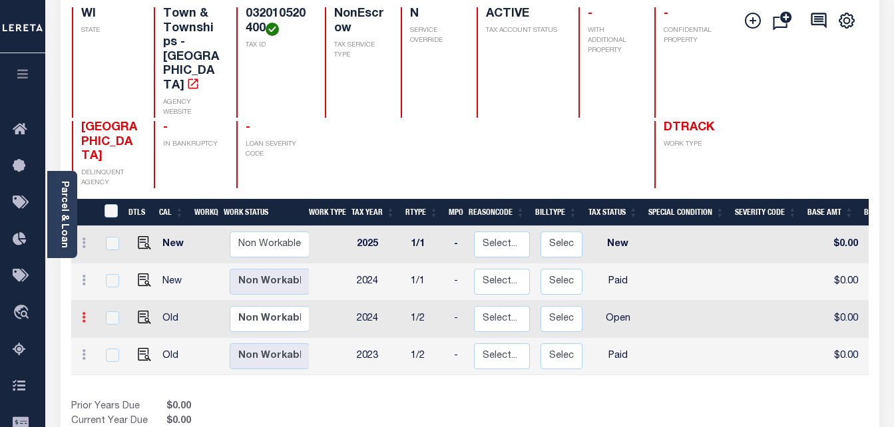
click at [89, 314] on link at bounding box center [84, 319] width 15 height 11
click at [112, 261] on img at bounding box center [115, 267] width 13 height 13
checkbox input "true"
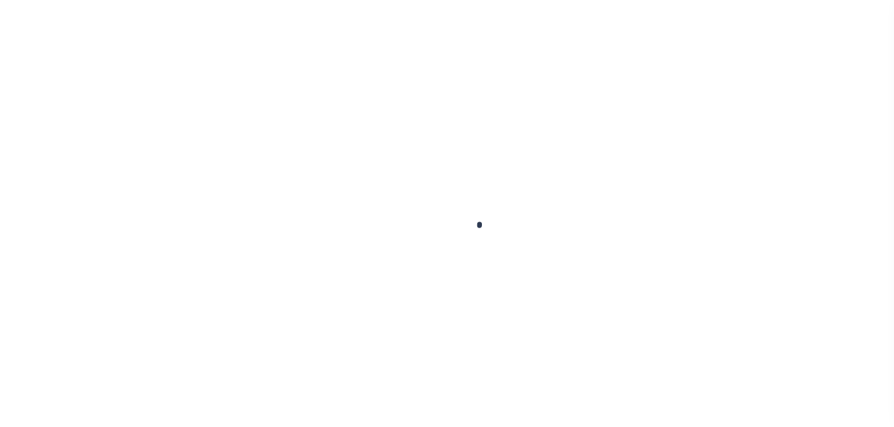
checkbox input "false"
type input "[DATE]"
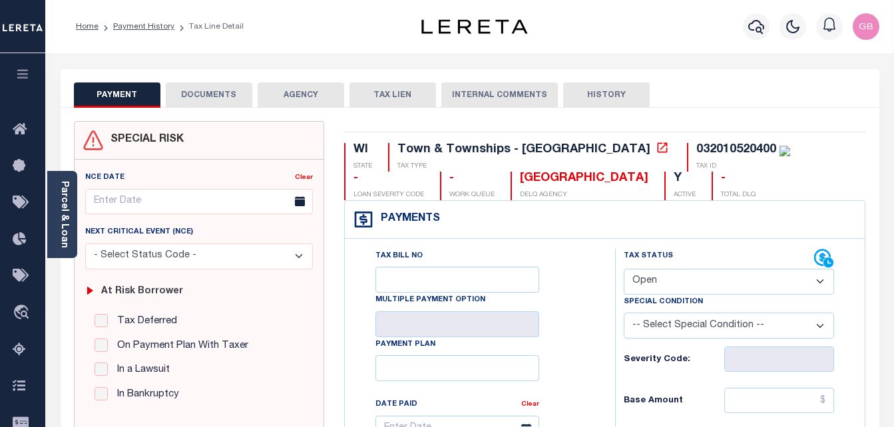
click at [652, 285] on select "- Select Status Code - Open Due/Unpaid Paid Incomplete No Tax Due Internal Refu…" at bounding box center [728, 282] width 211 height 26
select select "PYD"
click at [623, 269] on select "- Select Status Code - Open Due/Unpaid Paid Incomplete No Tax Due Internal Refu…" at bounding box center [728, 282] width 211 height 26
type input "[DATE]"
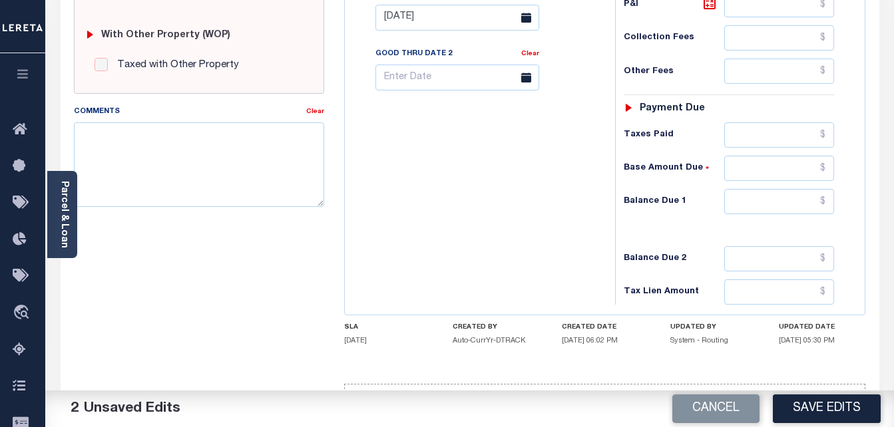
scroll to position [532, 0]
click at [822, 198] on input "text" at bounding box center [779, 200] width 110 height 25
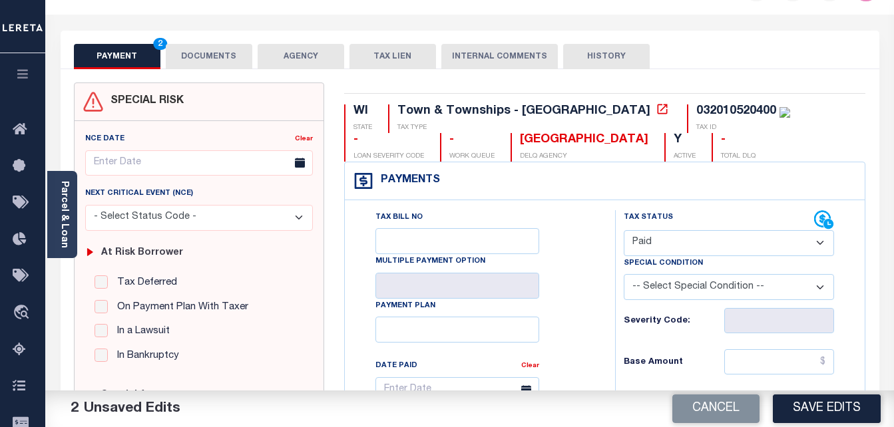
scroll to position [0, 0]
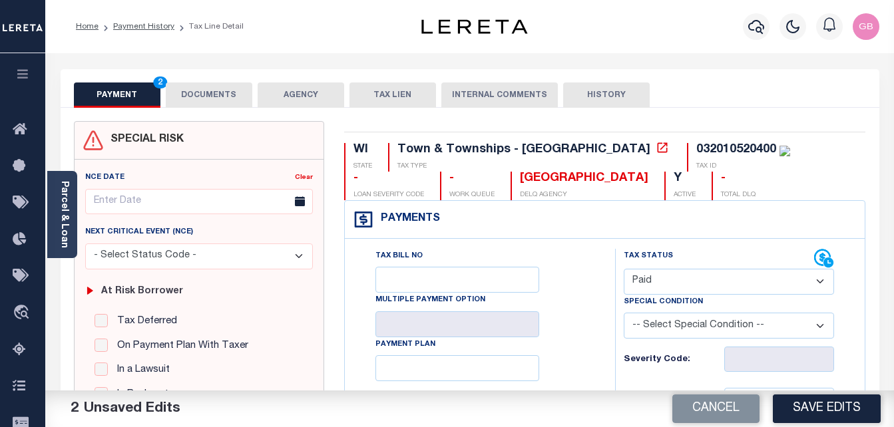
type input "$0.00"
click at [210, 99] on button "DOCUMENTS" at bounding box center [209, 95] width 86 height 25
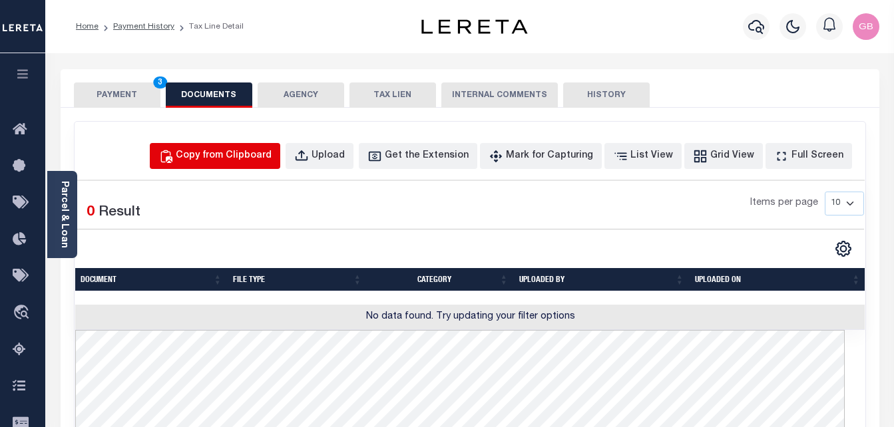
click at [271, 157] on div "Copy from Clipboard" at bounding box center [224, 156] width 96 height 15
select select "POP"
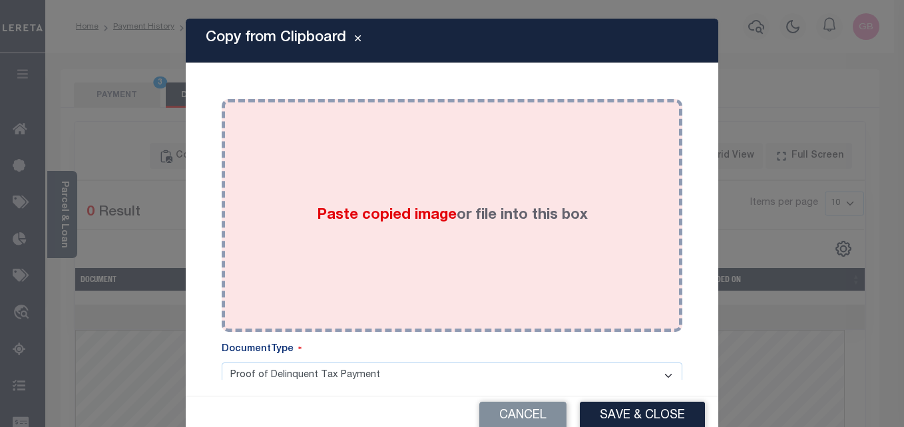
click at [398, 198] on div "Paste copied image or file into this box" at bounding box center [452, 215] width 440 height 213
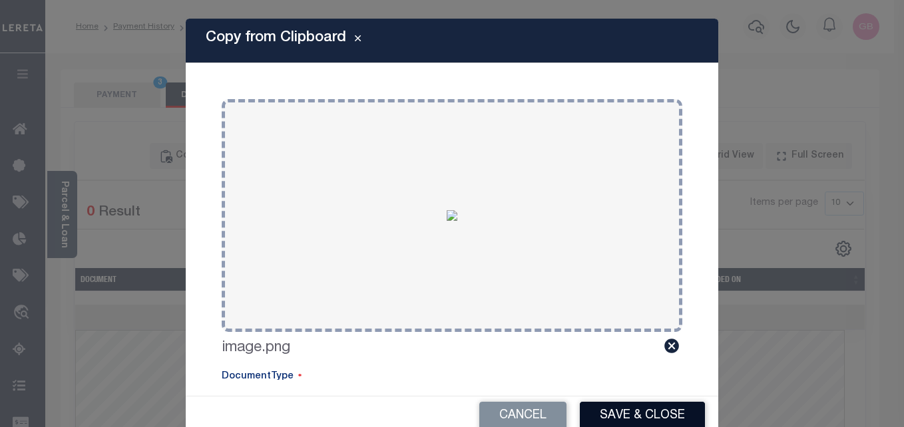
click at [599, 406] on button "Save & Close" at bounding box center [642, 416] width 125 height 29
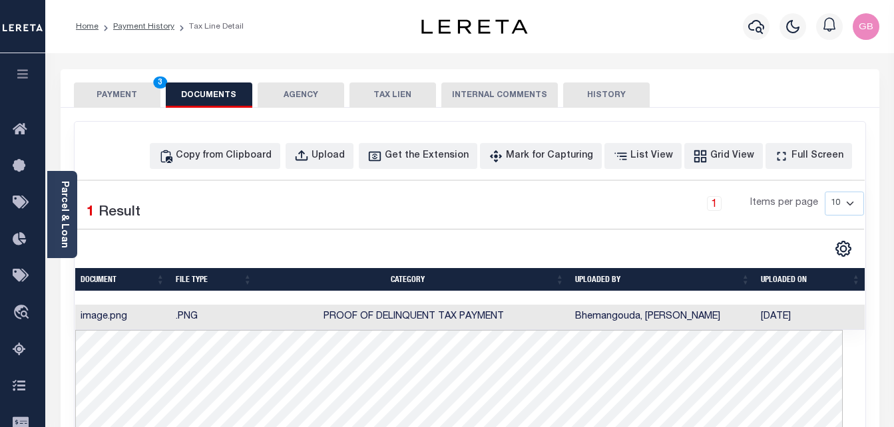
click at [135, 95] on button "PAYMENT 3" at bounding box center [117, 95] width 86 height 25
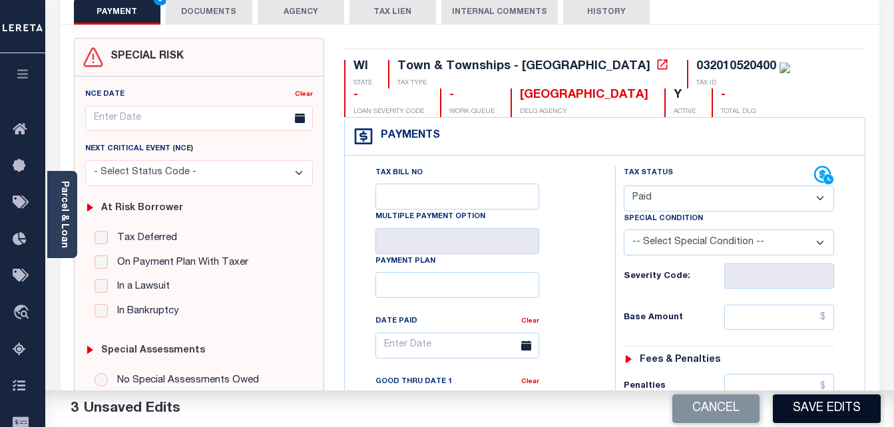
scroll to position [133, 0]
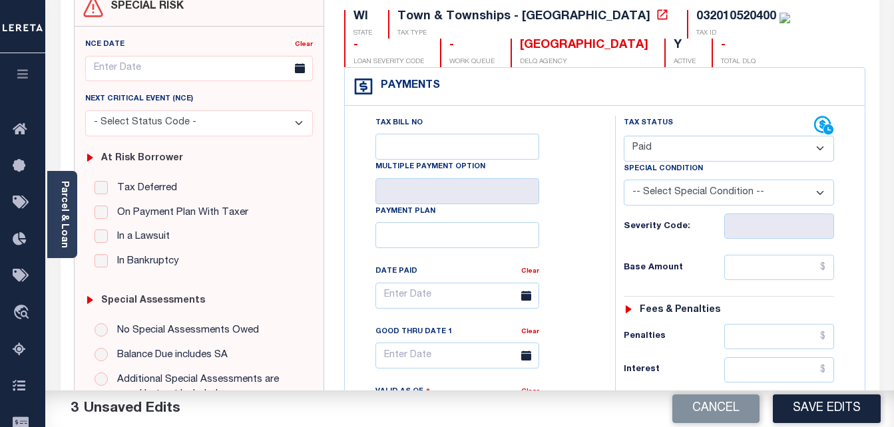
drag, startPoint x: 843, startPoint y: 405, endPoint x: 815, endPoint y: 390, distance: 31.5
click at [842, 405] on button "Save Edits" at bounding box center [826, 409] width 108 height 29
checkbox input "false"
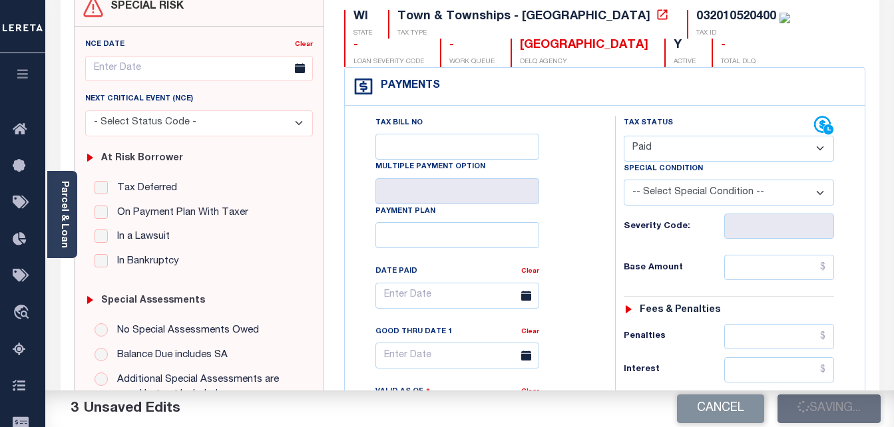
checkbox input "false"
type input "$0"
